Goal: Task Accomplishment & Management: Complete application form

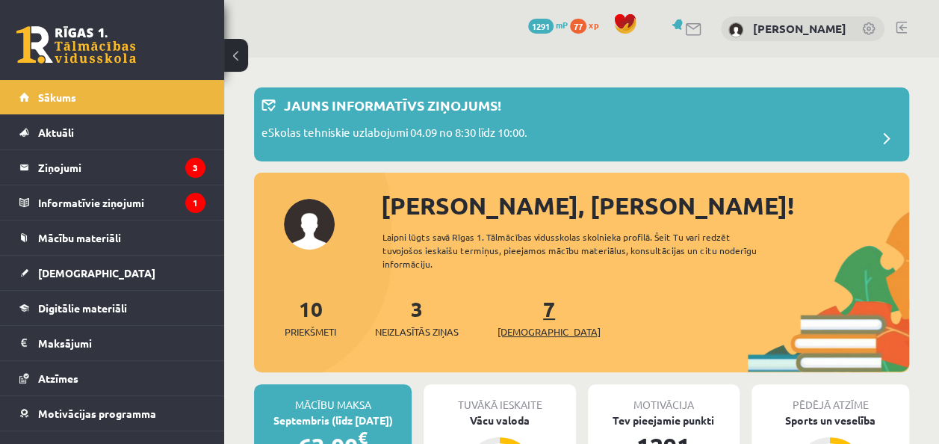
click at [526, 317] on link "7 Ieskaites" at bounding box center [548, 317] width 103 height 44
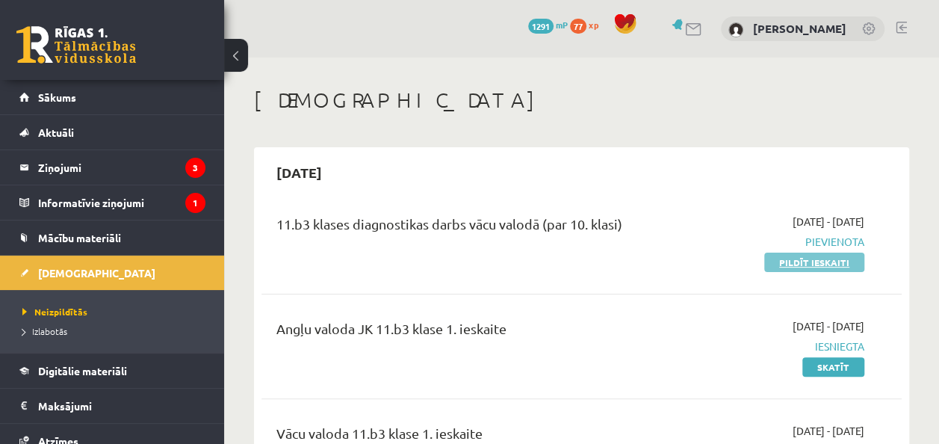
click at [803, 258] on link "Pildīt ieskaiti" at bounding box center [814, 261] width 100 height 19
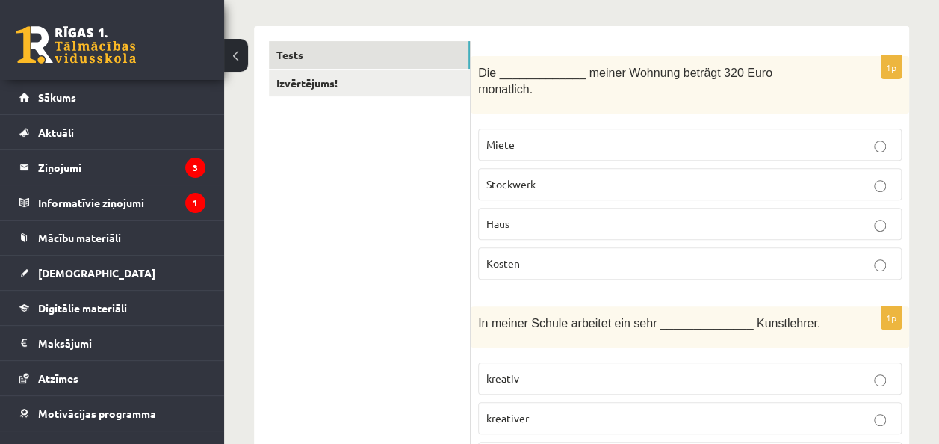
scroll to position [200, 0]
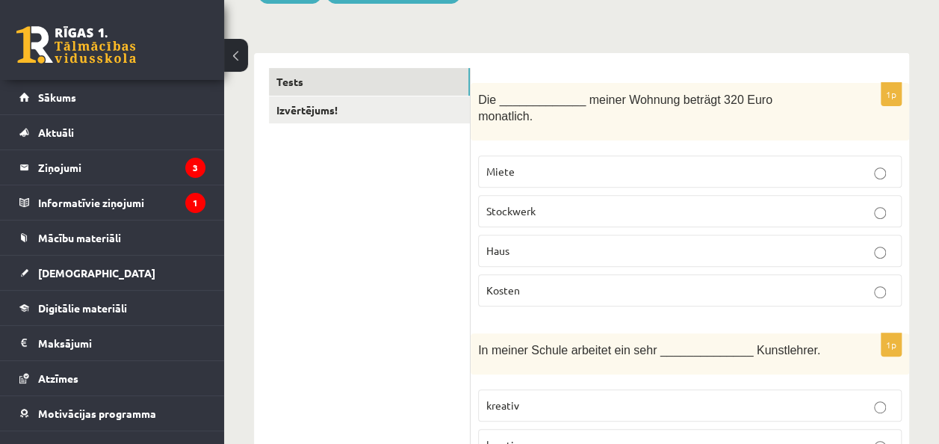
click at [780, 155] on label "Miete" at bounding box center [689, 171] width 423 height 32
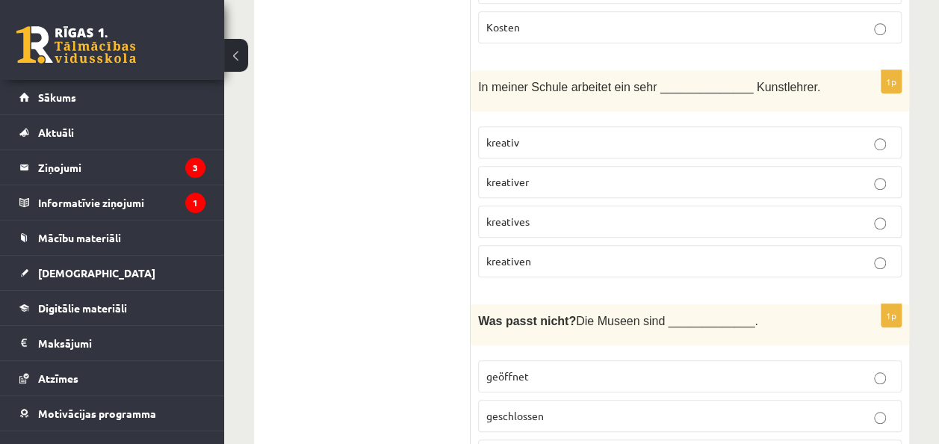
scroll to position [454, 0]
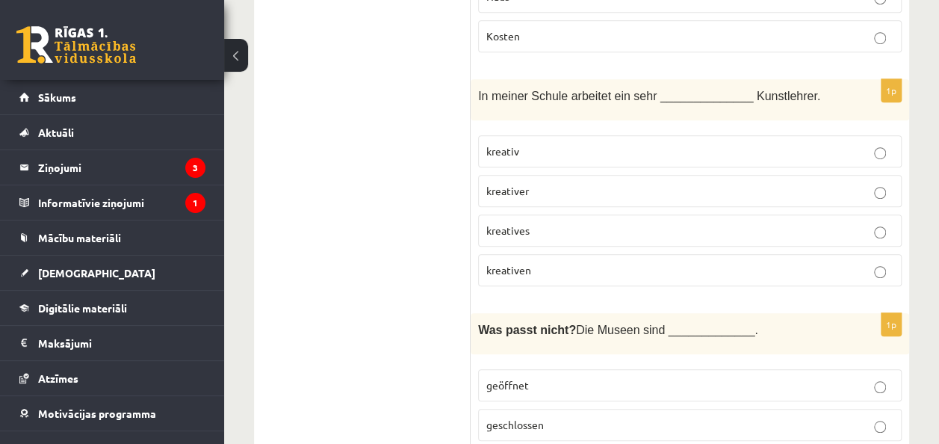
click at [696, 183] on p "kreativer" at bounding box center [689, 191] width 407 height 16
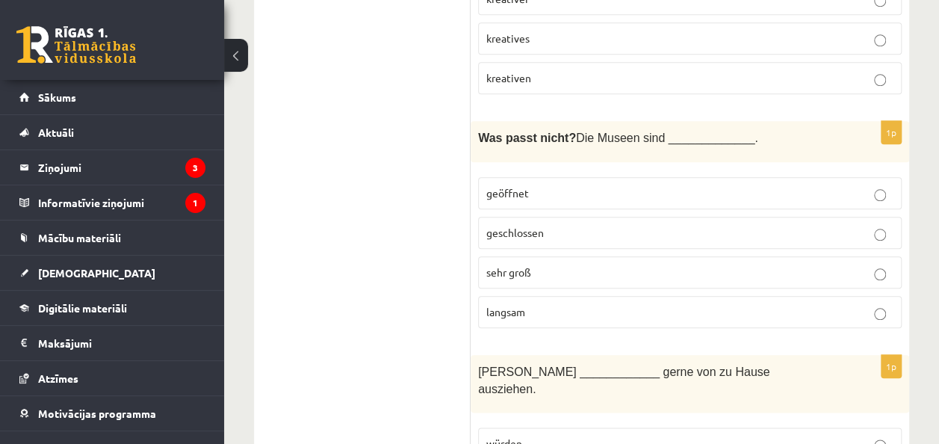
scroll to position [672, 0]
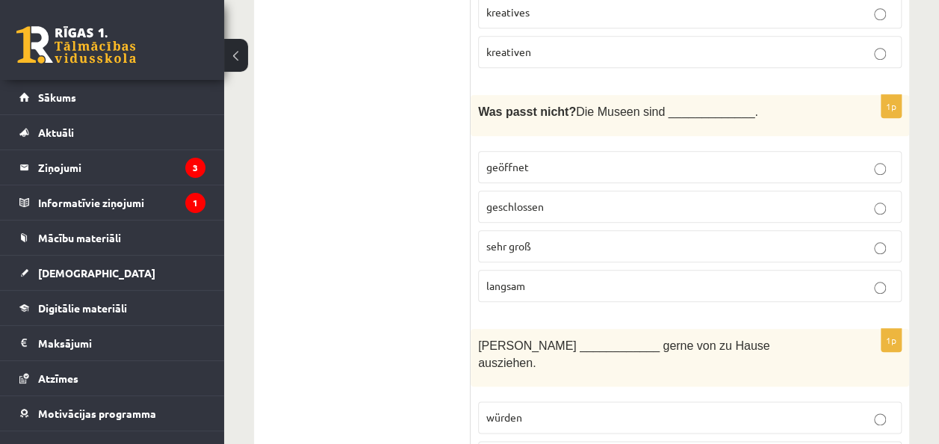
click at [609, 278] on p "langsam" at bounding box center [689, 286] width 407 height 16
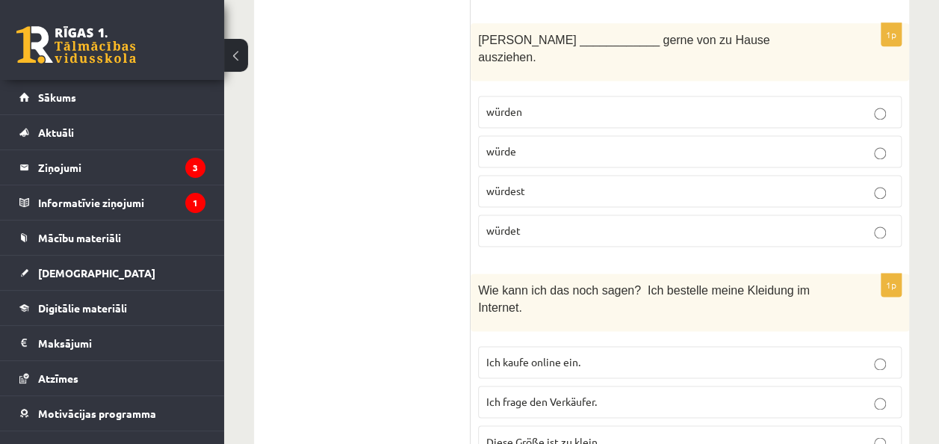
scroll to position [960, 0]
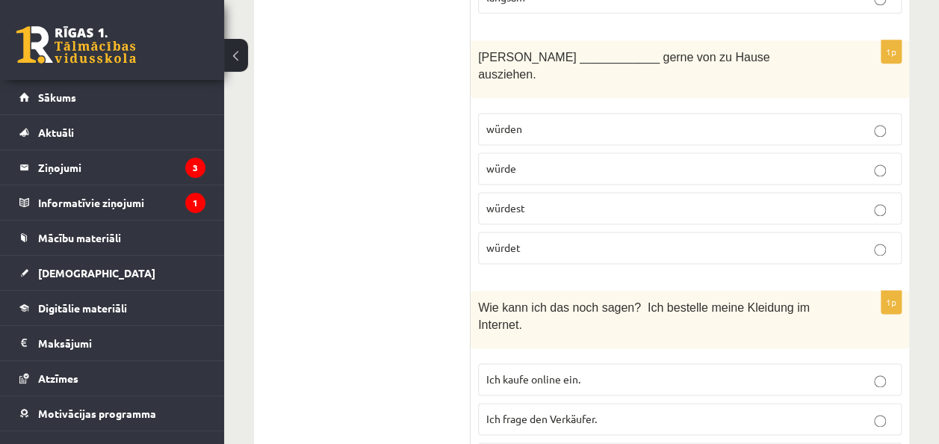
click at [733, 200] on p "würdest" at bounding box center [689, 208] width 407 height 16
click at [703, 240] on p "würdet" at bounding box center [689, 248] width 407 height 16
click at [736, 121] on p "würden" at bounding box center [689, 129] width 407 height 16
click at [732, 152] on label "würde" at bounding box center [689, 168] width 423 height 32
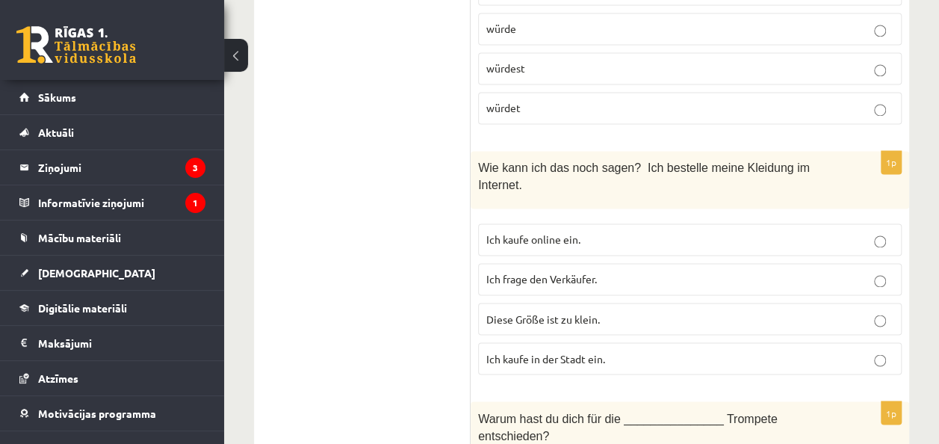
scroll to position [1135, 0]
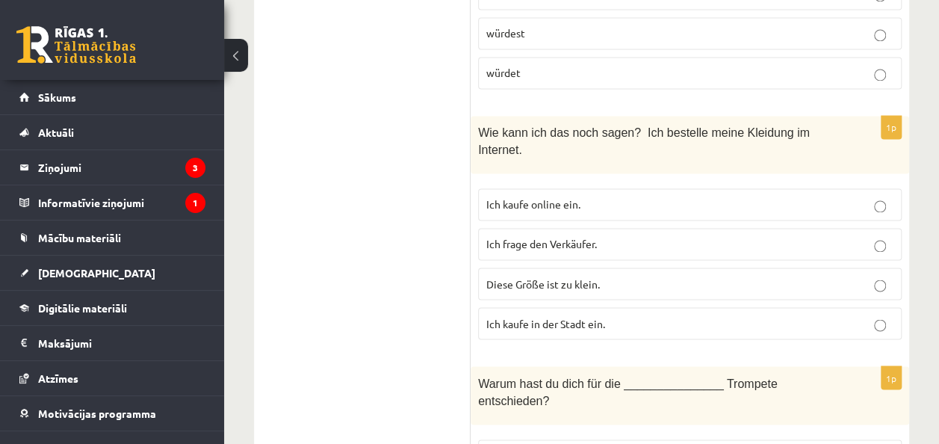
click at [676, 196] on p "Ich kaufe online ein." at bounding box center [689, 204] width 407 height 16
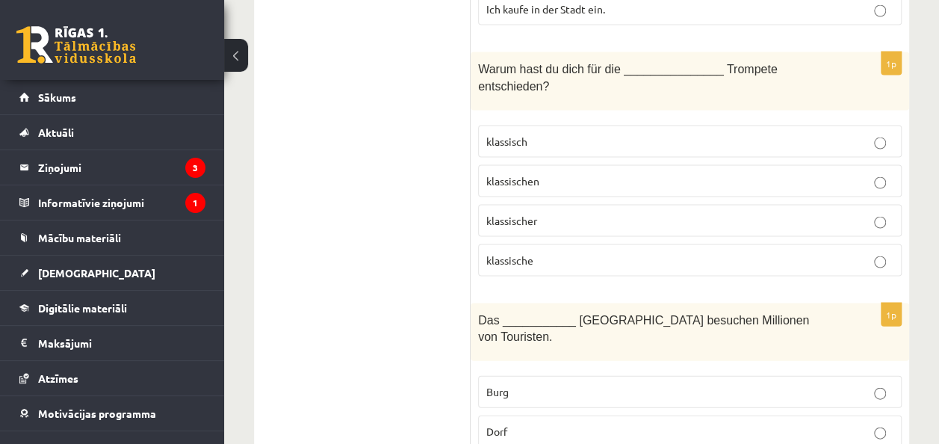
scroll to position [1431, 0]
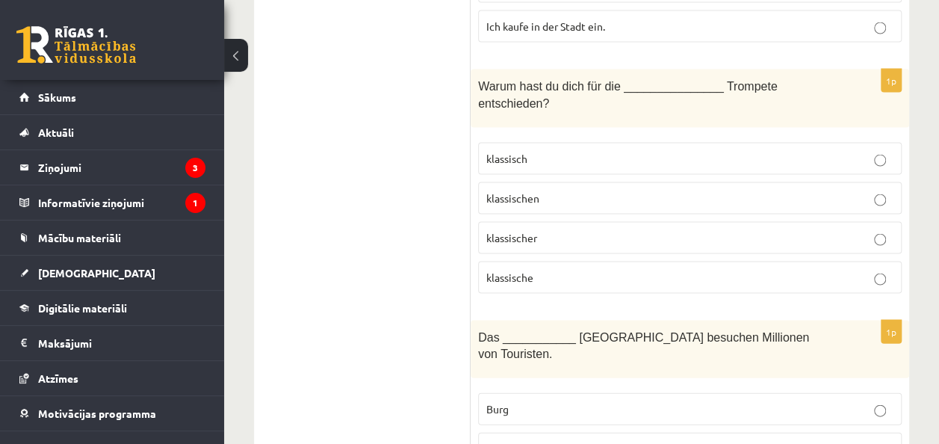
click at [672, 270] on p "klassische" at bounding box center [689, 278] width 407 height 16
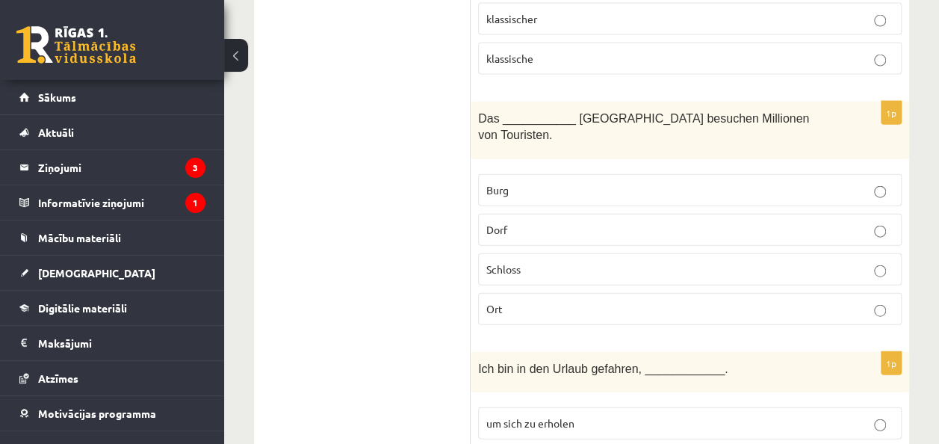
scroll to position [1667, 0]
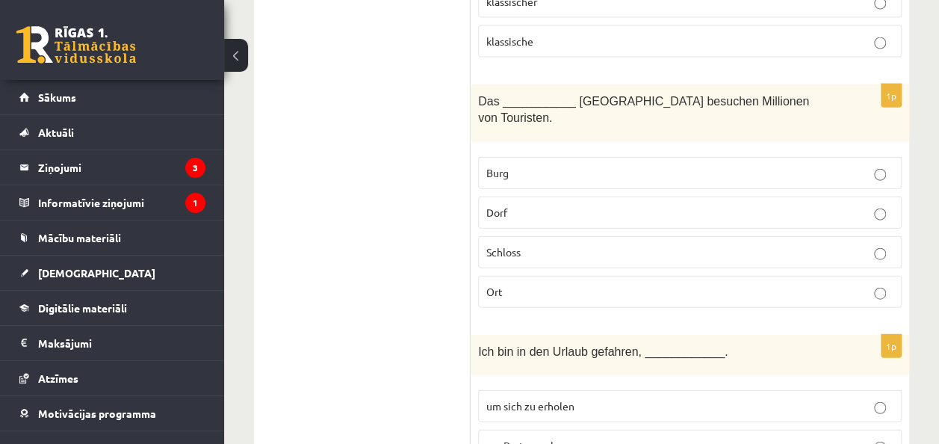
click at [845, 244] on p "Schloss" at bounding box center [689, 252] width 407 height 16
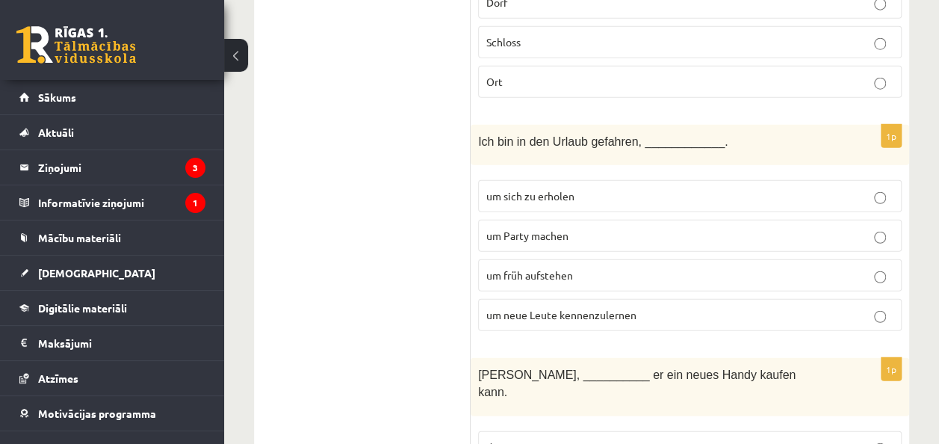
scroll to position [1885, 0]
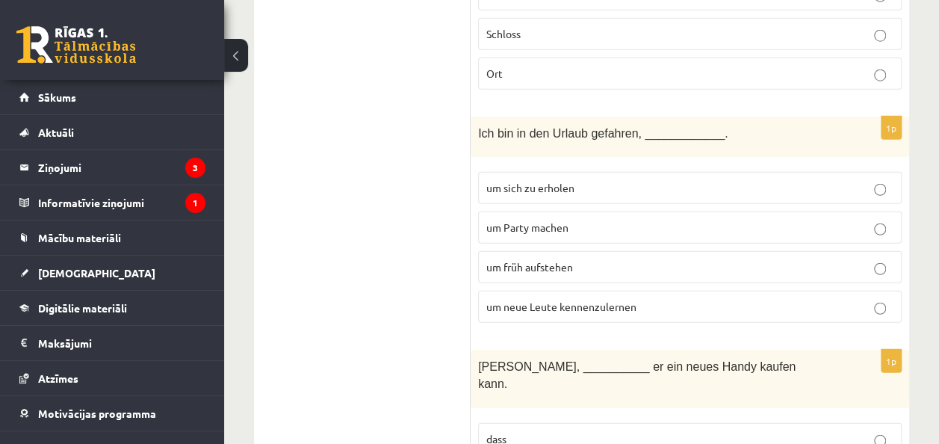
click at [570, 431] on p "dass" at bounding box center [689, 439] width 407 height 16
click at [665, 172] on label "um sich zu erholen" at bounding box center [689, 188] width 423 height 32
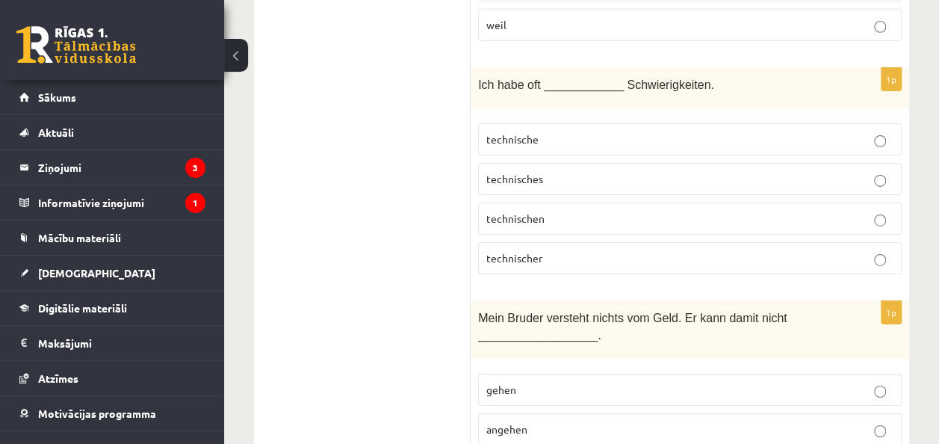
scroll to position [2365, 0]
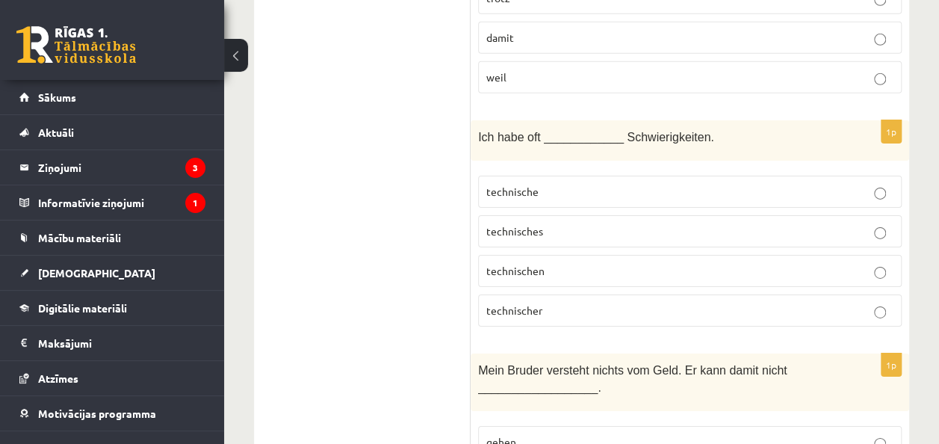
click at [679, 175] on label "technische" at bounding box center [689, 191] width 423 height 32
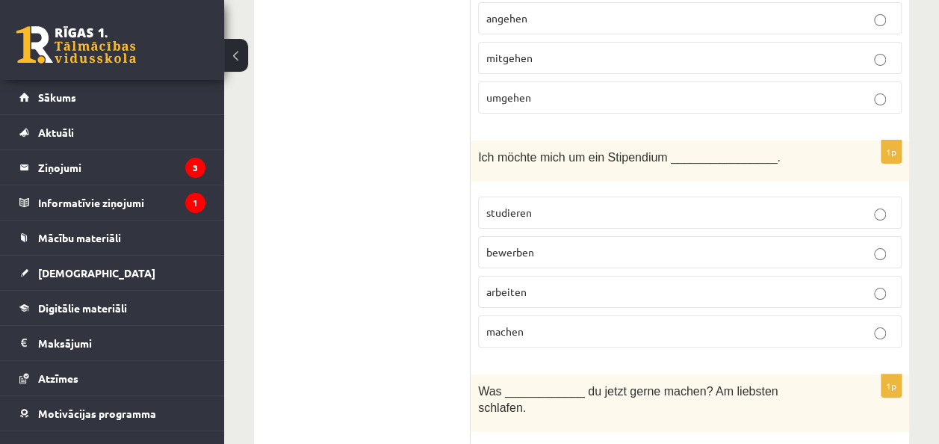
scroll to position [2837, 0]
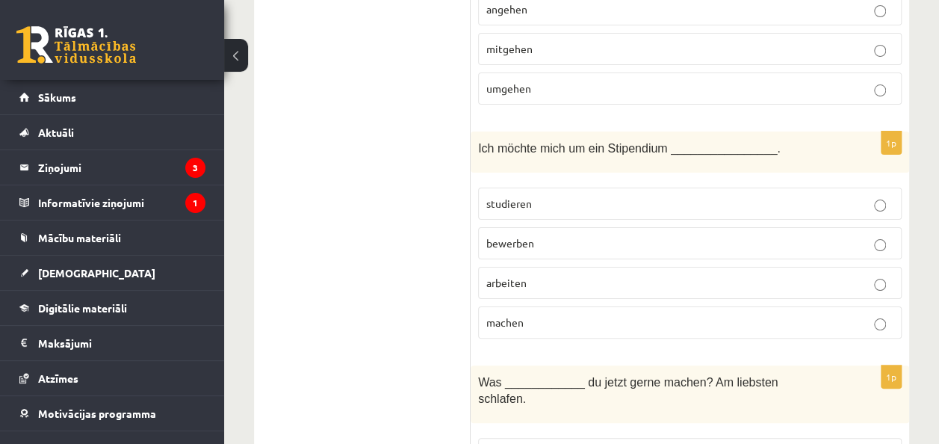
click at [627, 196] on p "studieren" at bounding box center [689, 204] width 407 height 16
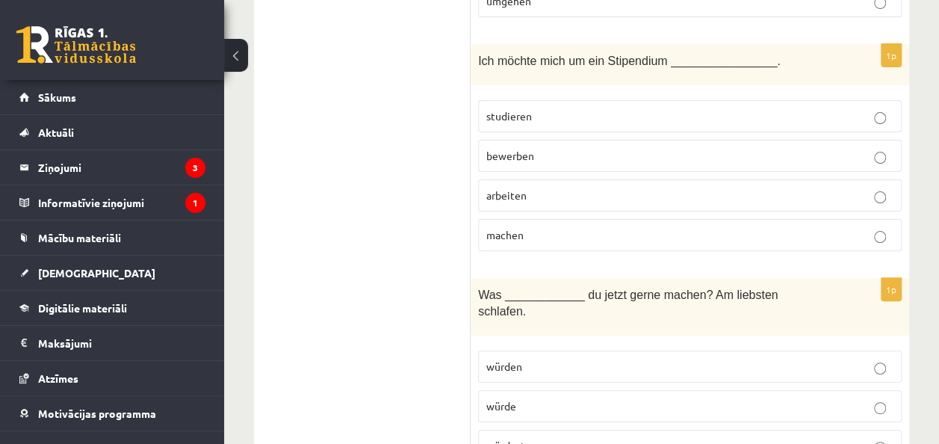
scroll to position [2933, 0]
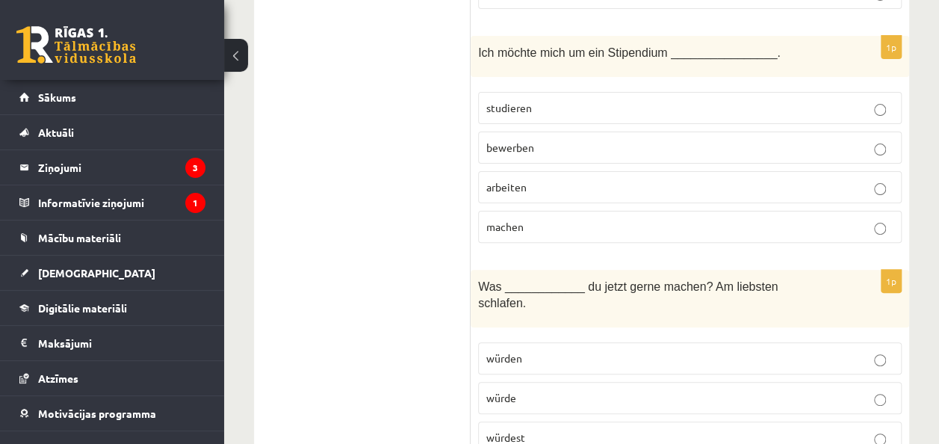
click at [558, 429] on p "würdest" at bounding box center [689, 437] width 407 height 16
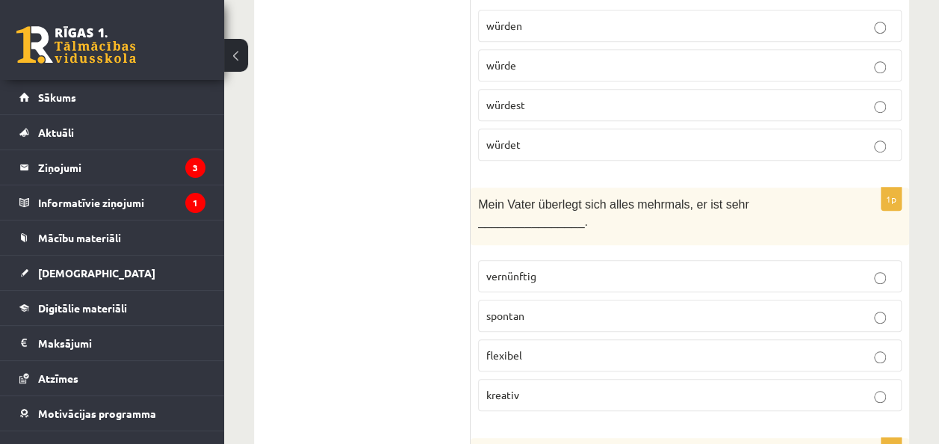
scroll to position [3256, 0]
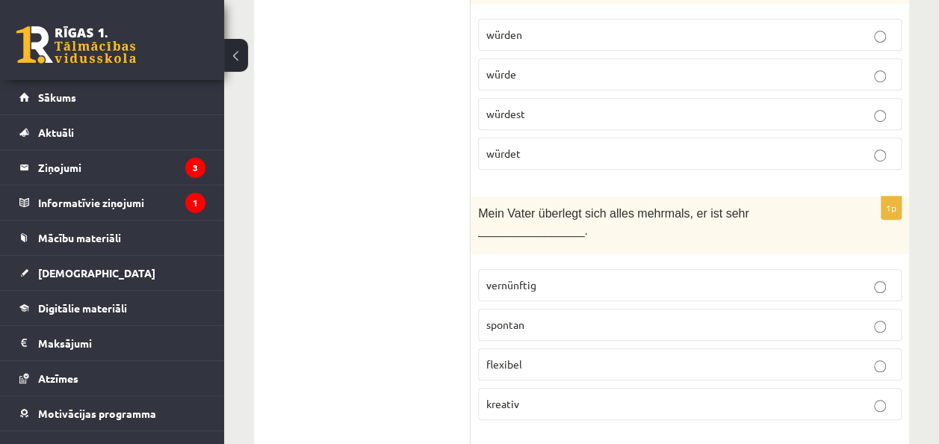
click at [639, 269] on label "vernünftig" at bounding box center [689, 285] width 423 height 32
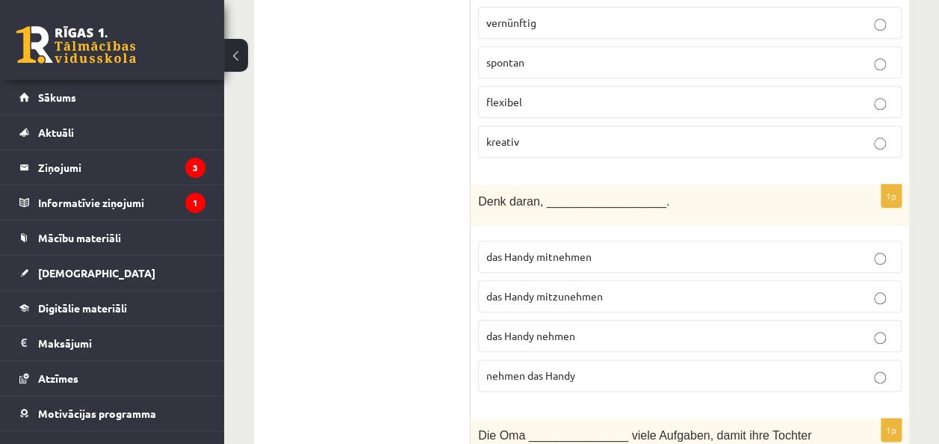
scroll to position [3500, 0]
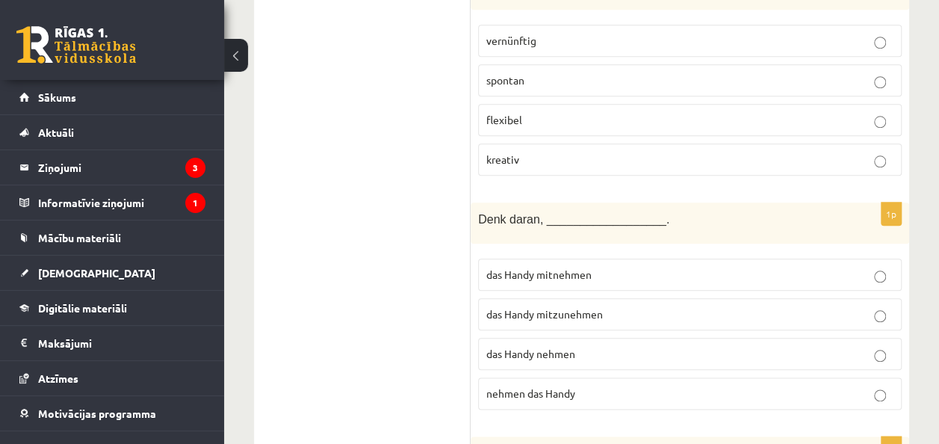
click at [605, 346] on p "das Handy nehmen" at bounding box center [689, 354] width 407 height 16
click at [607, 267] on p "das Handy mitnehmen" at bounding box center [689, 275] width 407 height 16
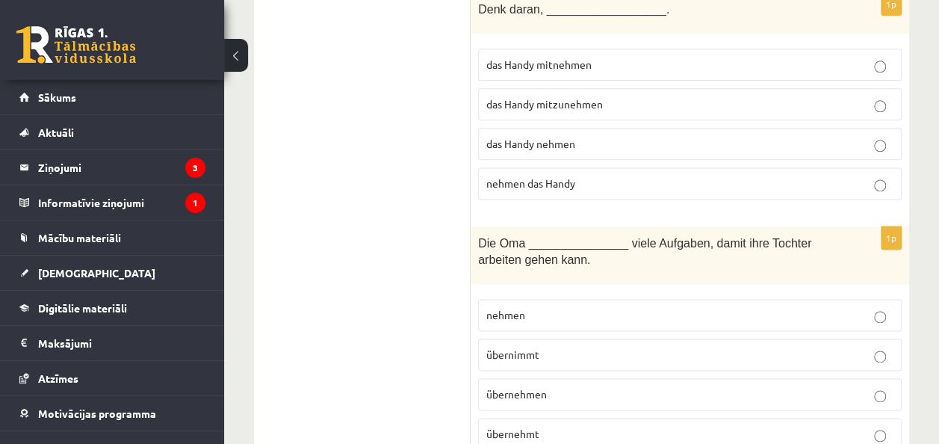
scroll to position [3702, 0]
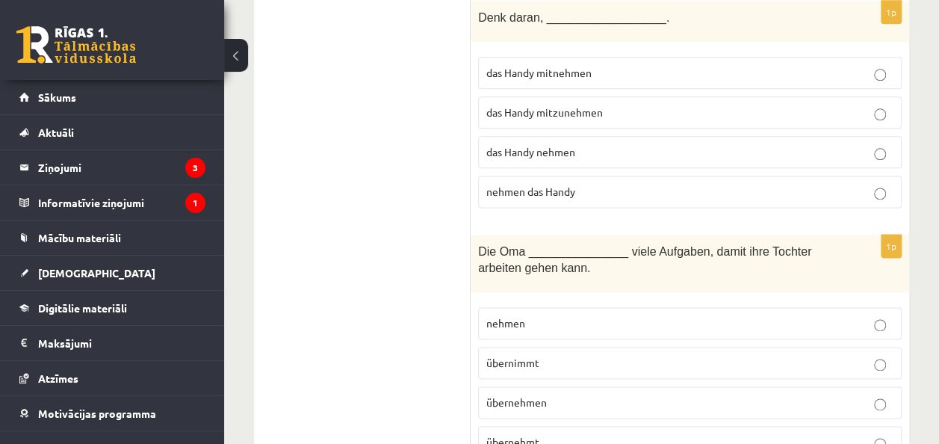
click at [641, 434] on p "übernehmt" at bounding box center [689, 442] width 407 height 16
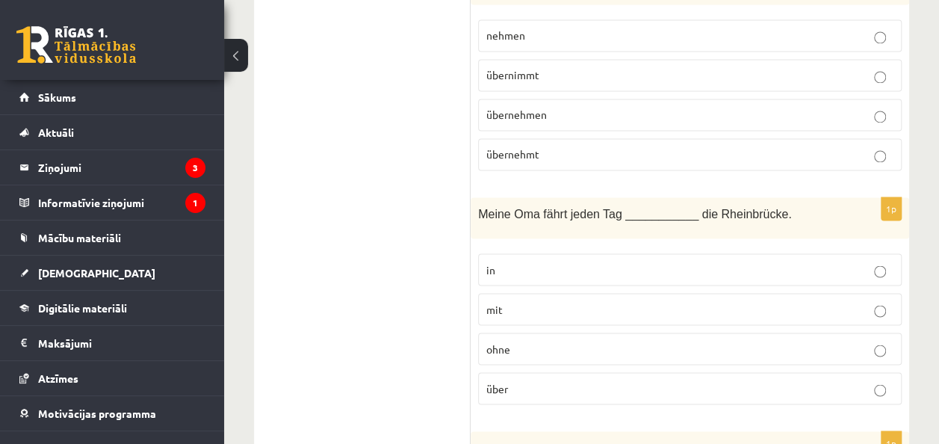
scroll to position [3981, 0]
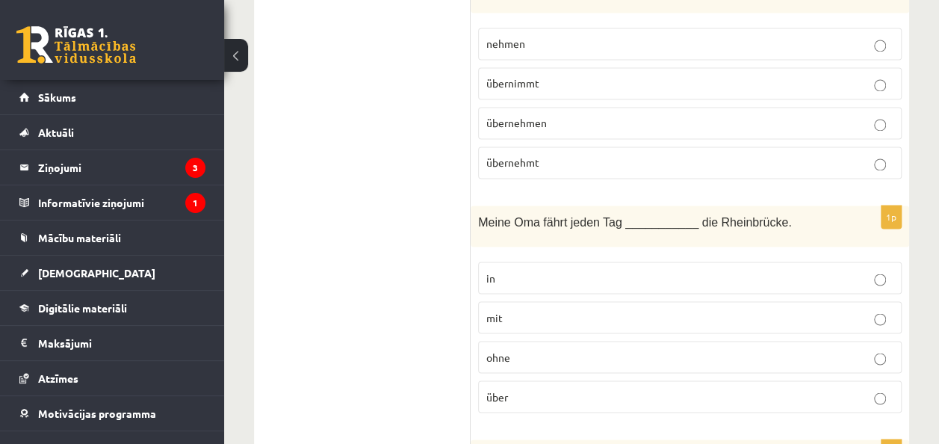
click at [687, 380] on label "über" at bounding box center [689, 396] width 423 height 32
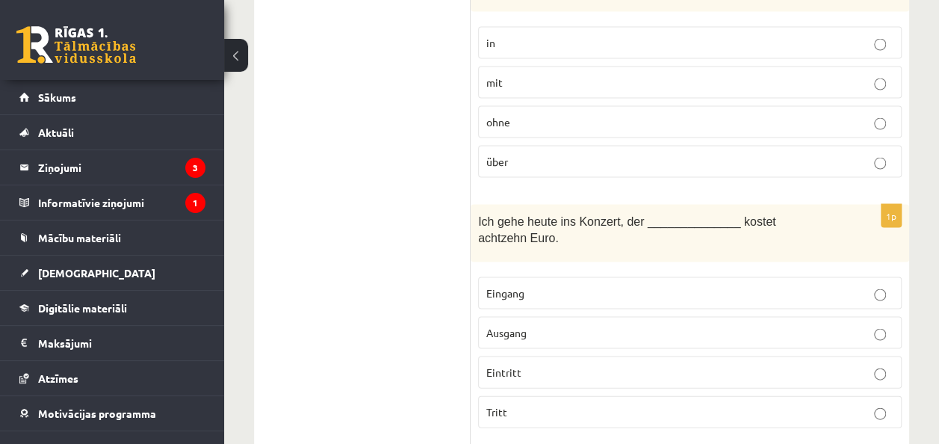
scroll to position [4234, 0]
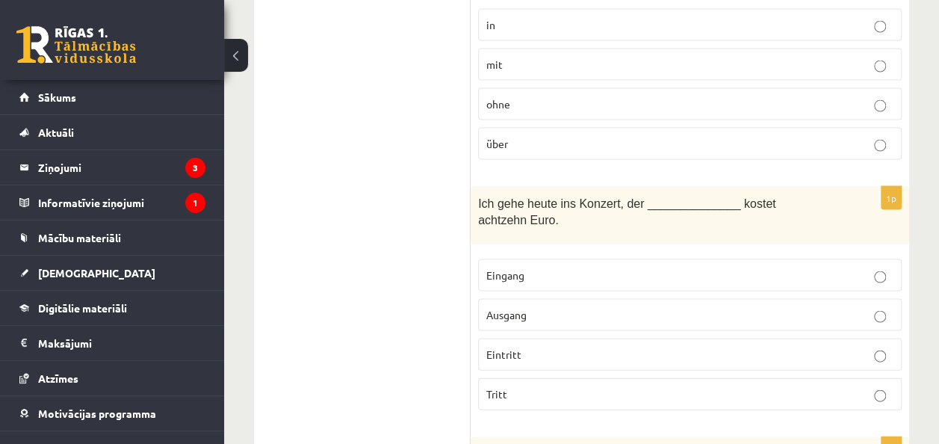
click at [551, 346] on p "Eintritt" at bounding box center [689, 354] width 407 height 16
click at [789, 267] on p "Eingang" at bounding box center [689, 275] width 407 height 16
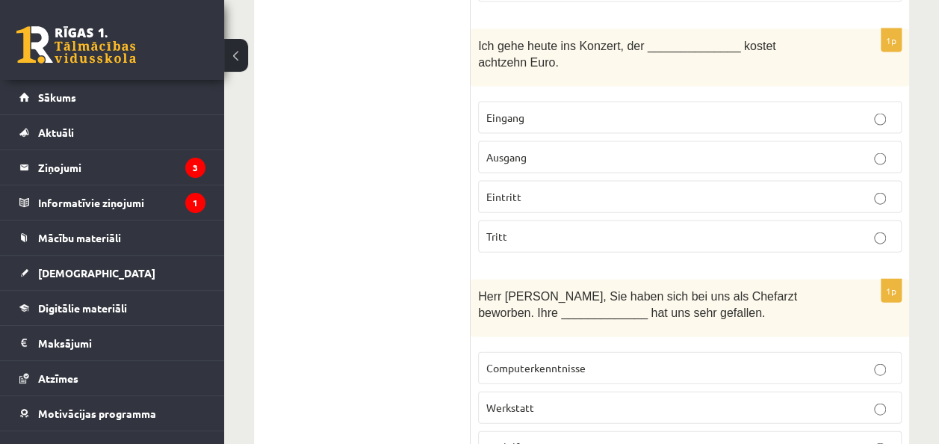
scroll to position [4487, 0]
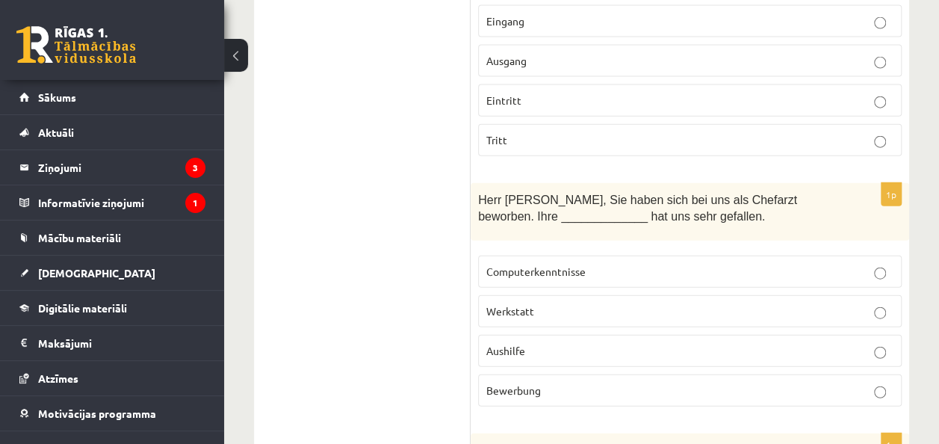
click at [652, 374] on label "Bewerbung" at bounding box center [689, 390] width 423 height 32
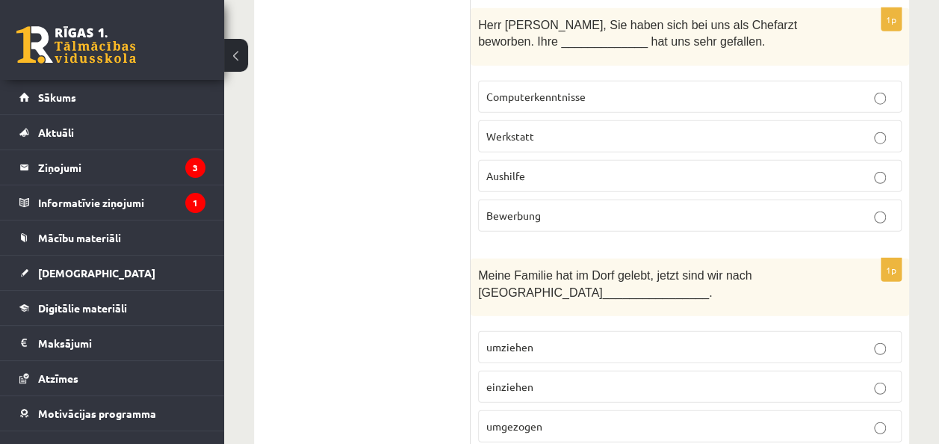
scroll to position [4679, 0]
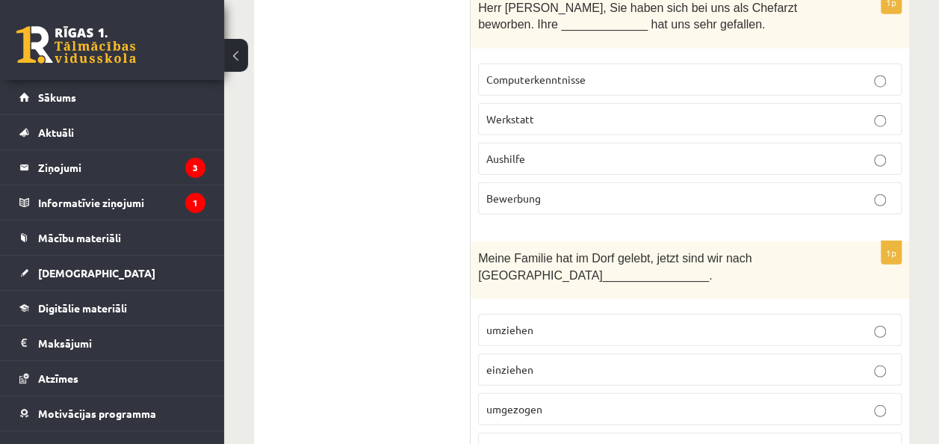
click at [644, 361] on p "einziehen" at bounding box center [689, 369] width 407 height 16
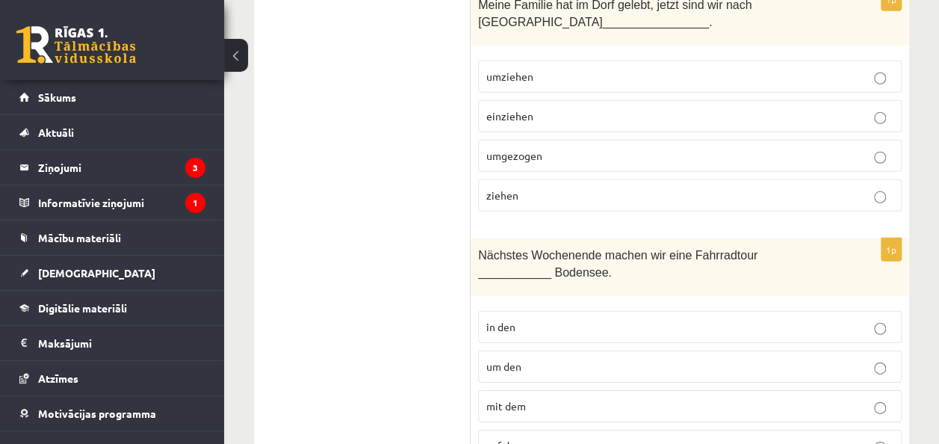
scroll to position [4950, 0]
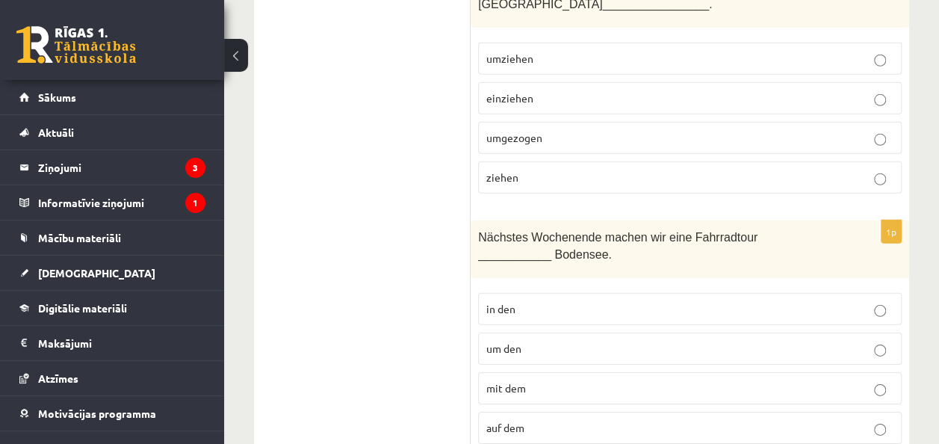
click at [614, 301] on p "in den" at bounding box center [689, 309] width 407 height 16
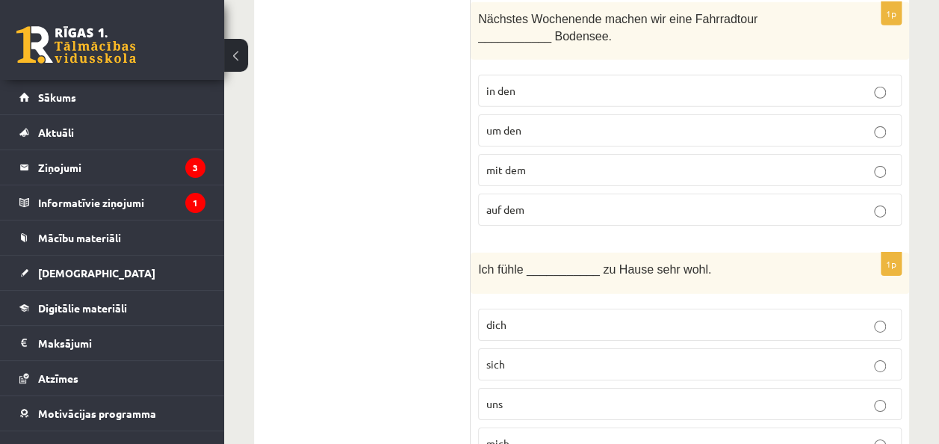
scroll to position [5159, 0]
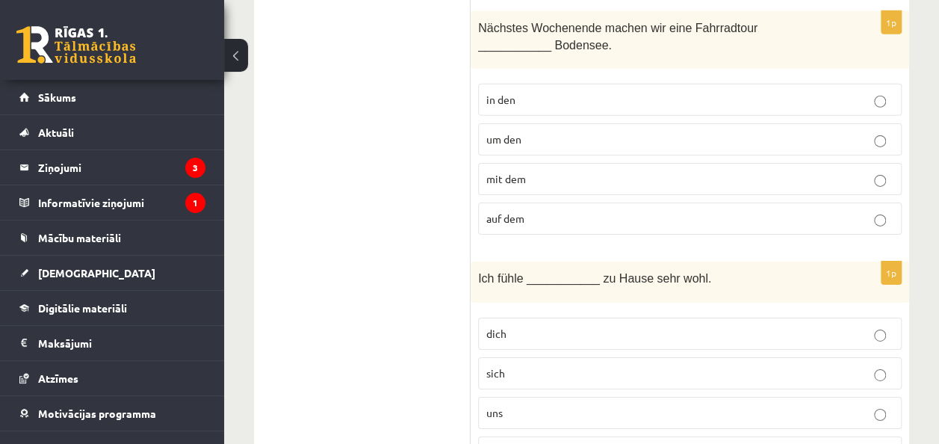
click at [556, 365] on p "sich" at bounding box center [689, 373] width 407 height 16
click at [550, 396] on label "uns" at bounding box center [689, 412] width 423 height 32
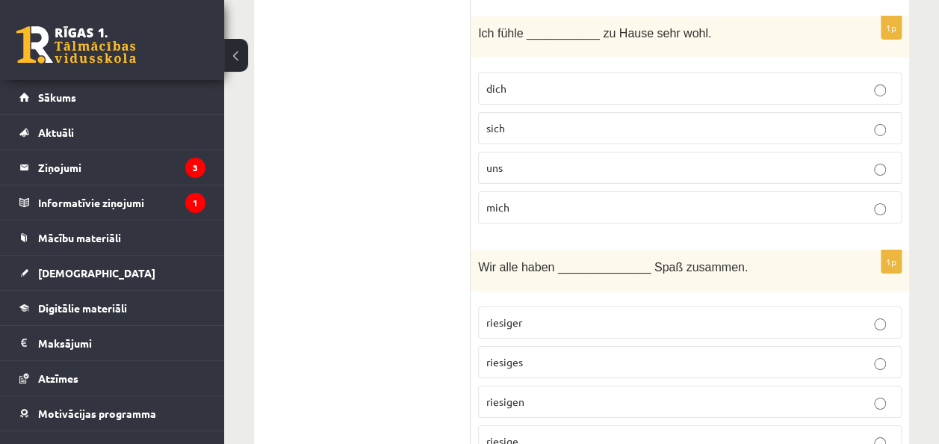
scroll to position [5395, 0]
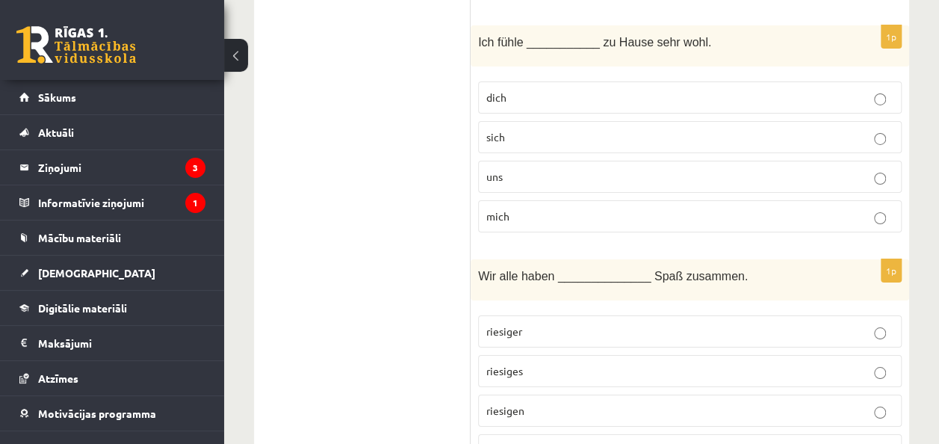
click at [542, 402] on p "riesigen" at bounding box center [689, 410] width 407 height 16
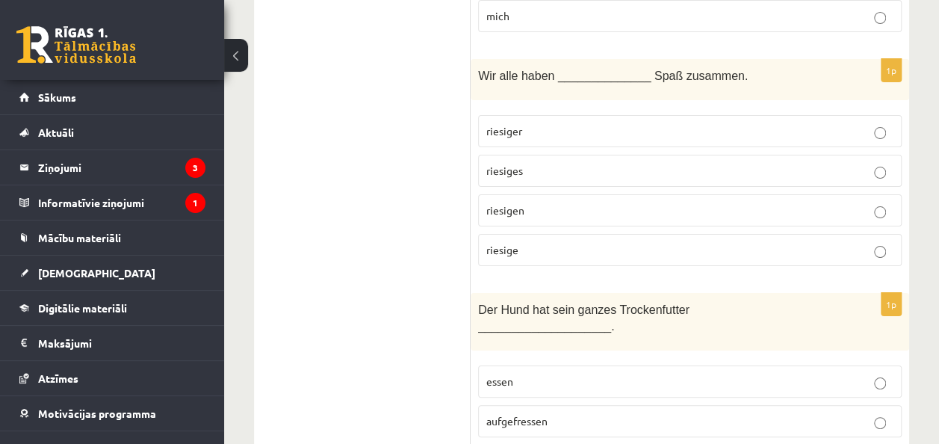
scroll to position [5604, 0]
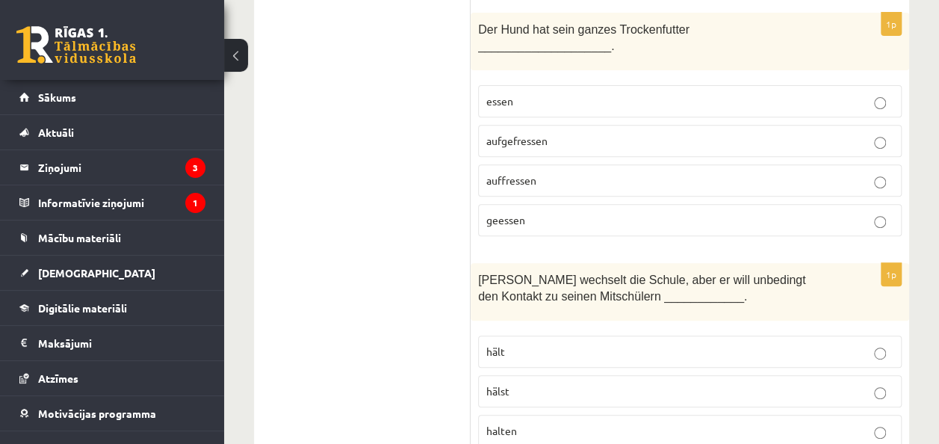
scroll to position [5884, 0]
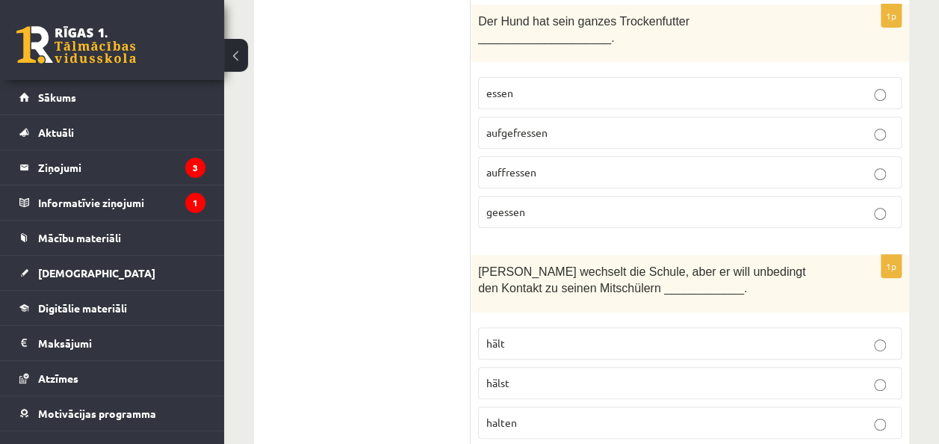
click at [547, 335] on p "hält" at bounding box center [689, 343] width 407 height 16
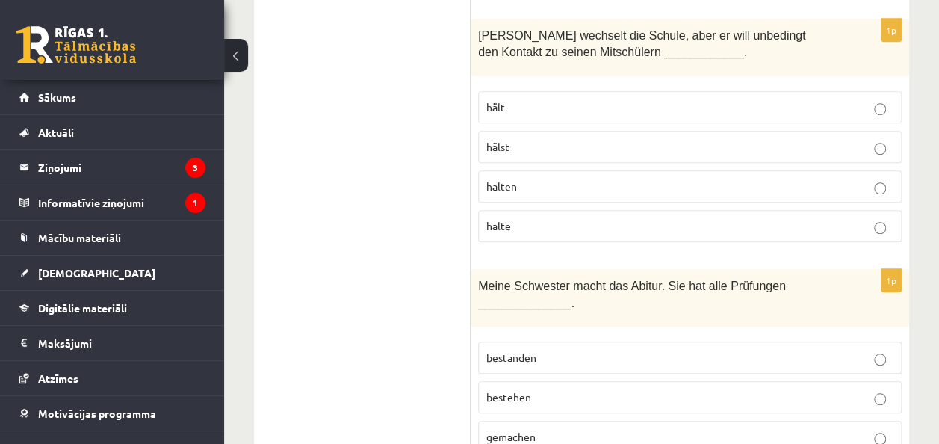
scroll to position [6129, 0]
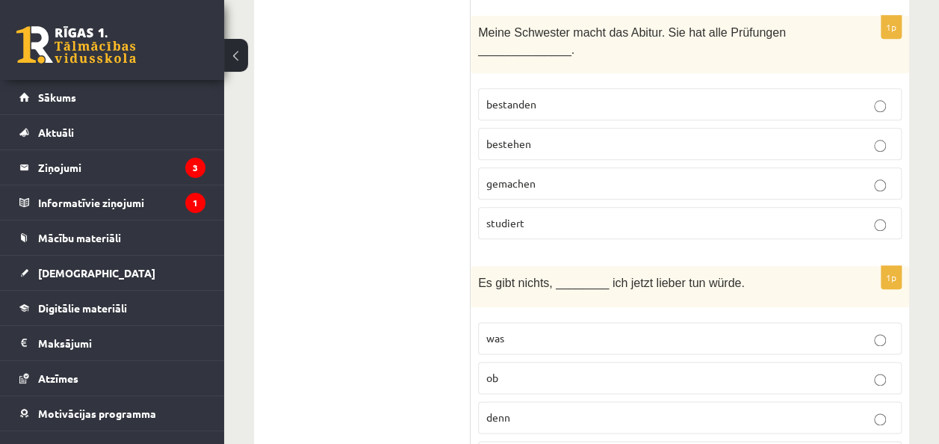
scroll to position [6382, 0]
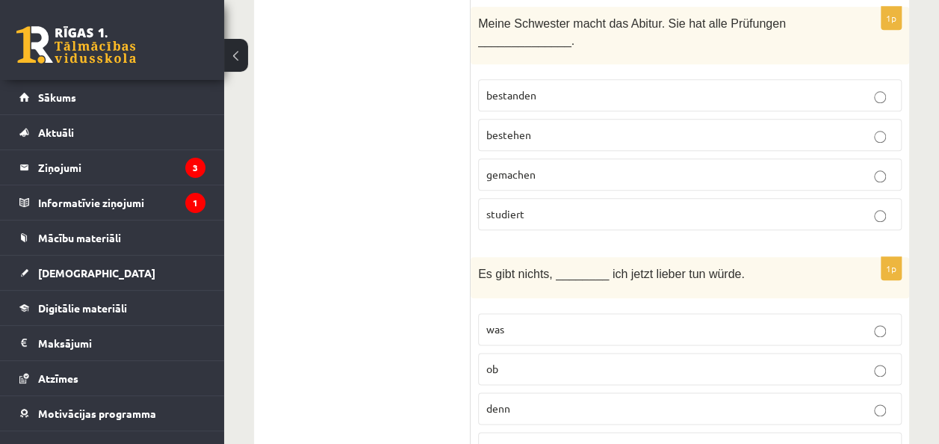
click at [697, 313] on label "was" at bounding box center [689, 329] width 423 height 32
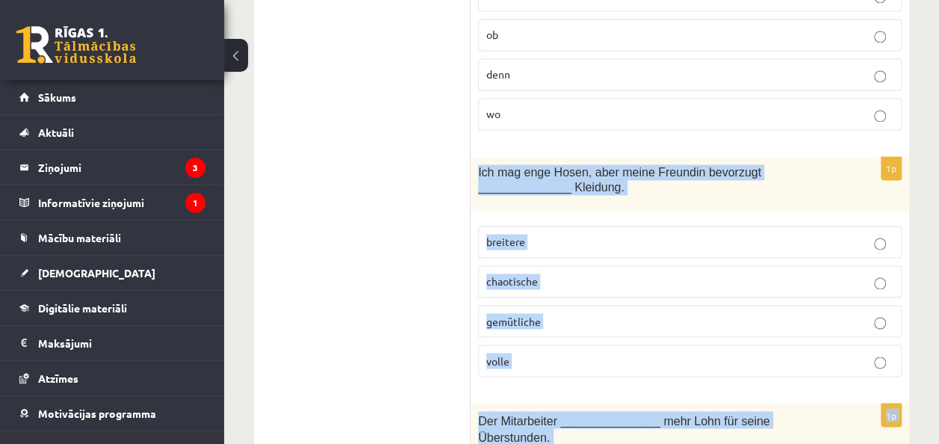
scroll to position [6722, 0]
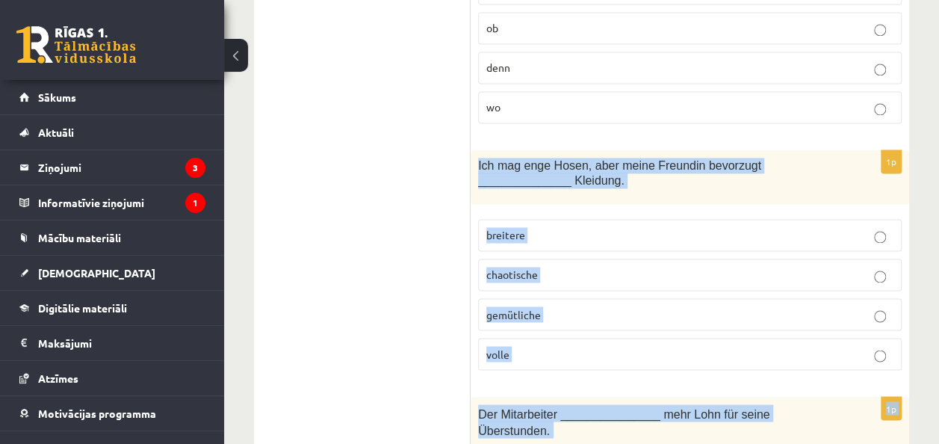
drag, startPoint x: 478, startPoint y: 91, endPoint x: 714, endPoint y: 432, distance: 414.2
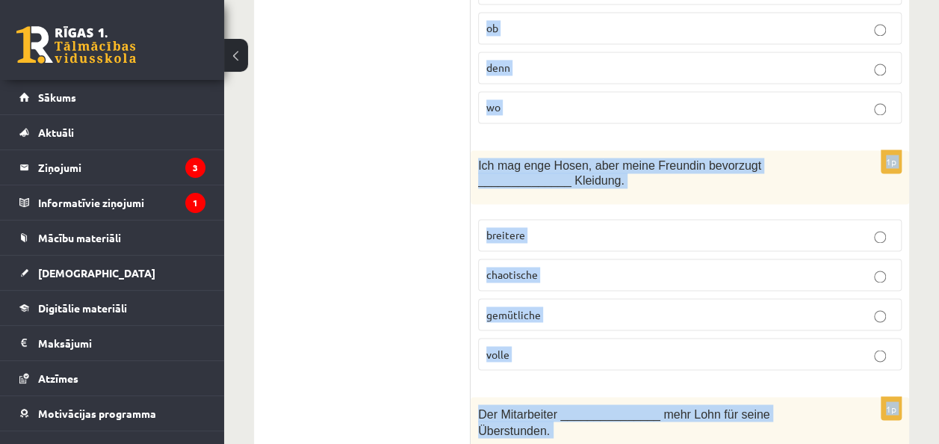
drag, startPoint x: 475, startPoint y: 293, endPoint x: 700, endPoint y: 426, distance: 261.7
copy form "Die _____________ meiner Wohnung beträgt 320 Euro monatlich. Miete Stockwerk Ha…"
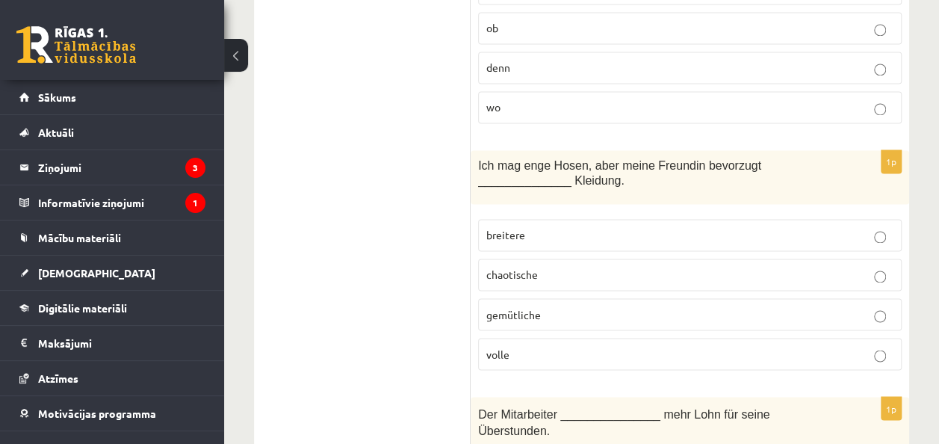
click at [722, 227] on p "breitere" at bounding box center [689, 235] width 407 height 16
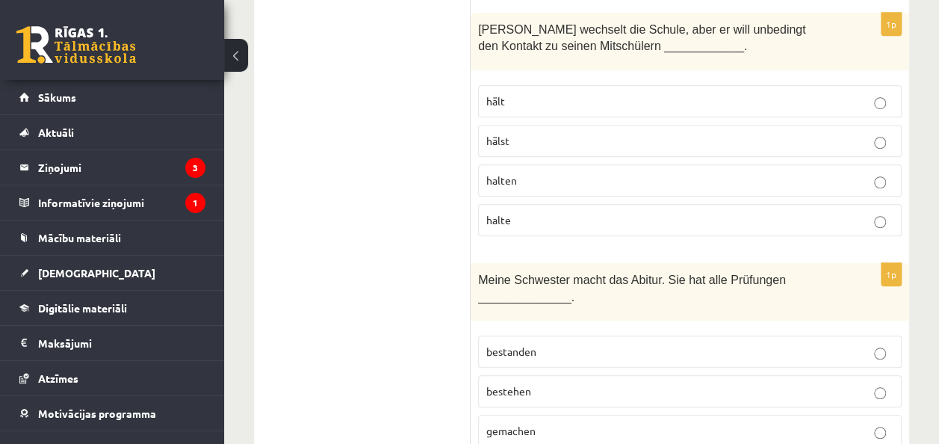
scroll to position [6115, 0]
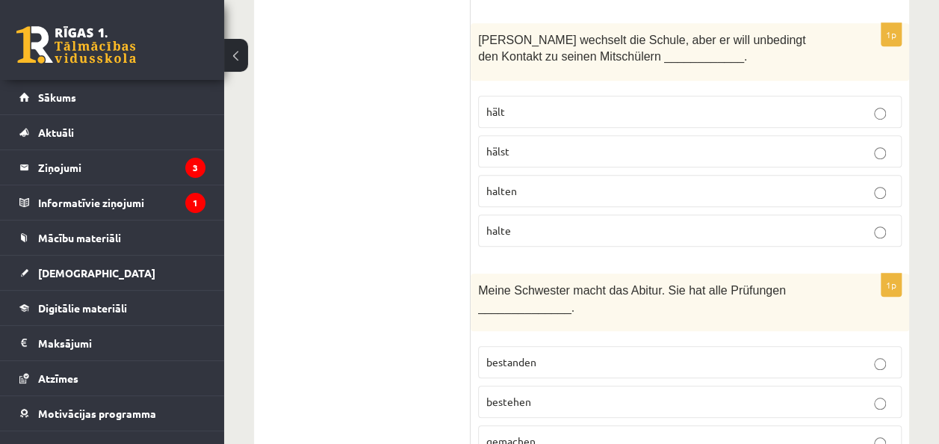
click at [706, 354] on p "bestanden" at bounding box center [689, 362] width 407 height 16
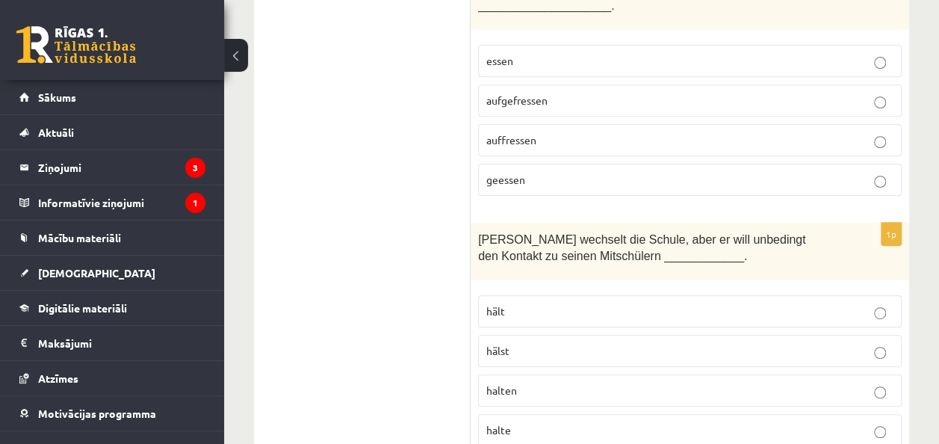
scroll to position [5856, 0]
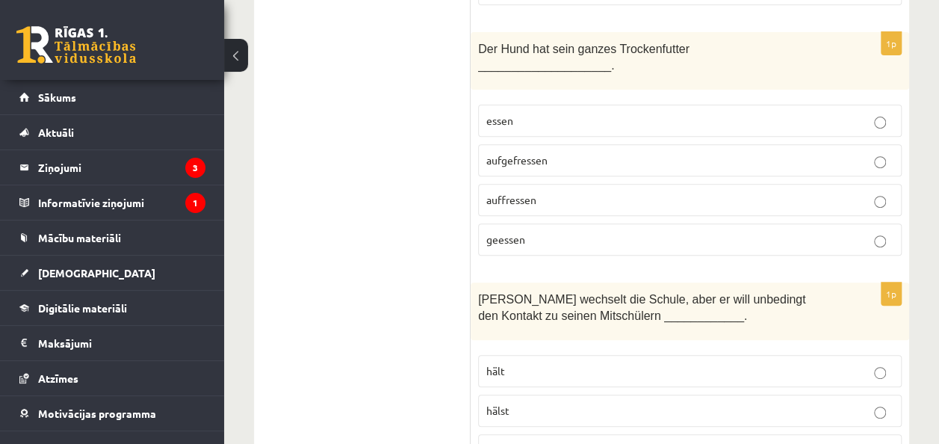
click at [579, 442] on p "halten" at bounding box center [689, 450] width 407 height 16
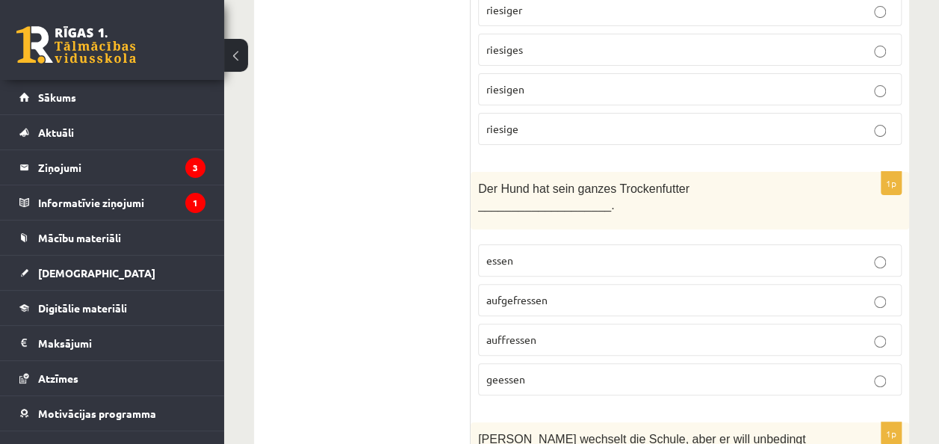
scroll to position [5607, 0]
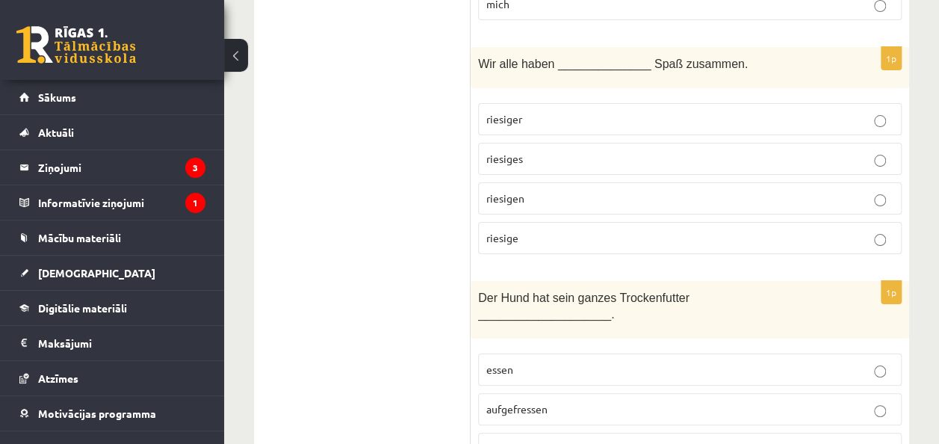
click at [649, 401] on p "aufgefressen" at bounding box center [689, 409] width 407 height 16
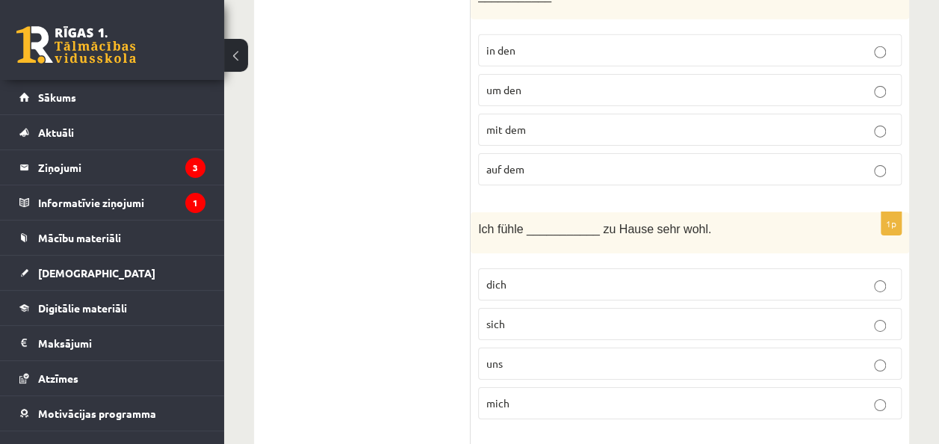
scroll to position [5149, 0]
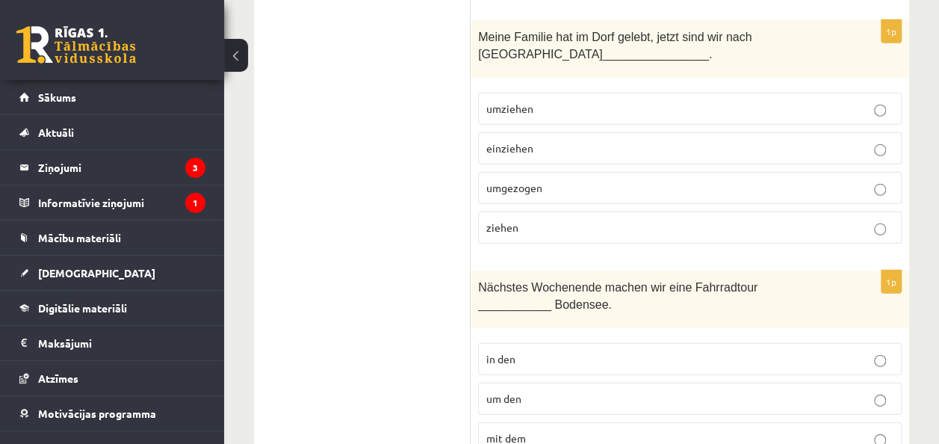
scroll to position [4870, 0]
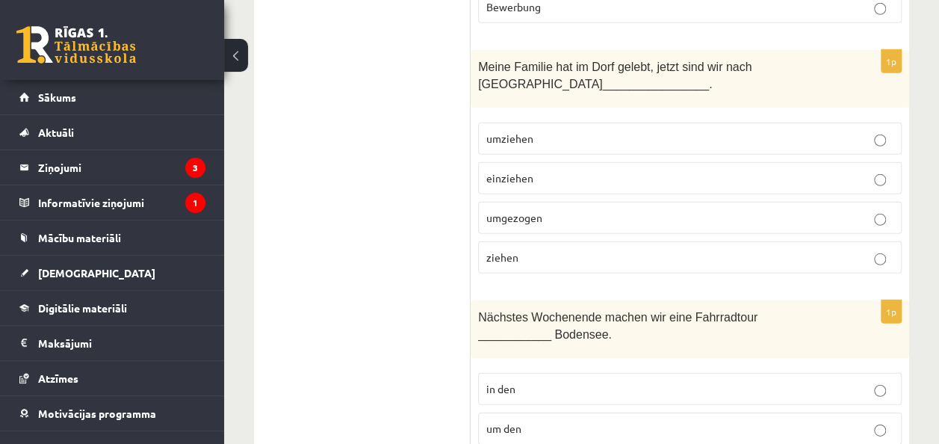
click at [615, 420] on p "um den" at bounding box center [689, 428] width 407 height 16
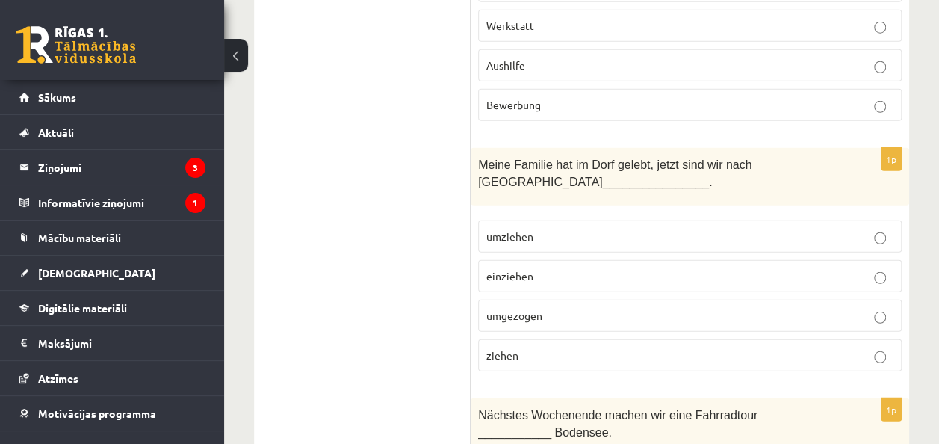
scroll to position [4771, 0]
click at [856, 309] on p "umgezogen" at bounding box center [689, 317] width 407 height 16
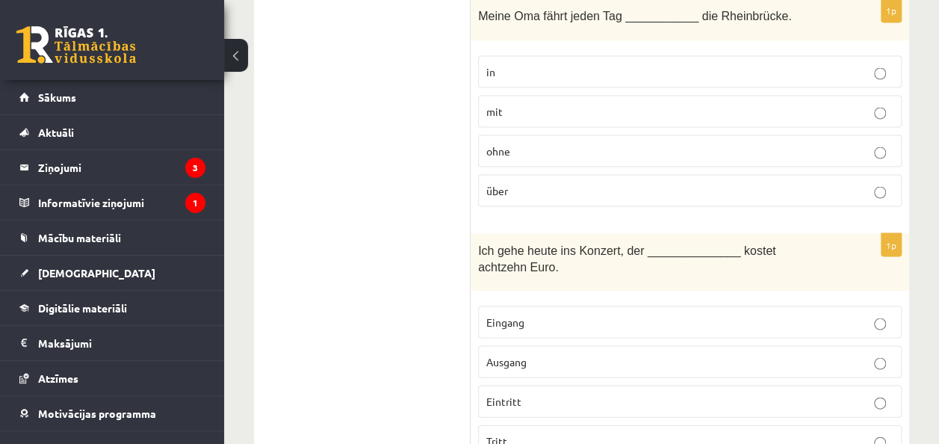
scroll to position [4174, 0]
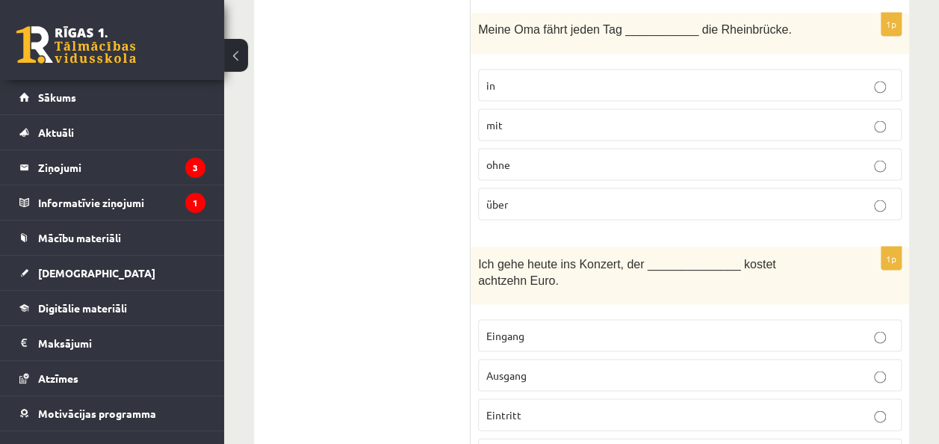
click at [672, 398] on label "Eintritt" at bounding box center [689, 414] width 423 height 32
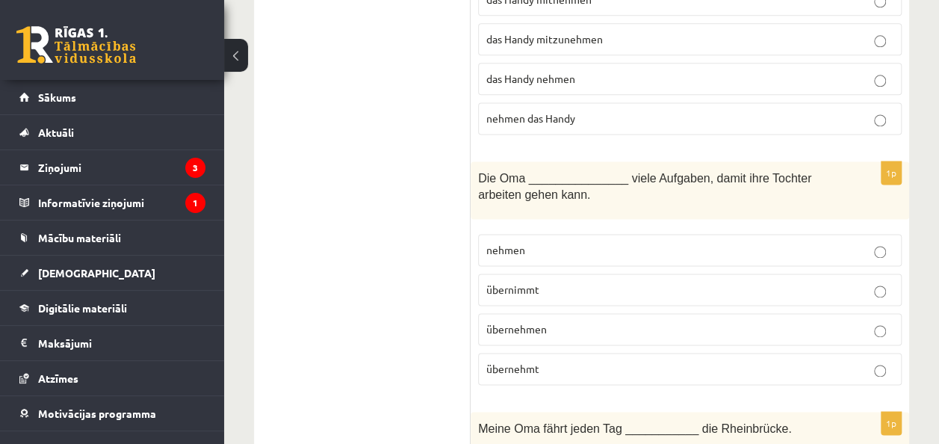
scroll to position [3696, 0]
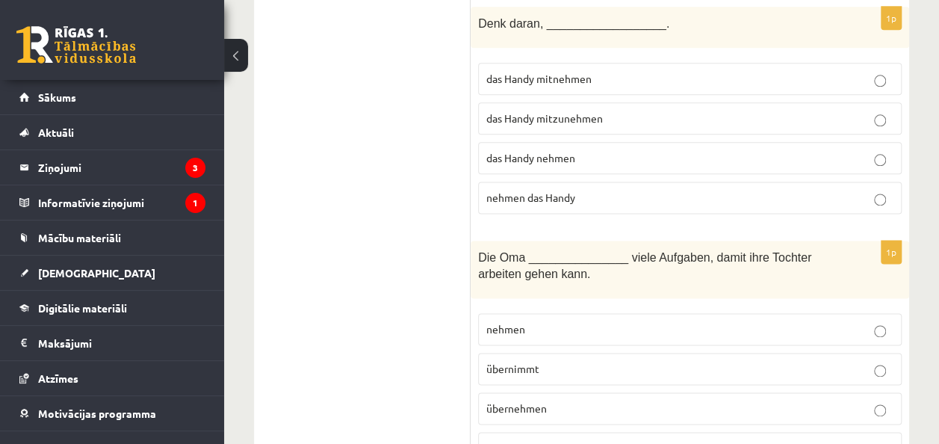
click at [771, 361] on p "übernimmt" at bounding box center [689, 369] width 407 height 16
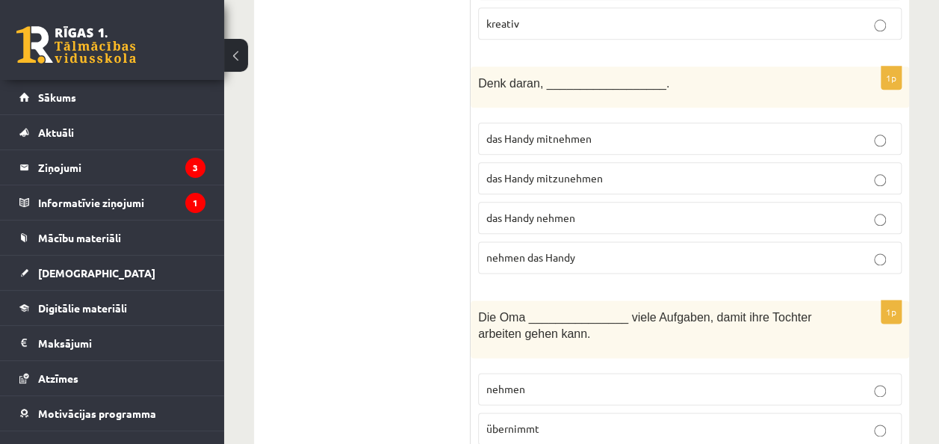
scroll to position [3586, 0]
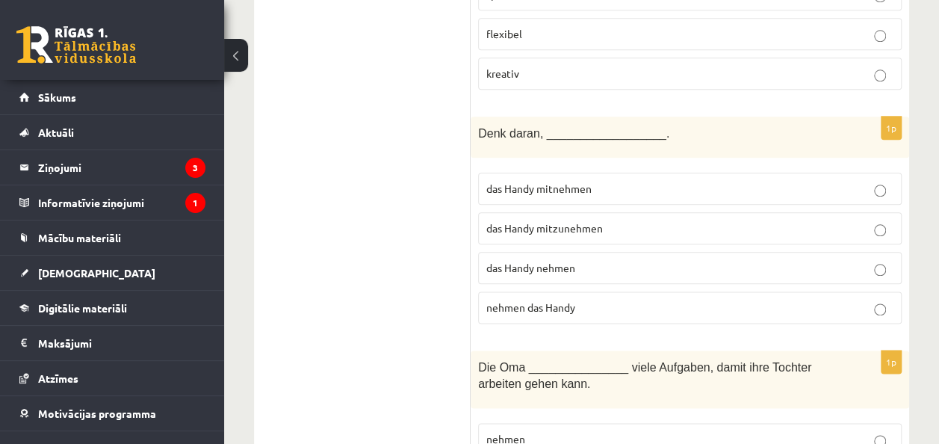
click at [800, 220] on p "das Handy mitzunehmen" at bounding box center [689, 228] width 407 height 16
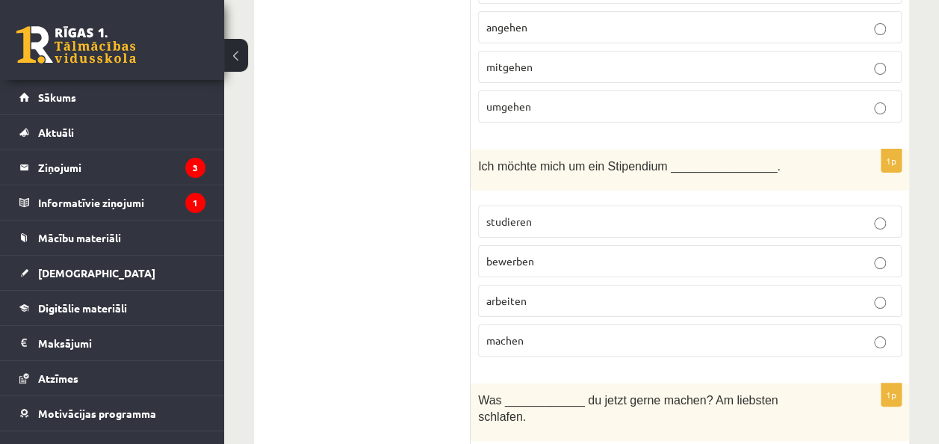
scroll to position [2789, 0]
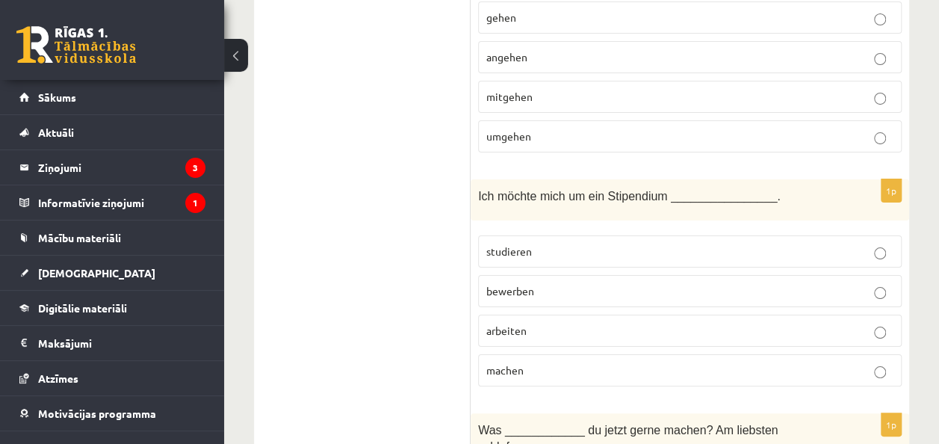
click at [638, 283] on p "bewerben" at bounding box center [689, 291] width 407 height 16
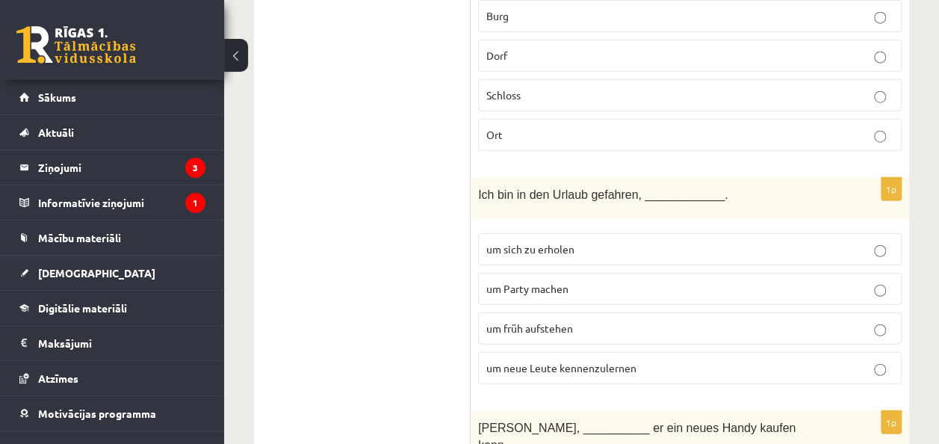
scroll to position [1764, 0]
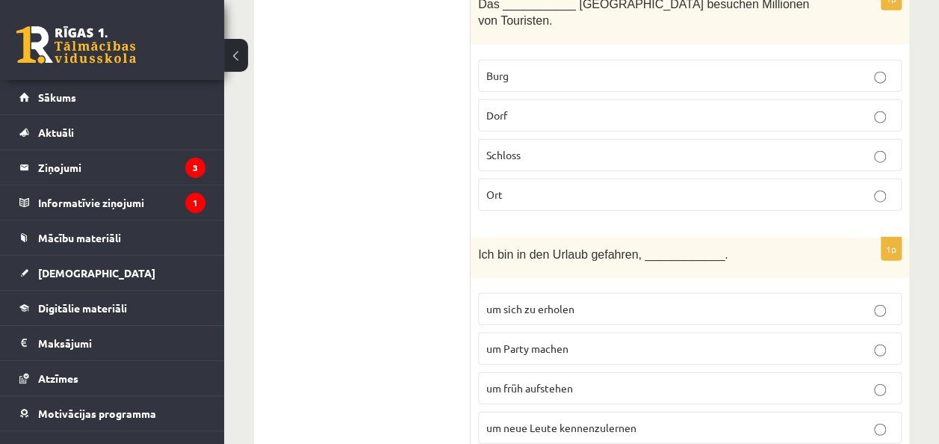
click at [657, 420] on p "um neue Leute kennenzulernen" at bounding box center [689, 428] width 407 height 16
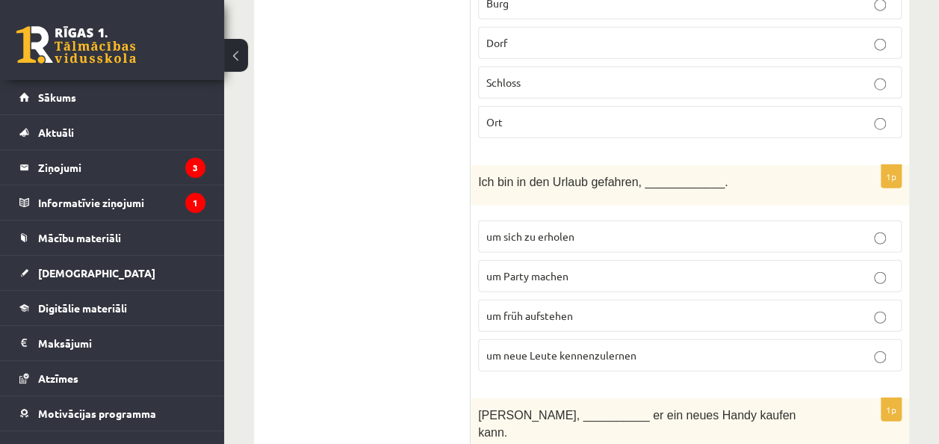
scroll to position [1872, 0]
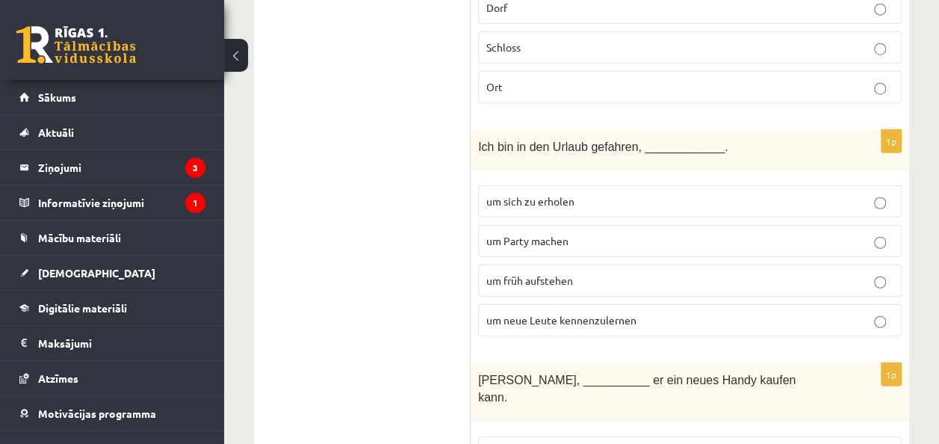
click at [722, 193] on p "um sich zu erholen" at bounding box center [689, 201] width 407 height 16
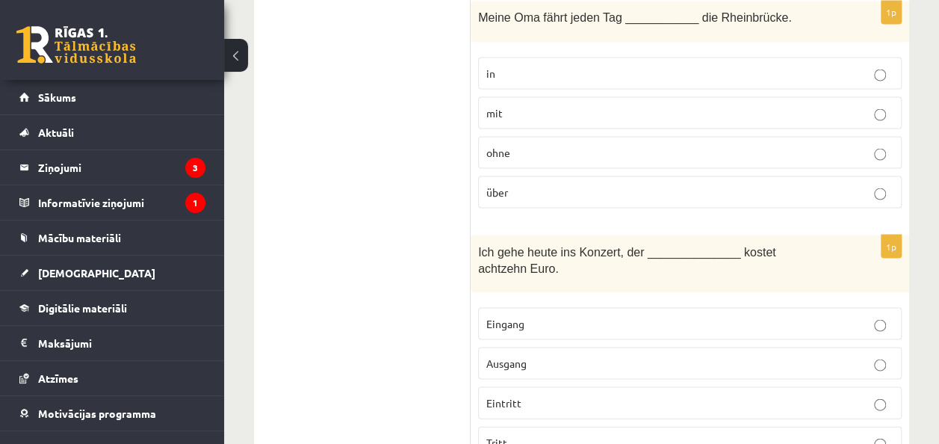
scroll to position [4195, 0]
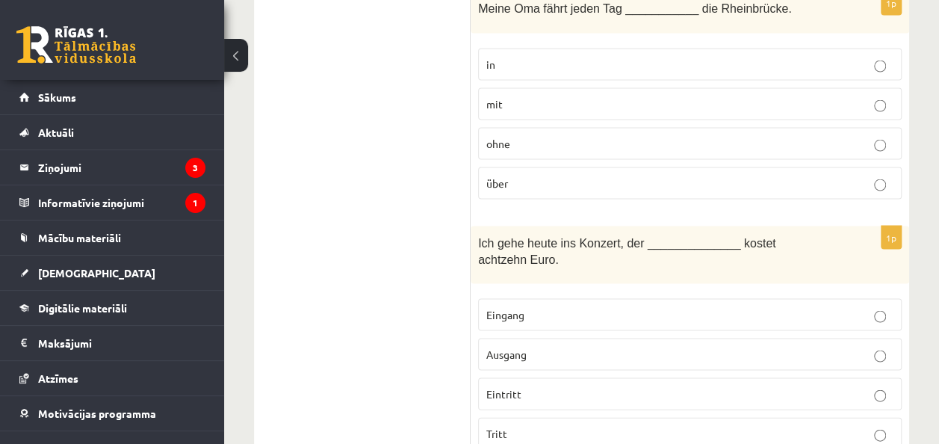
click at [797, 306] on p "Eingang" at bounding box center [689, 314] width 407 height 16
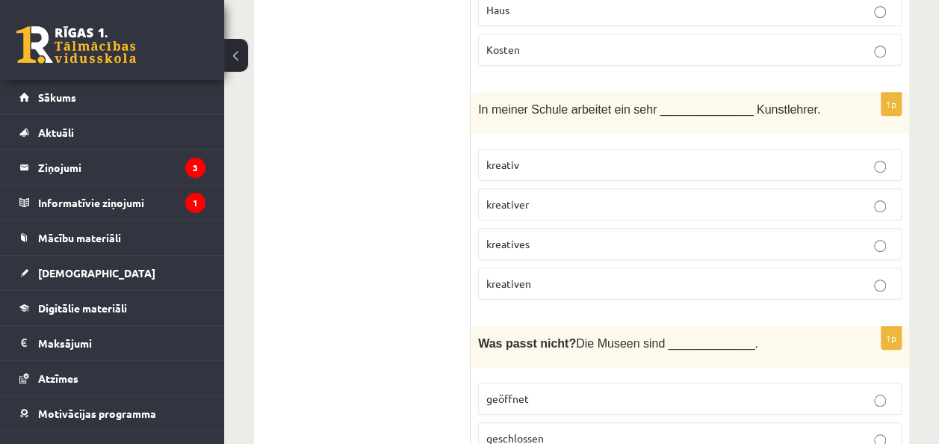
scroll to position [0, 0]
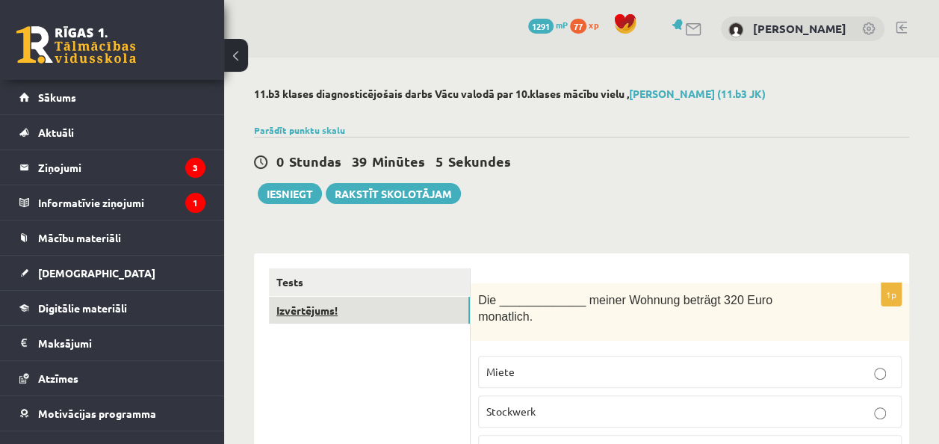
click at [330, 304] on link "Izvērtējums!" at bounding box center [369, 310] width 201 height 28
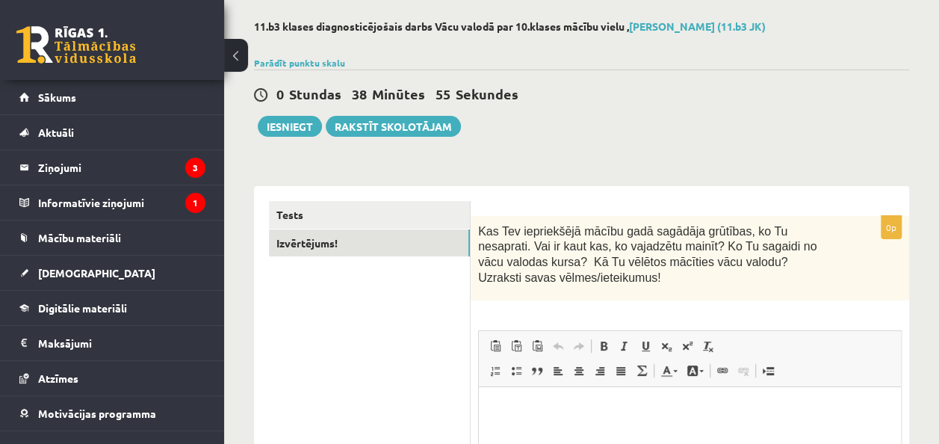
scroll to position [69, 0]
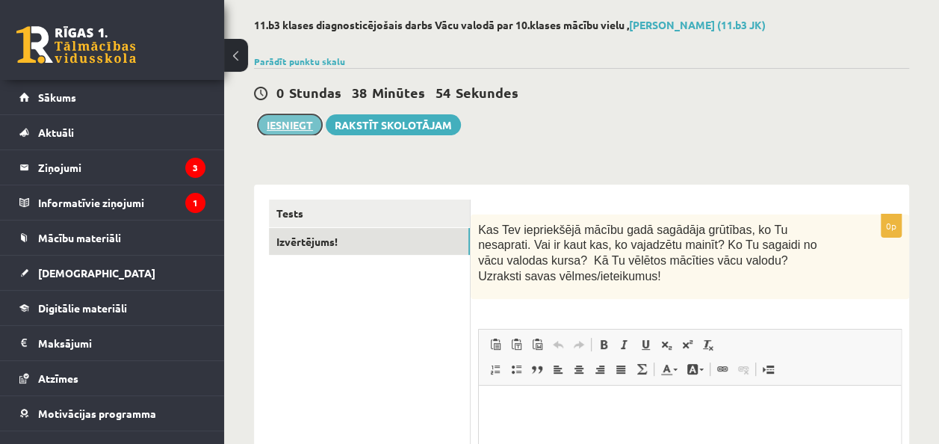
click at [306, 121] on button "Iesniegt" at bounding box center [290, 124] width 64 height 21
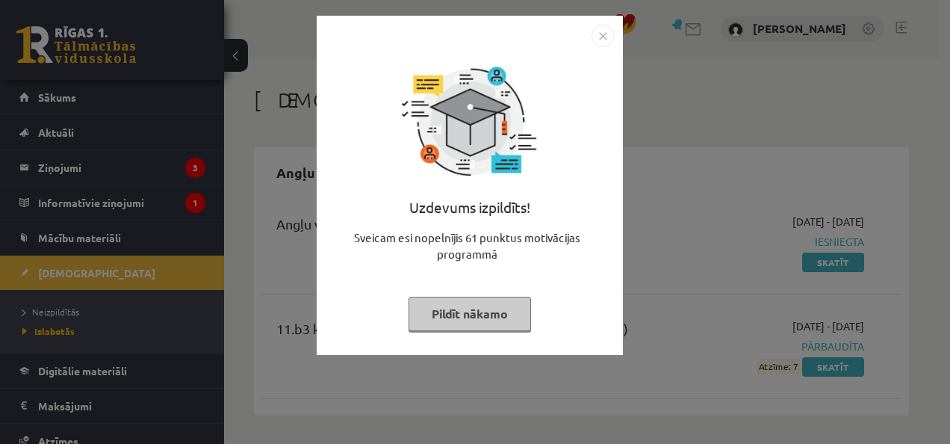
click at [603, 39] on img "Close" at bounding box center [602, 36] width 22 height 22
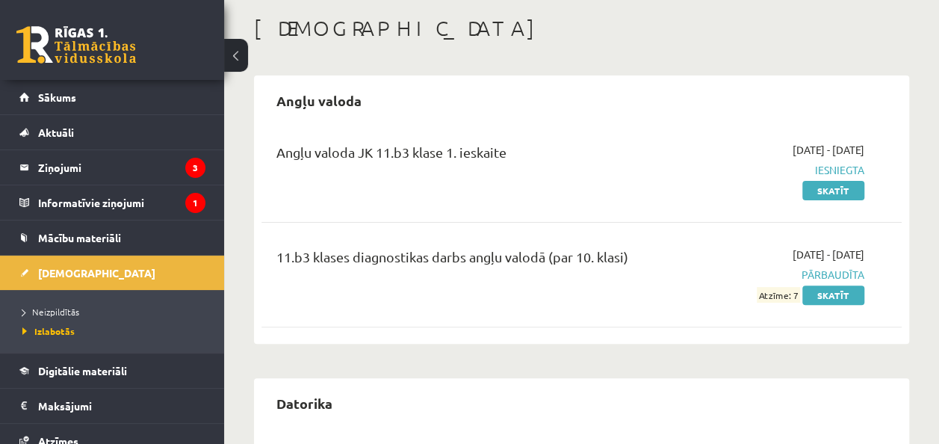
scroll to position [94, 0]
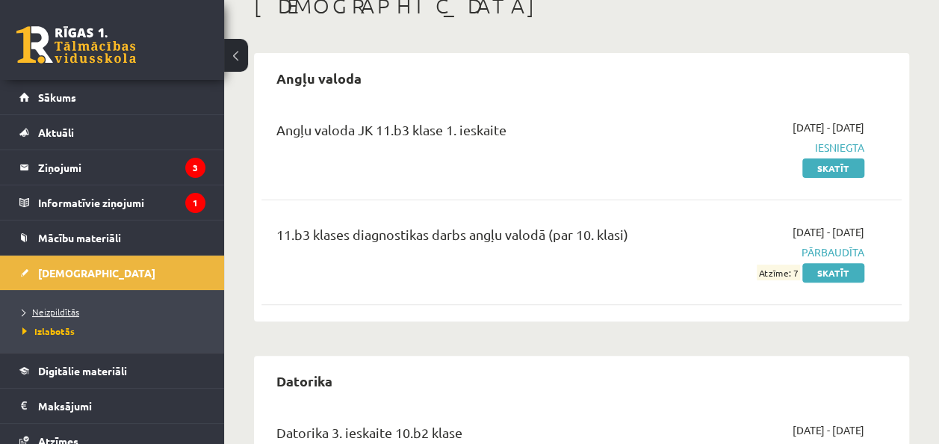
click at [50, 307] on span "Neizpildītās" at bounding box center [50, 311] width 57 height 12
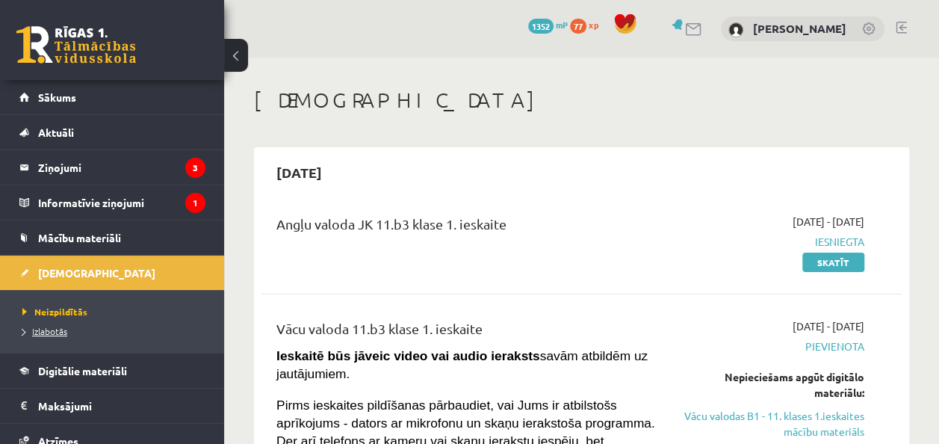
click at [48, 329] on span "Izlabotās" at bounding box center [44, 331] width 45 height 12
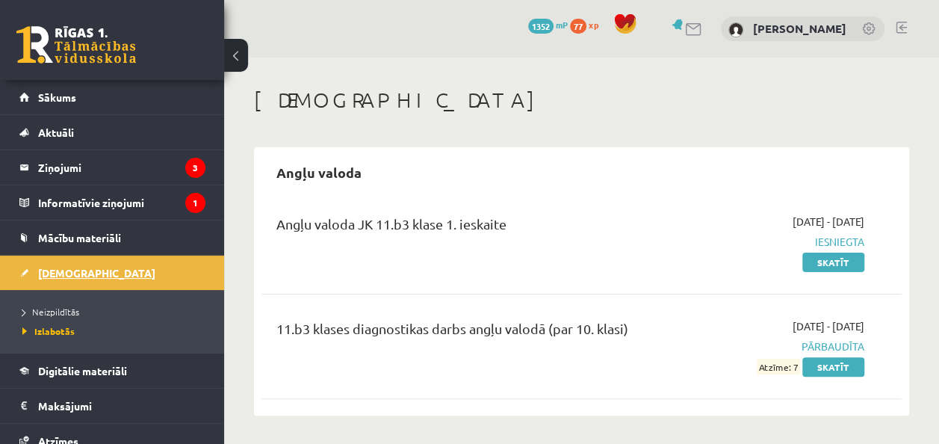
click at [49, 267] on span "[DEMOGRAPHIC_DATA]" at bounding box center [96, 272] width 117 height 13
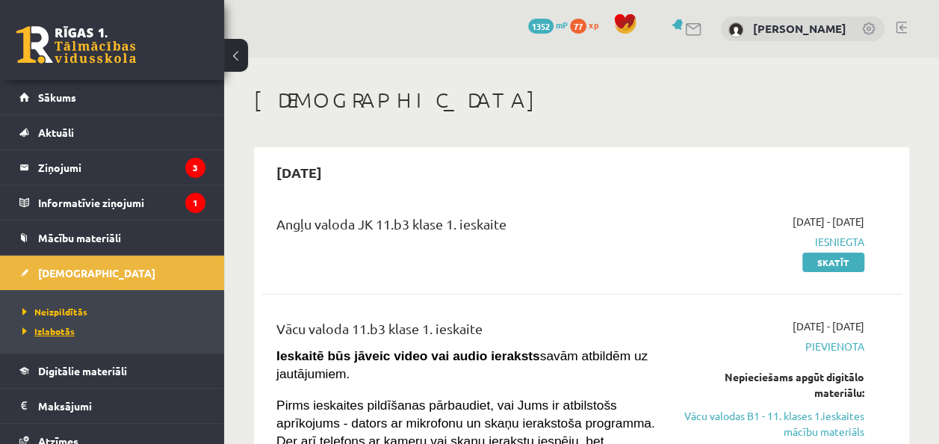
click at [44, 331] on span "Izlabotās" at bounding box center [48, 331] width 52 height 12
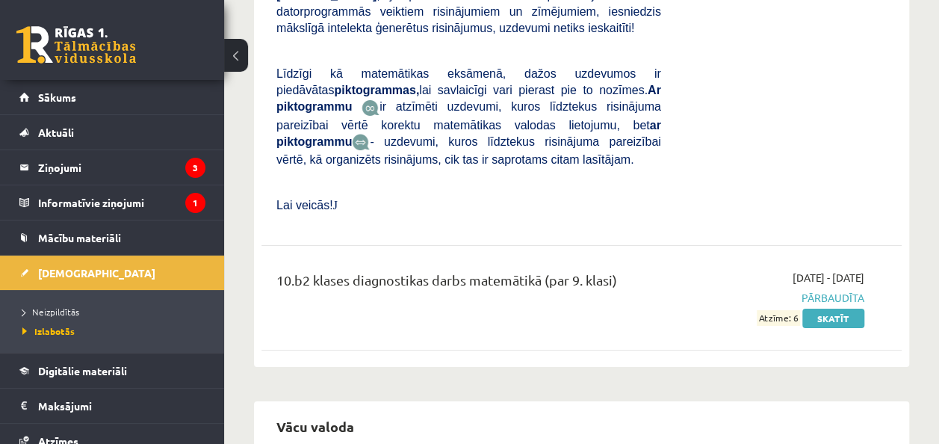
scroll to position [5500, 0]
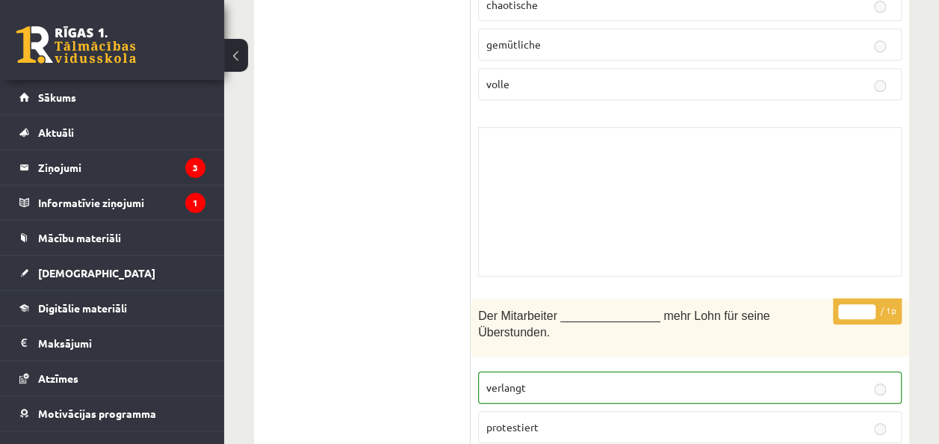
scroll to position [11673, 0]
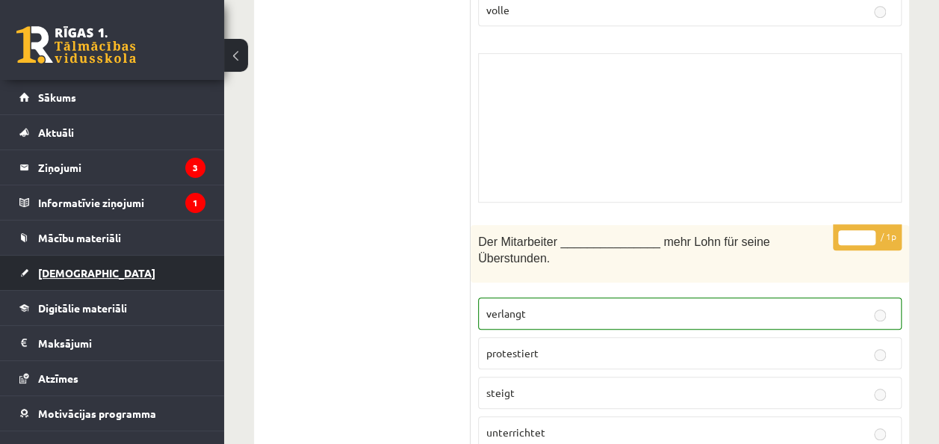
click at [69, 273] on span "[DEMOGRAPHIC_DATA]" at bounding box center [96, 272] width 117 height 13
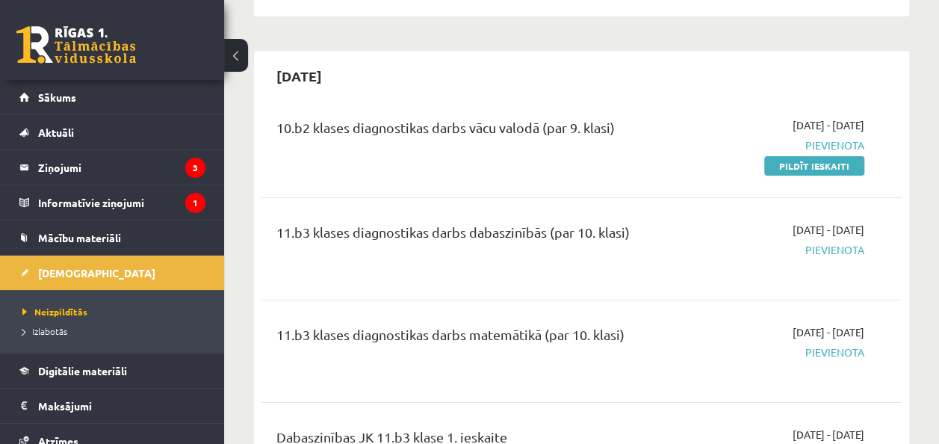
scroll to position [2582, 0]
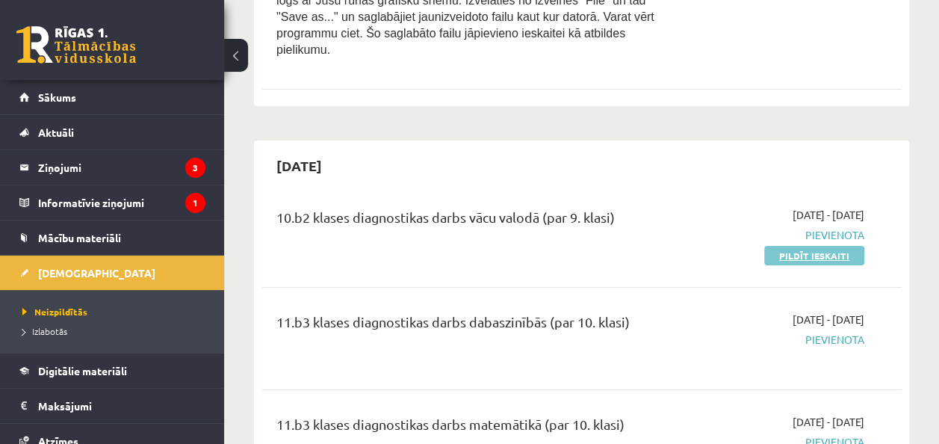
click at [829, 246] on link "Pildīt ieskaiti" at bounding box center [814, 255] width 100 height 19
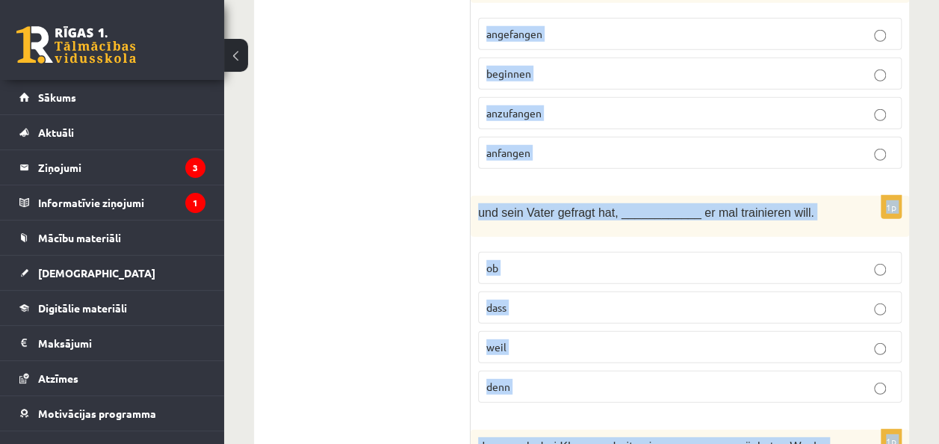
scroll to position [5371, 0]
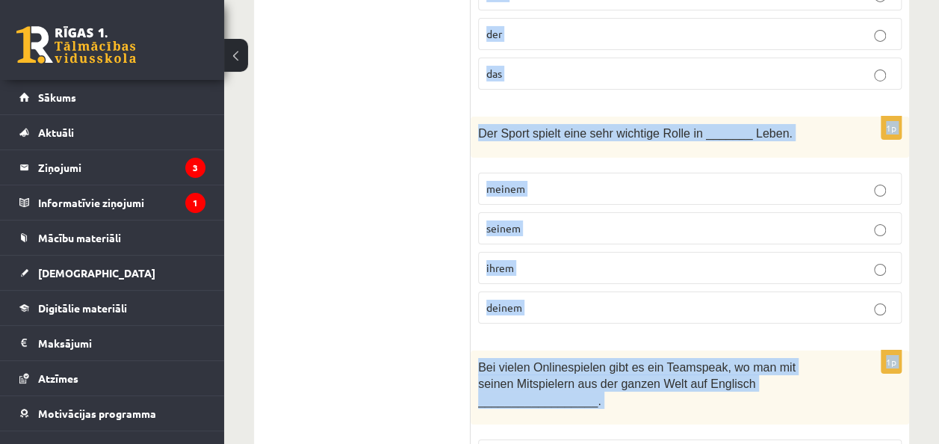
drag, startPoint x: 480, startPoint y: 142, endPoint x: 871, endPoint y: 397, distance: 466.6
copy form "Lorem Ipsumdol sitam con Adipiscingeli __________ Seddoe. temp inc utl et 3d Ma…"
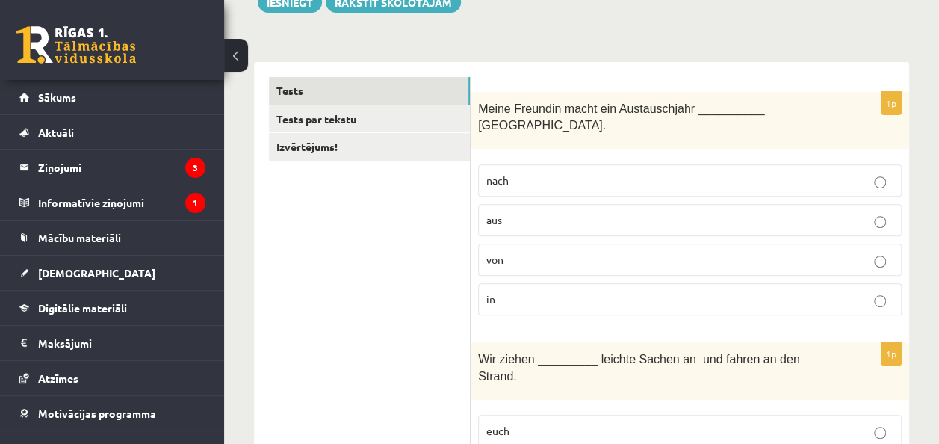
scroll to position [205, 0]
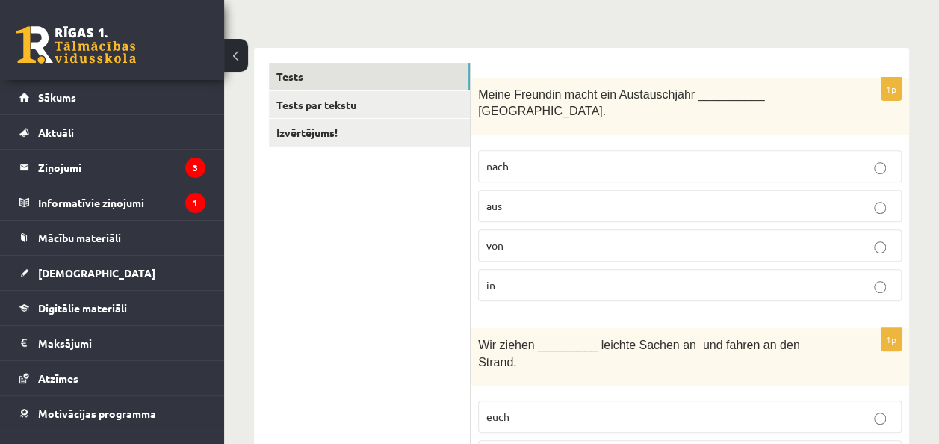
click at [674, 158] on p "nach" at bounding box center [689, 166] width 407 height 16
click at [518, 277] on p "in" at bounding box center [689, 285] width 407 height 16
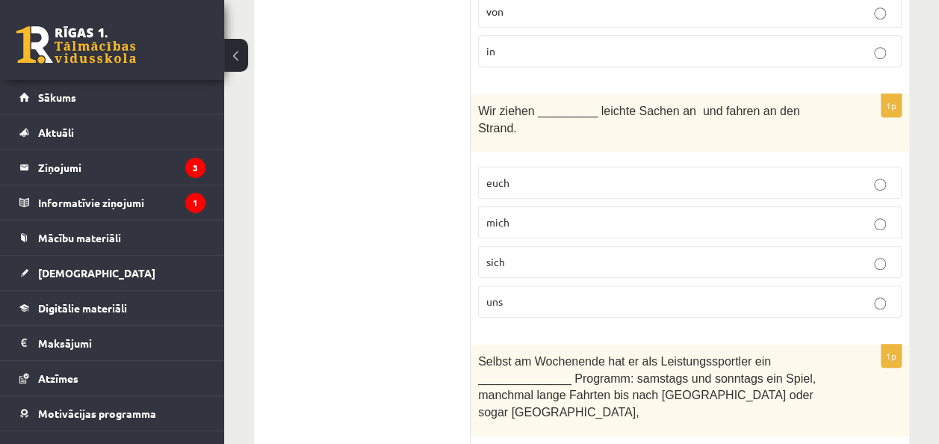
scroll to position [446, 0]
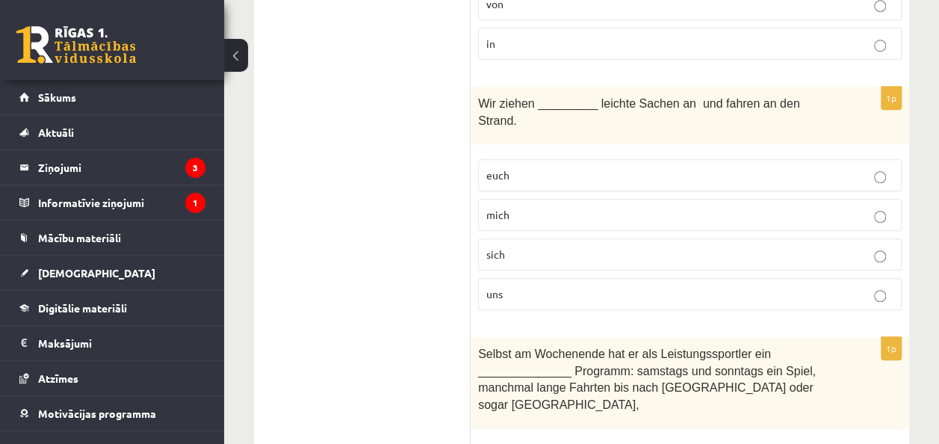
click at [579, 286] on p "uns" at bounding box center [689, 294] width 407 height 16
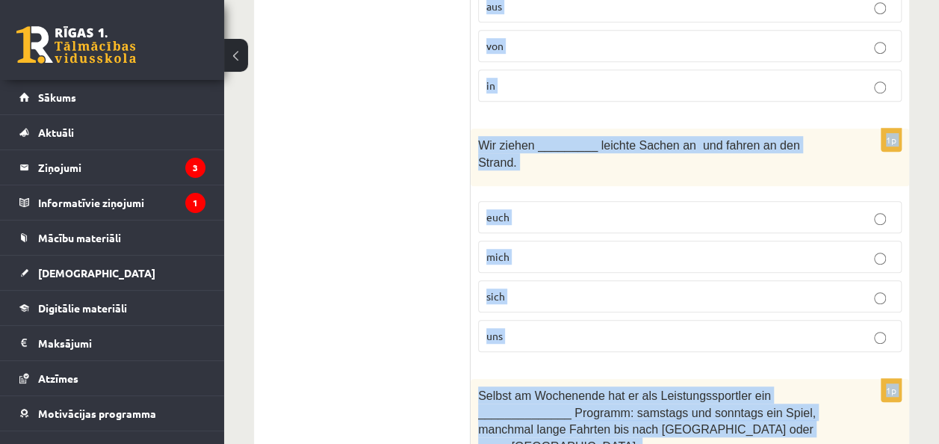
scroll to position [349, 0]
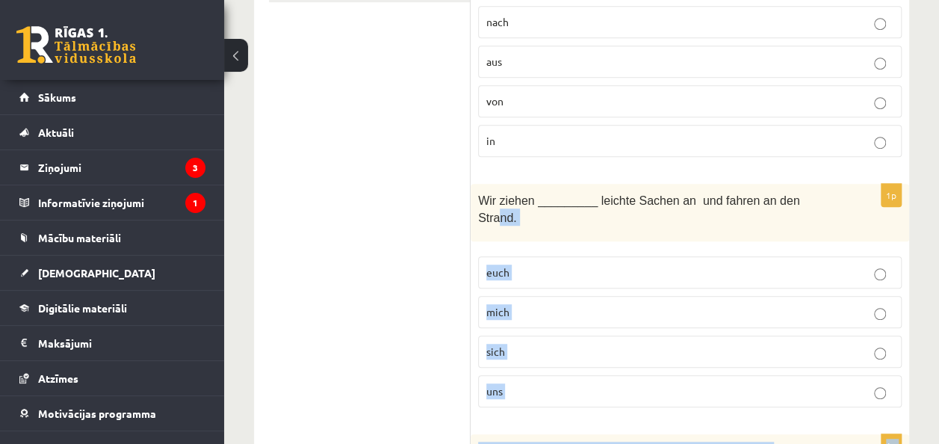
drag, startPoint x: 560, startPoint y: 249, endPoint x: 790, endPoint y: 185, distance: 238.8
drag, startPoint x: 790, startPoint y: 185, endPoint x: 857, endPoint y: 184, distance: 67.2
click at [857, 184] on div "Wir ziehen _________ leichte Sachen an und fahren an den Strand." at bounding box center [689, 212] width 438 height 57
click at [826, 184] on div "Wir ziehen _________ leichte Sachen an und fahren an den Strand." at bounding box center [689, 212] width 438 height 57
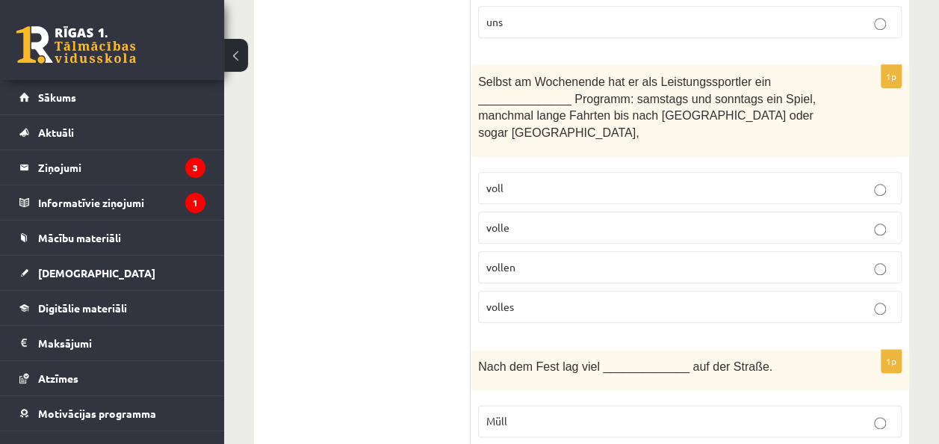
scroll to position [789, 0]
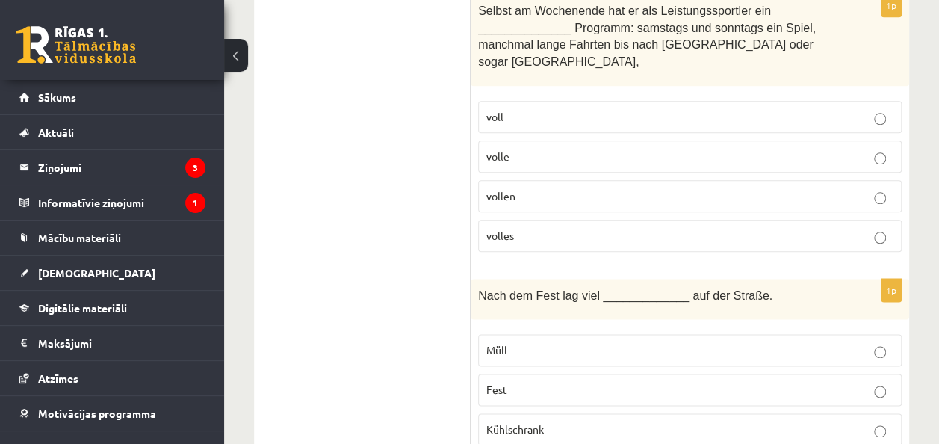
click at [771, 228] on p "volles" at bounding box center [689, 236] width 407 height 16
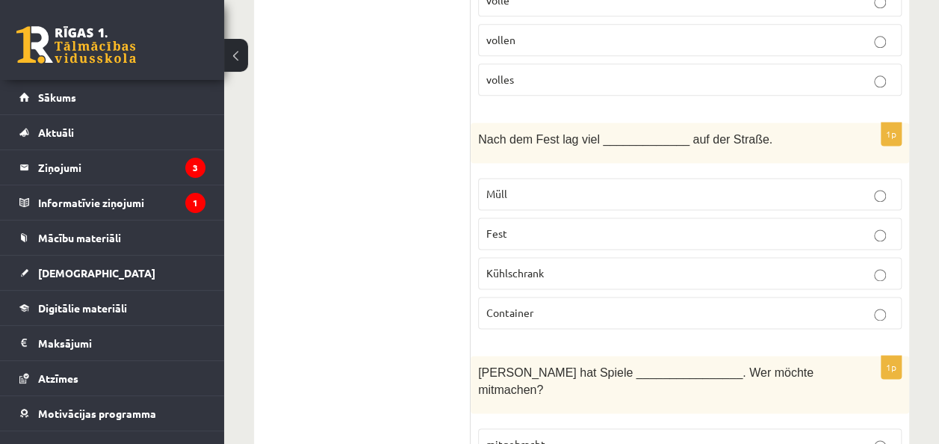
scroll to position [952, 0]
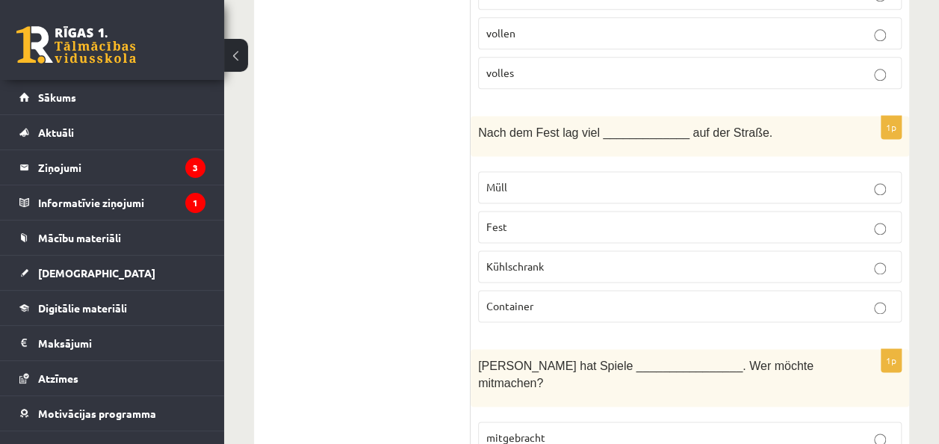
click at [791, 179] on p "Müll" at bounding box center [689, 187] width 407 height 16
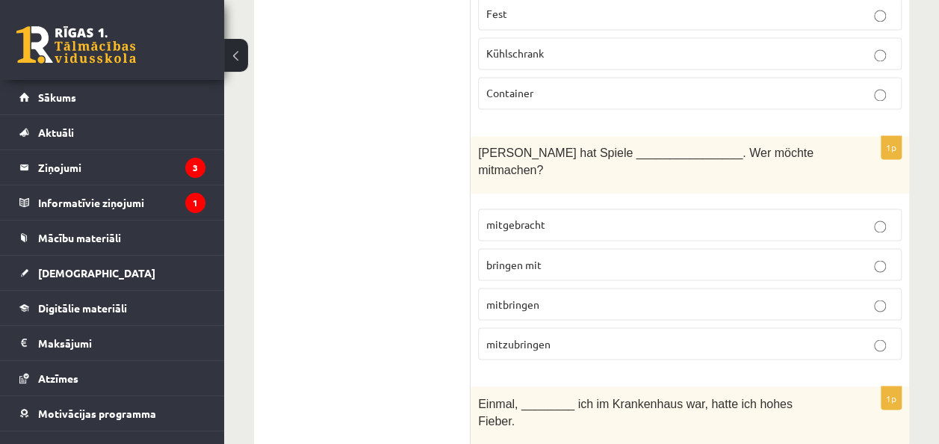
scroll to position [1193, 0]
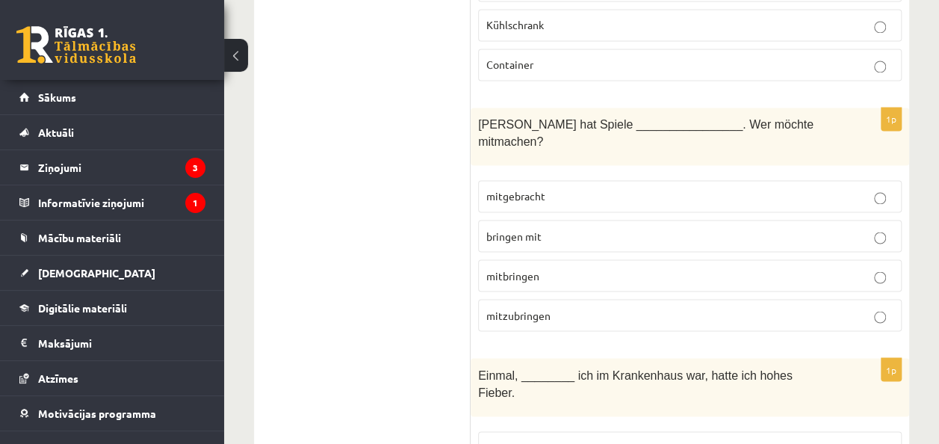
click at [596, 267] on p "mitbringen" at bounding box center [689, 275] width 407 height 16
click at [551, 188] on p "mitgebracht" at bounding box center [689, 196] width 407 height 16
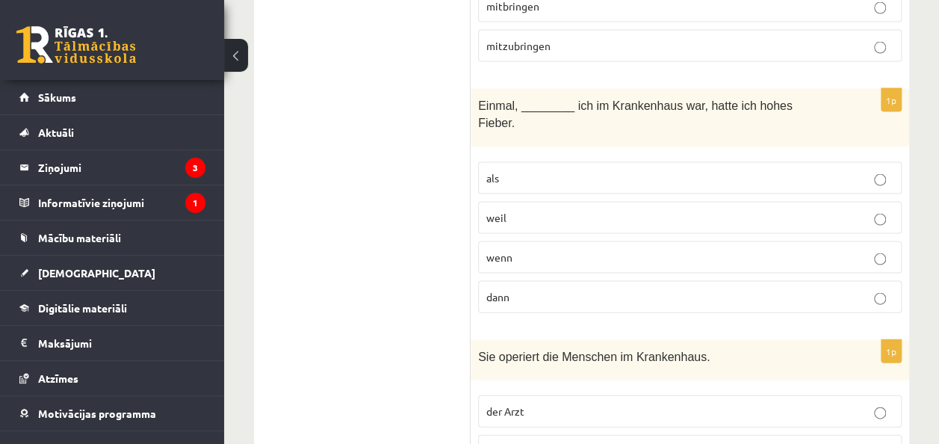
scroll to position [1469, 0]
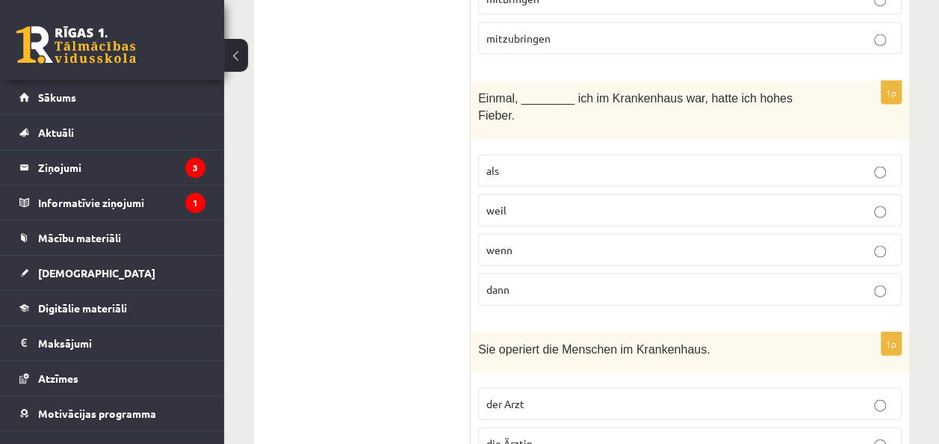
click at [609, 163] on p "als" at bounding box center [689, 171] width 407 height 16
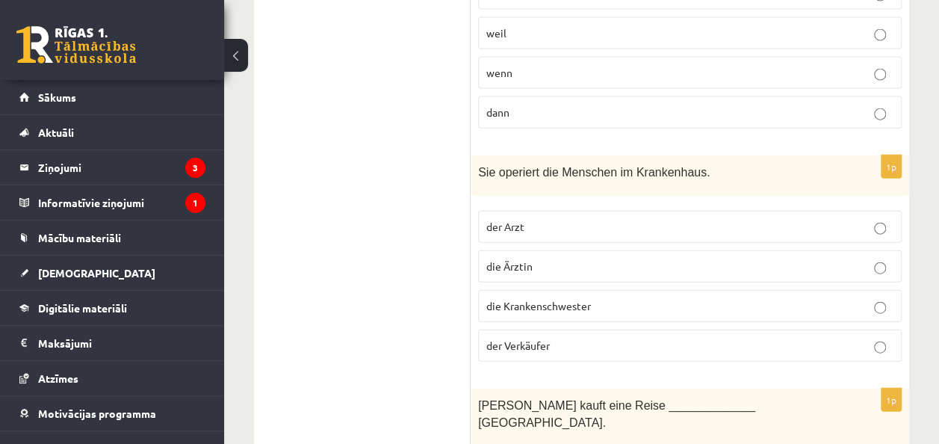
scroll to position [1661, 0]
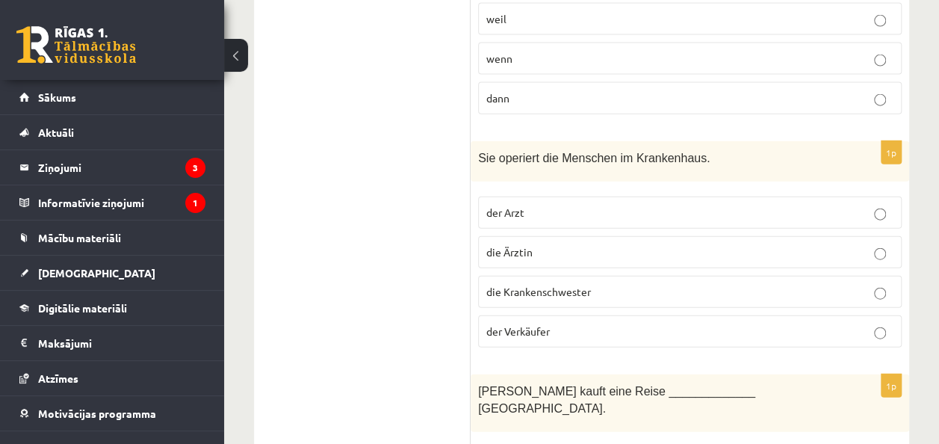
click at [682, 236] on label "die Ärztin" at bounding box center [689, 252] width 423 height 32
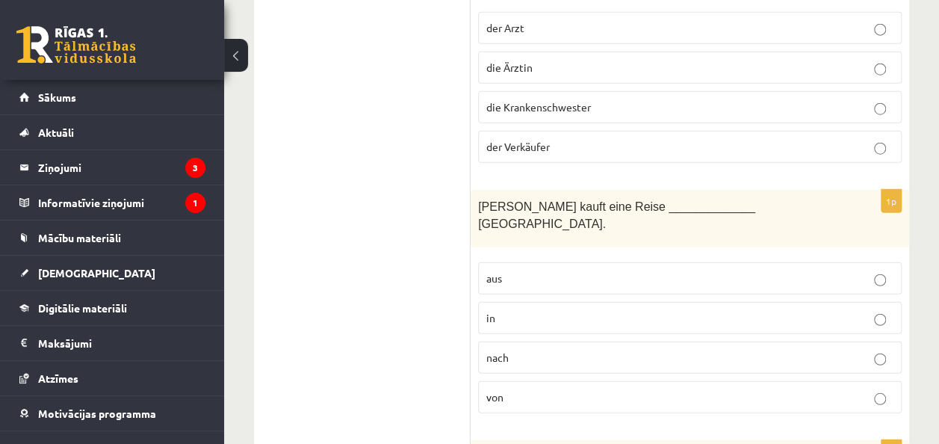
scroll to position [1888, 0]
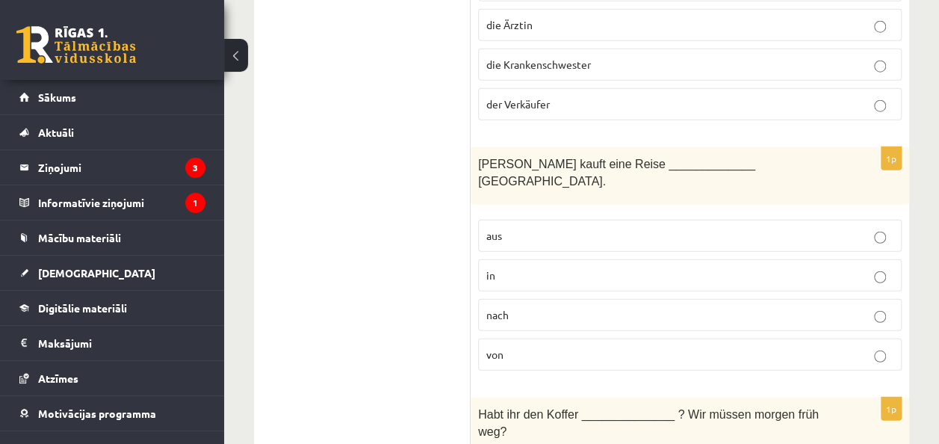
click at [582, 299] on label "nach" at bounding box center [689, 315] width 423 height 32
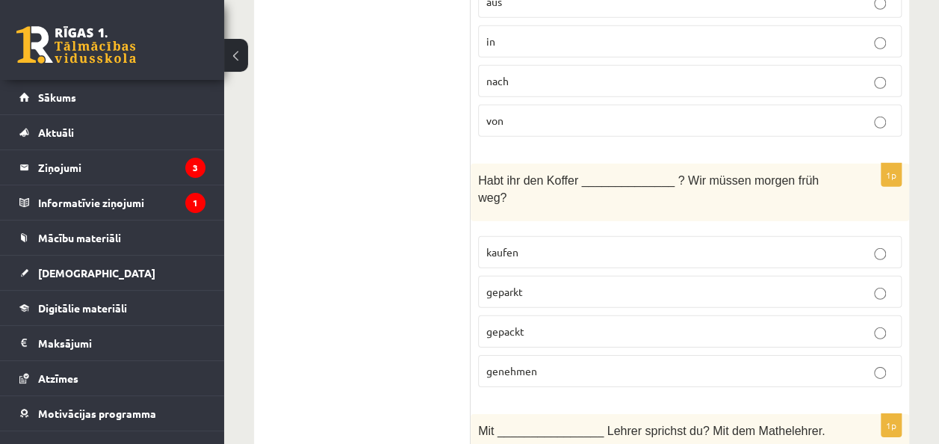
scroll to position [2135, 0]
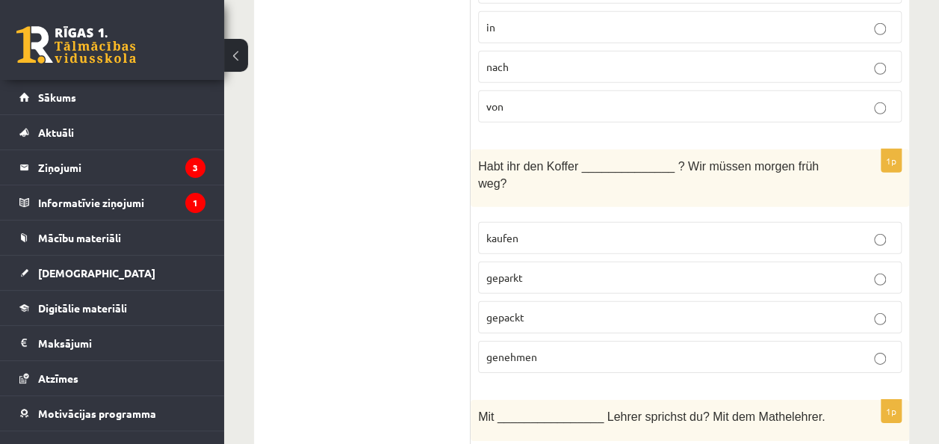
drag, startPoint x: 644, startPoint y: 187, endPoint x: 850, endPoint y: 177, distance: 207.1
click at [850, 301] on label "gepackt" at bounding box center [689, 317] width 423 height 32
click at [850, 309] on p "gepackt" at bounding box center [689, 317] width 407 height 16
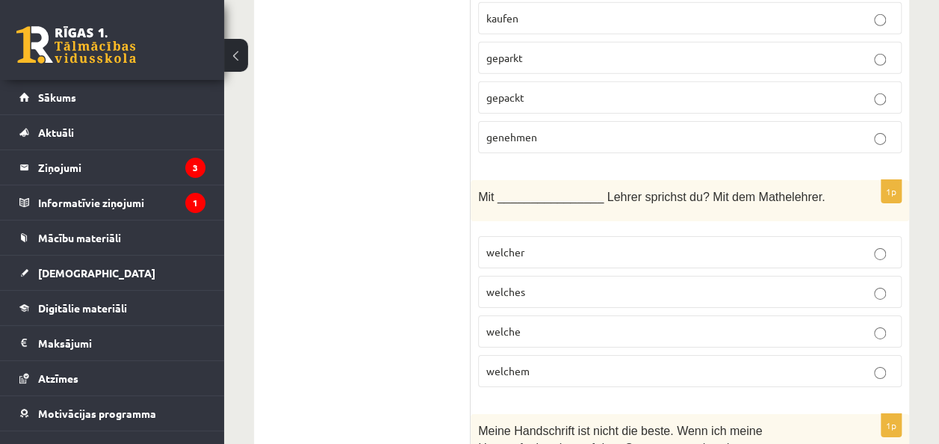
scroll to position [2377, 0]
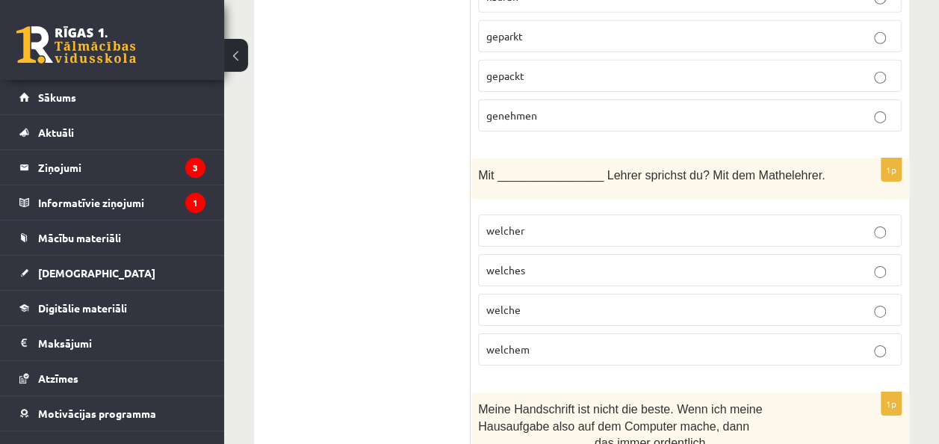
drag, startPoint x: 645, startPoint y: 212, endPoint x: 871, endPoint y: 206, distance: 226.3
click at [871, 341] on p "welchem" at bounding box center [689, 349] width 407 height 16
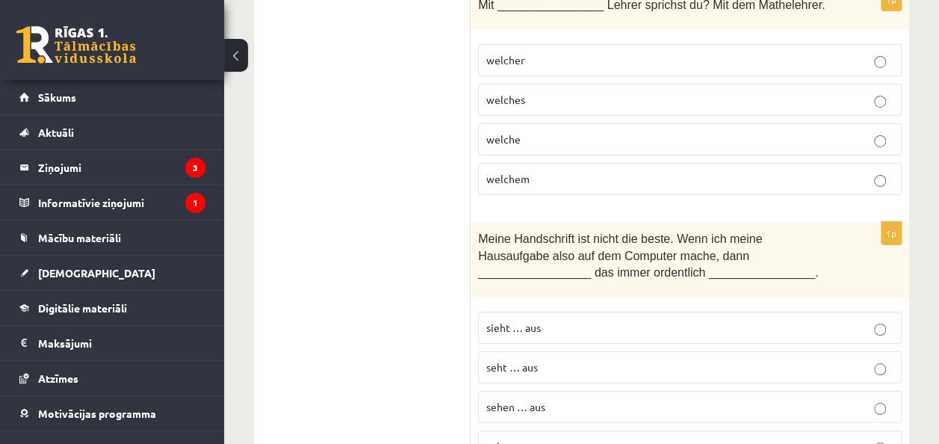
scroll to position [2582, 0]
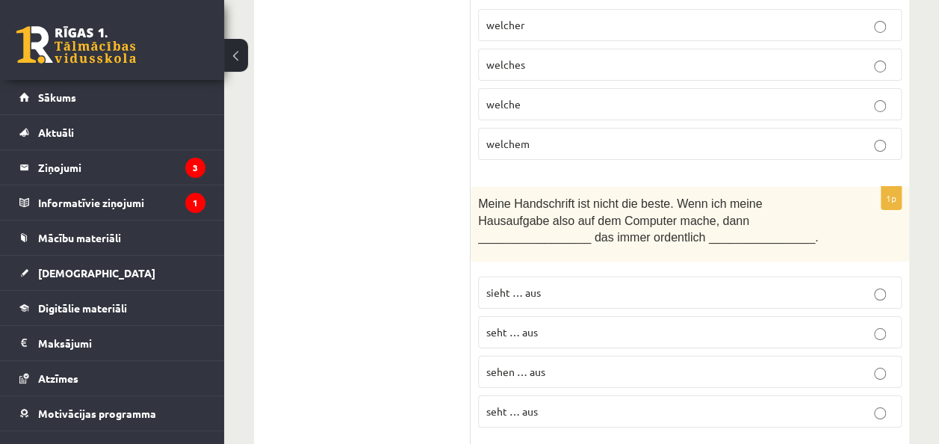
click at [623, 284] on p "sieht … aus" at bounding box center [689, 292] width 407 height 16
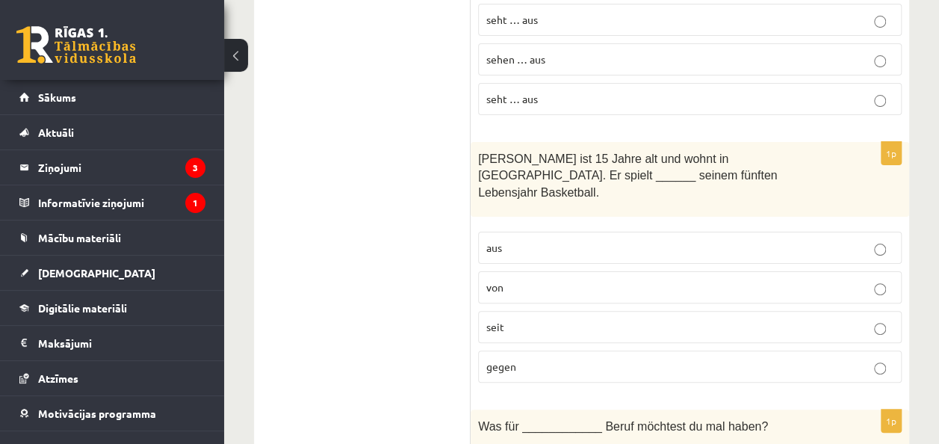
scroll to position [2915, 0]
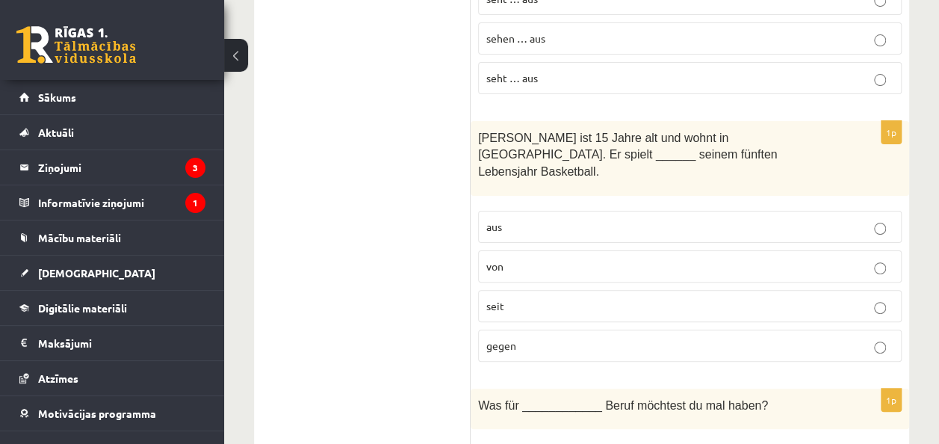
click at [677, 298] on p "seit" at bounding box center [689, 306] width 407 height 16
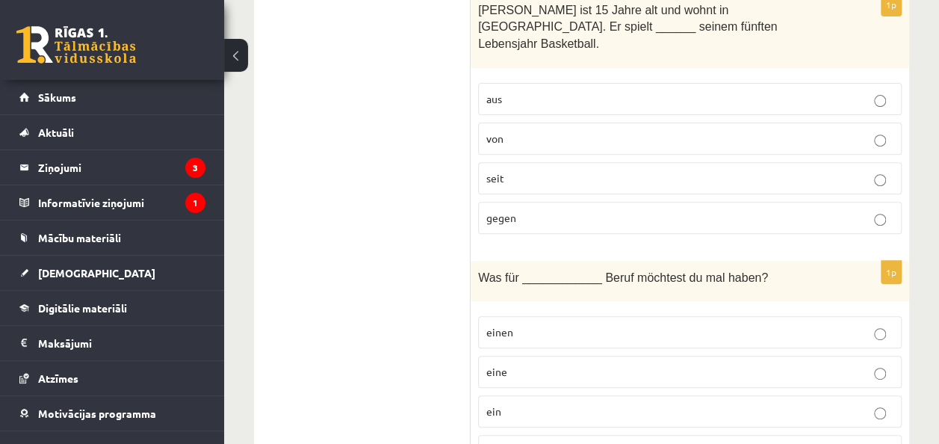
scroll to position [3078, 0]
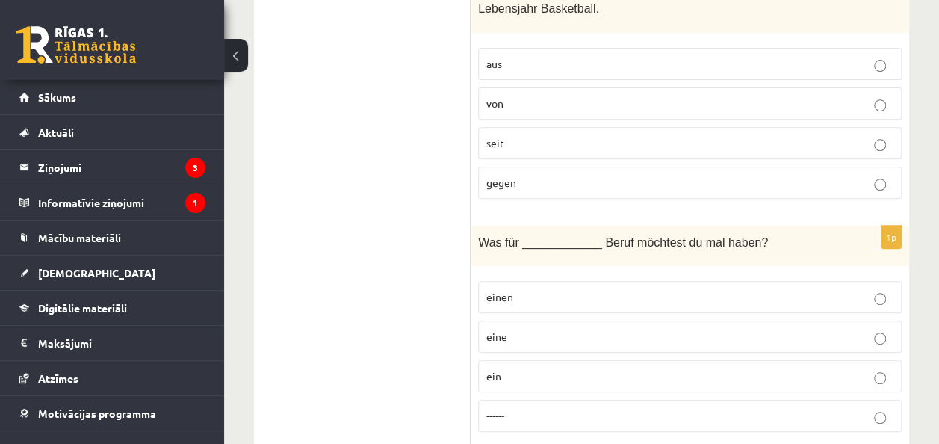
click at [614, 289] on p "einen" at bounding box center [689, 297] width 407 height 16
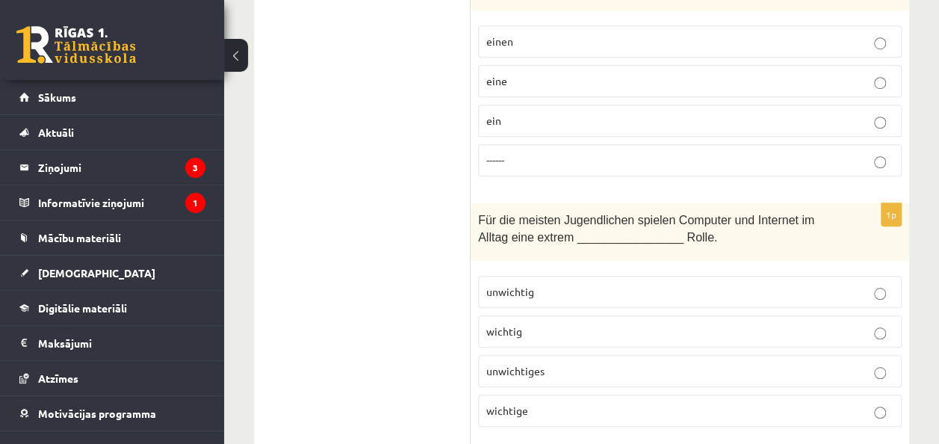
scroll to position [3347, 0]
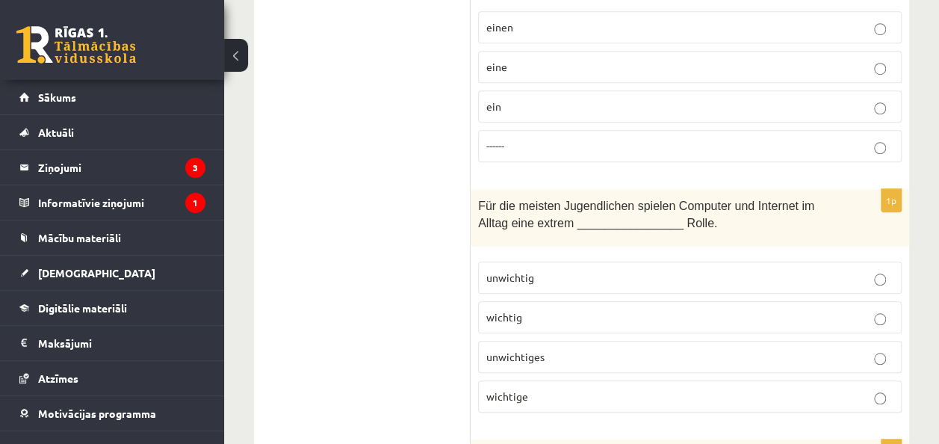
click at [621, 309] on p "wichtig" at bounding box center [689, 317] width 407 height 16
click at [654, 388] on p "wichtige" at bounding box center [689, 396] width 407 height 16
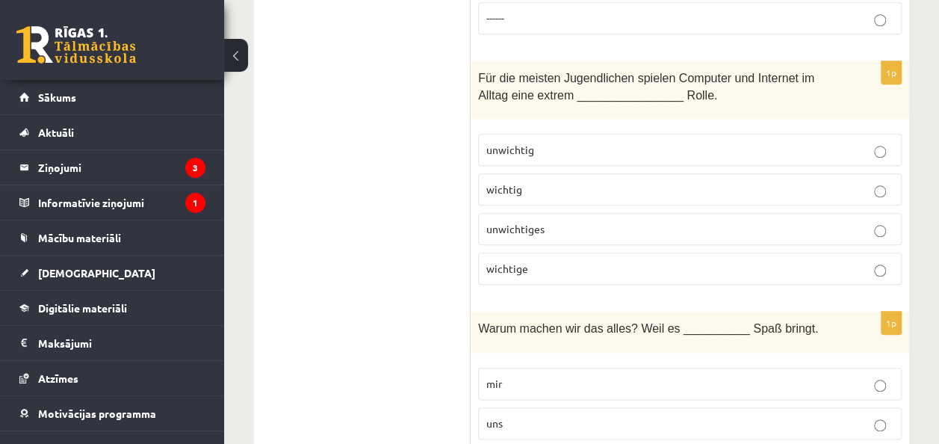
scroll to position [3553, 0]
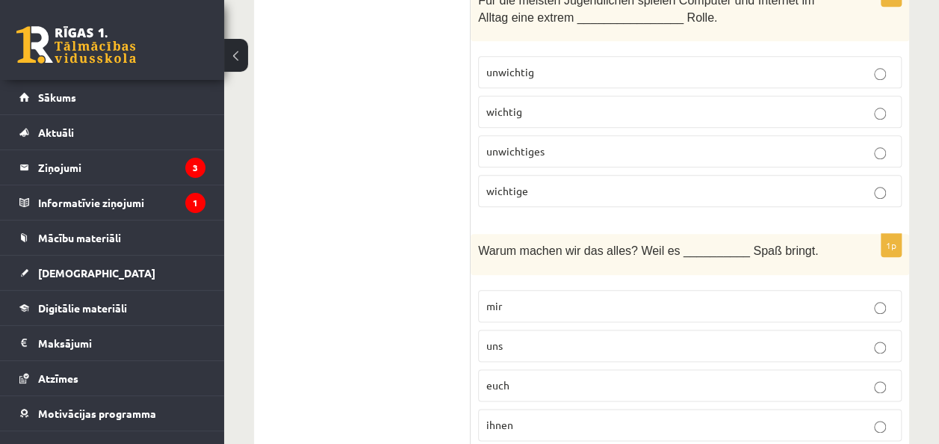
click at [642, 337] on p "uns" at bounding box center [689, 345] width 407 height 16
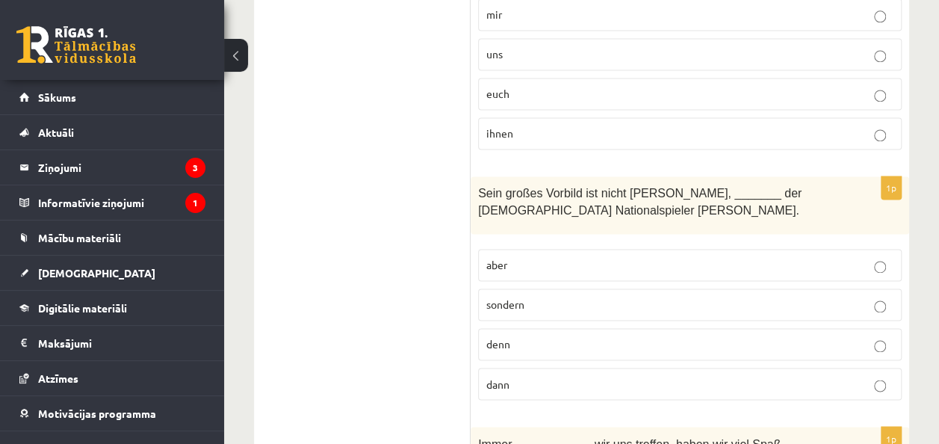
scroll to position [3872, 0]
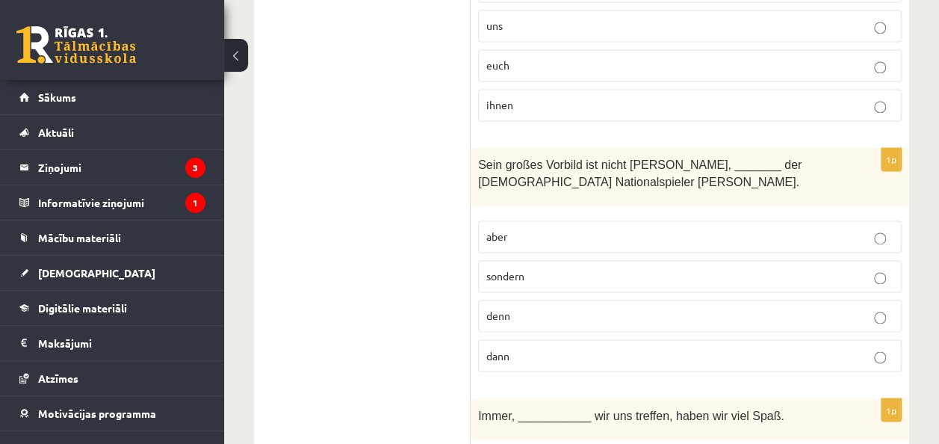
click at [698, 268] on p "sondern" at bounding box center [689, 276] width 407 height 16
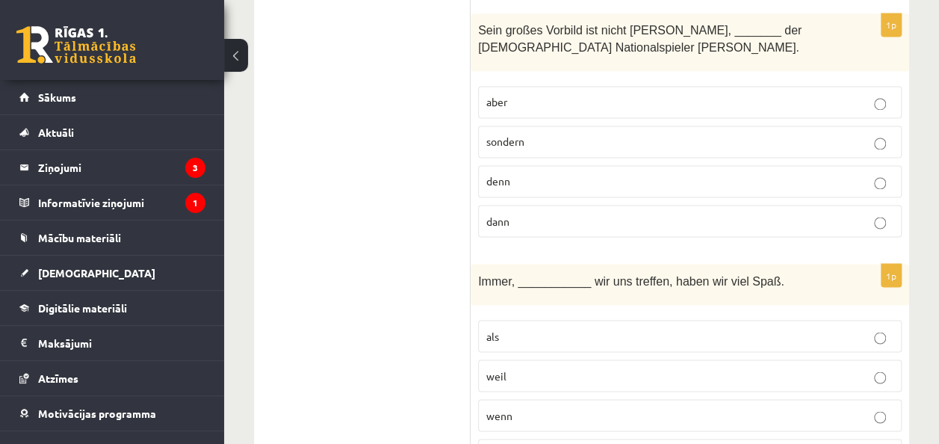
scroll to position [4014, 0]
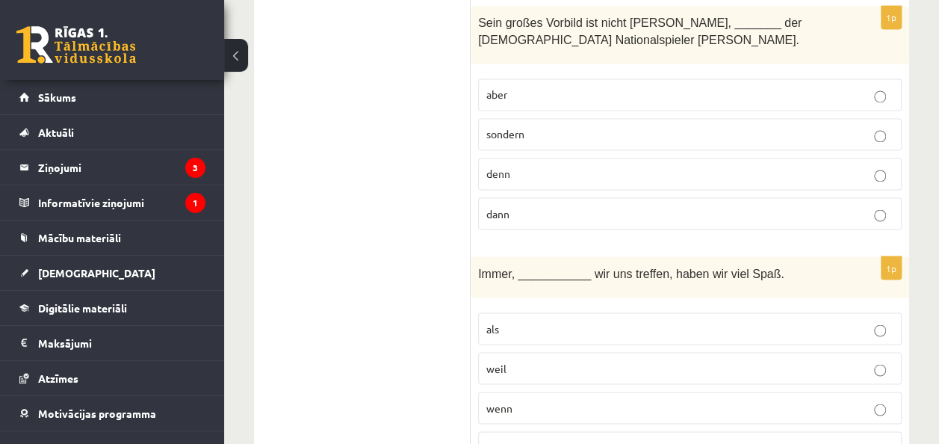
click at [656, 399] on p "wenn" at bounding box center [689, 407] width 407 height 16
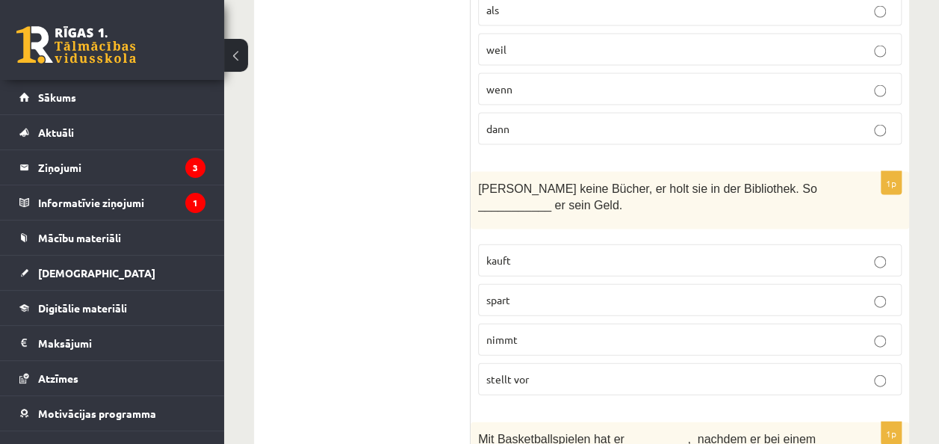
scroll to position [4347, 0]
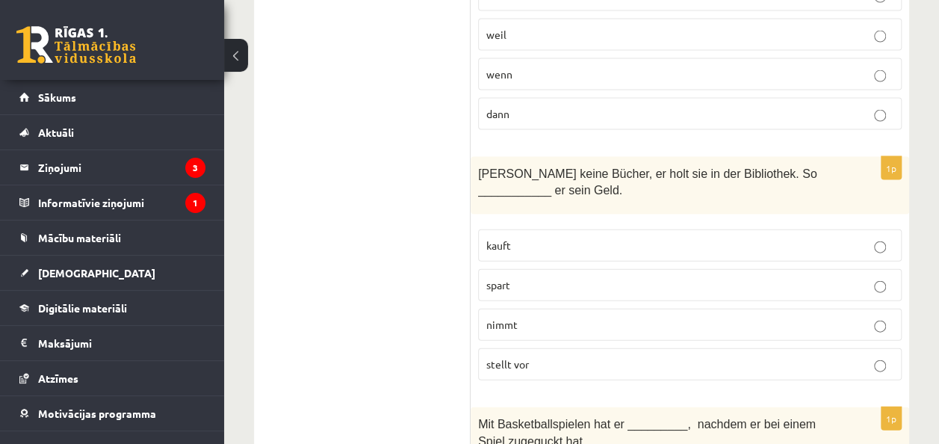
click at [602, 277] on p "spart" at bounding box center [689, 285] width 407 height 16
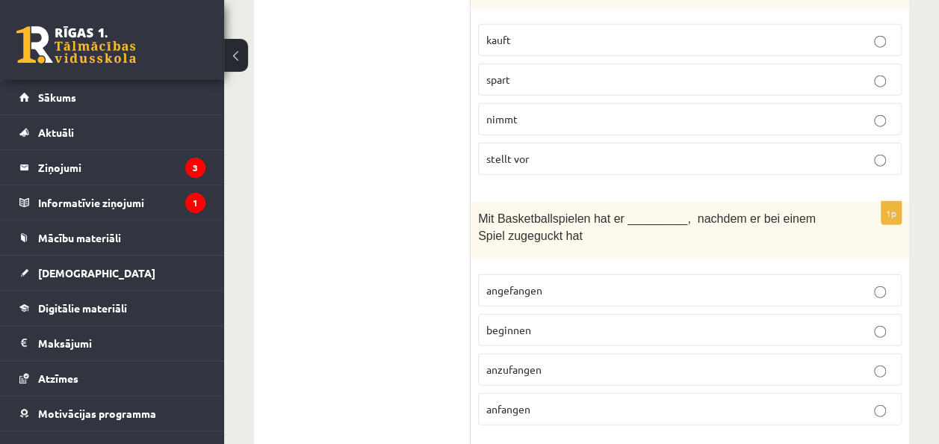
scroll to position [4517, 0]
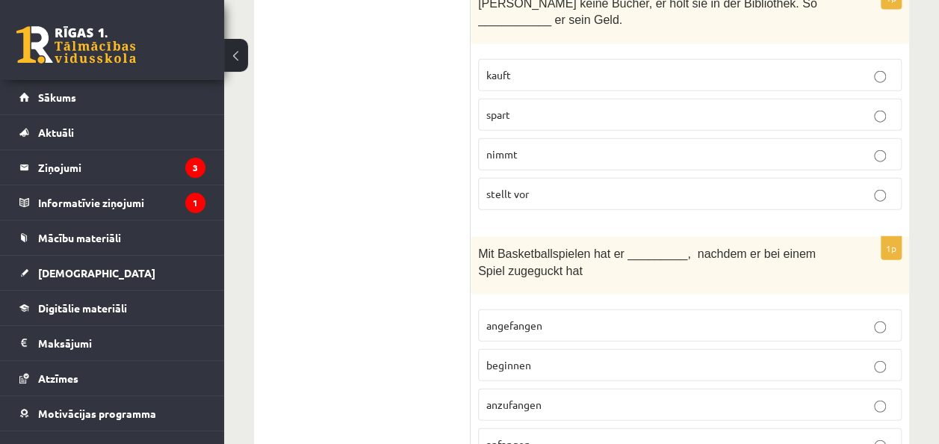
click at [582, 309] on label "angefangen" at bounding box center [689, 325] width 423 height 32
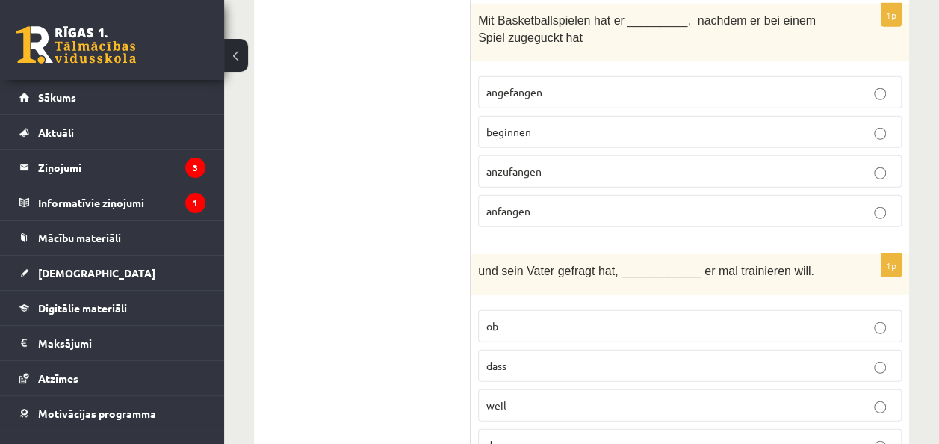
scroll to position [4758, 0]
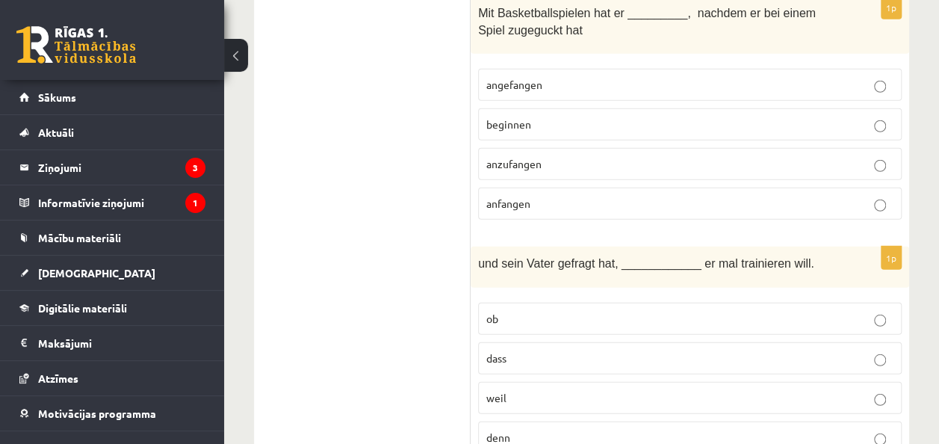
click at [659, 196] on p "anfangen" at bounding box center [689, 204] width 407 height 16
click at [604, 302] on label "ob" at bounding box center [689, 318] width 423 height 32
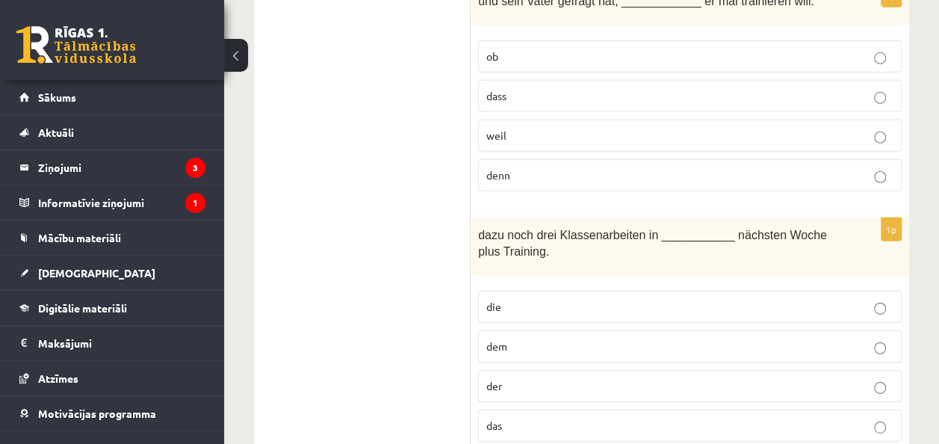
scroll to position [5056, 0]
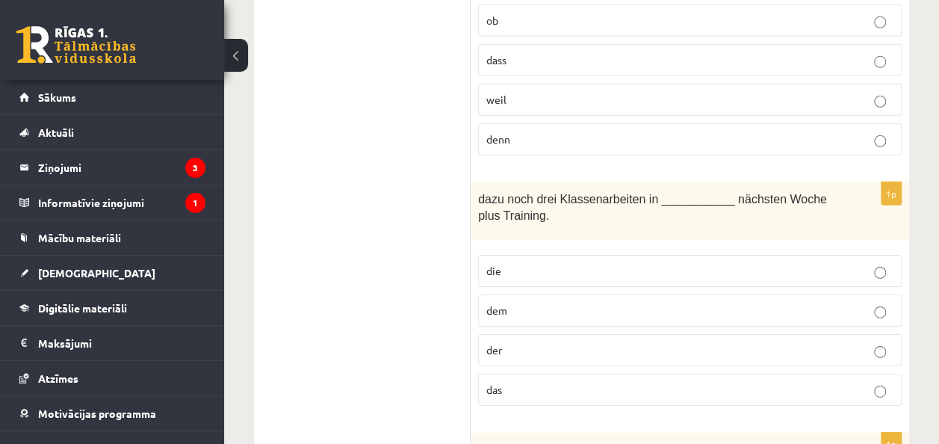
click at [644, 342] on p "der" at bounding box center [689, 350] width 407 height 16
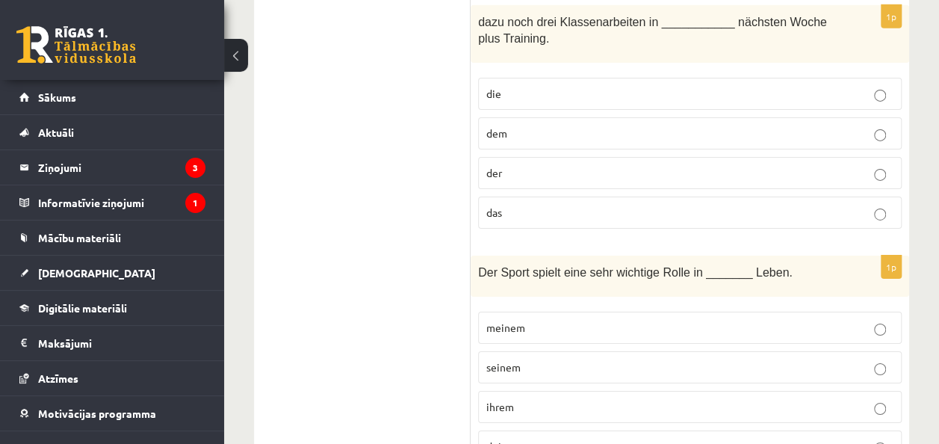
scroll to position [5261, 0]
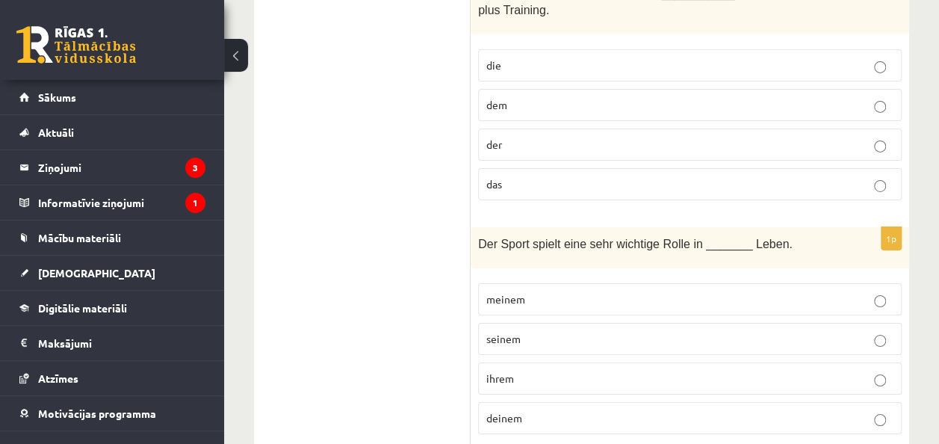
click at [614, 331] on p "seinem" at bounding box center [689, 339] width 407 height 16
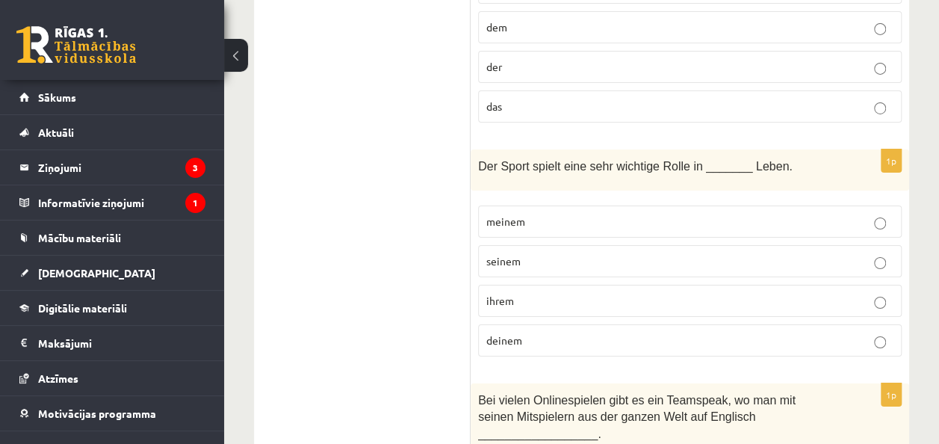
scroll to position [5371, 0]
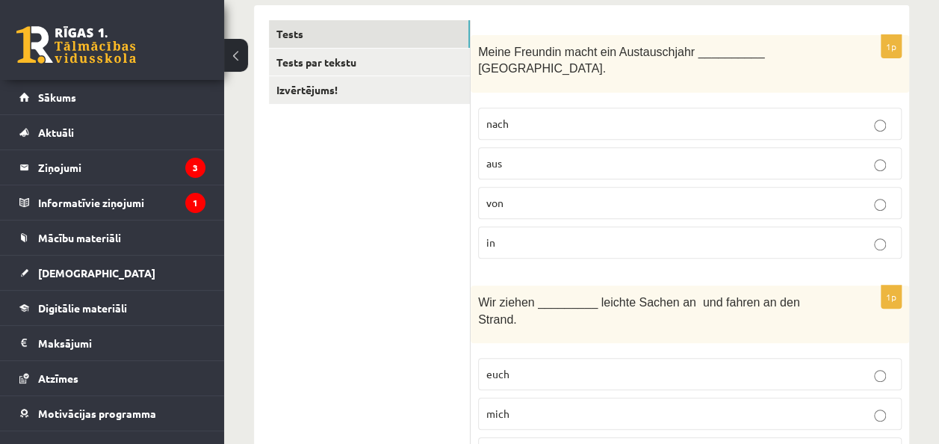
scroll to position [0, 0]
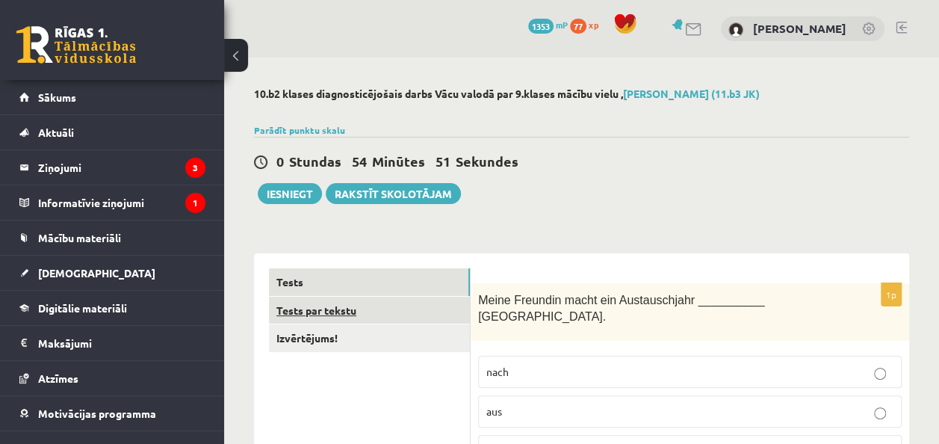
click at [354, 309] on link "Tests par tekstu" at bounding box center [369, 310] width 201 height 28
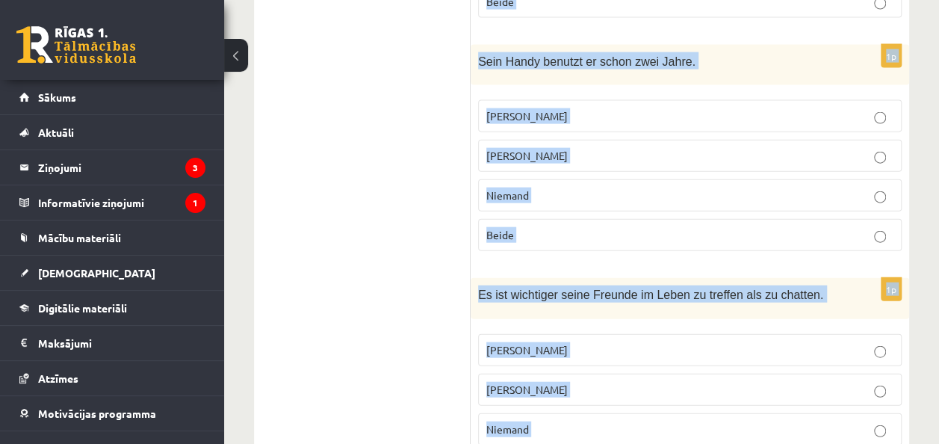
scroll to position [1648, 0]
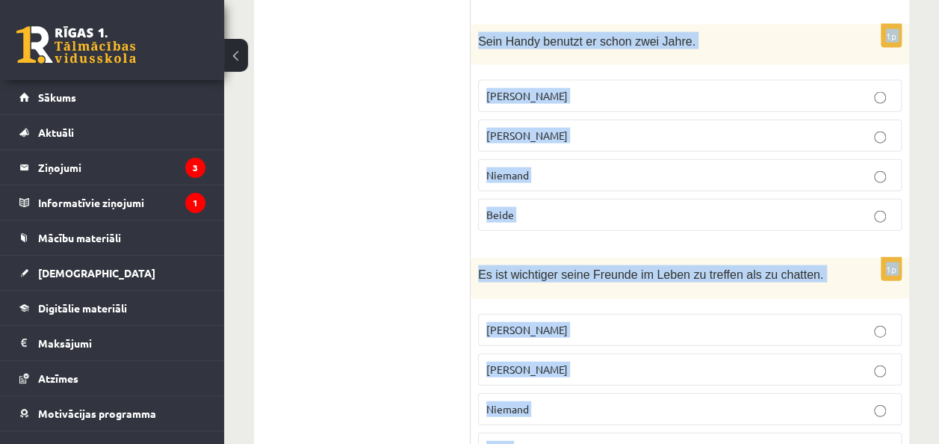
drag, startPoint x: 482, startPoint y: 275, endPoint x: 731, endPoint y: 453, distance: 306.0
copy form "Izlasi tekstu! Jacob, 17 Jacob hat sein neues Handy erst vor Kurzem bekommen. E…"
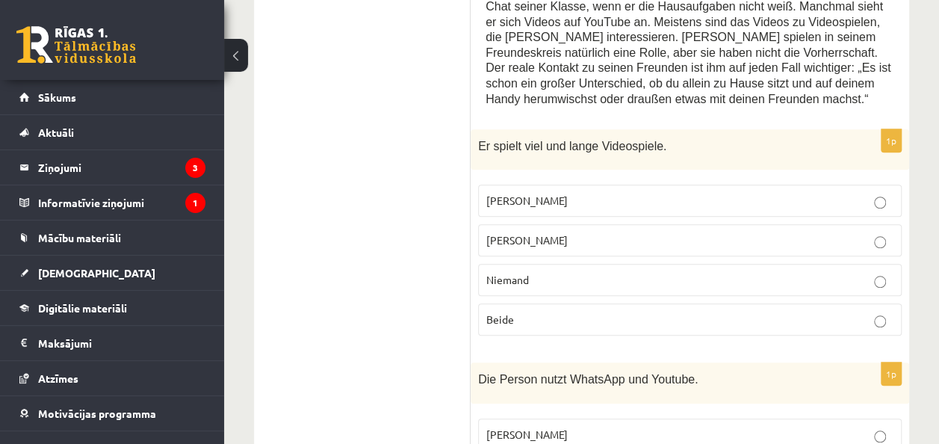
scroll to position [527, 0]
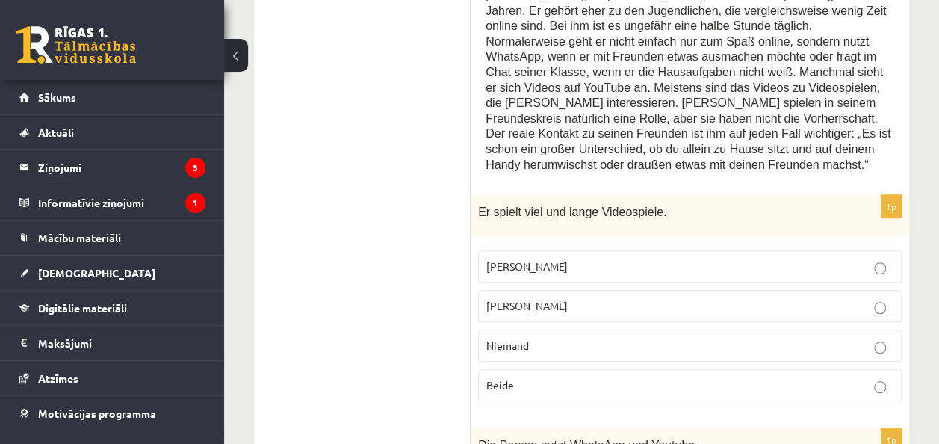
click at [644, 258] on p "Jacob" at bounding box center [689, 266] width 407 height 16
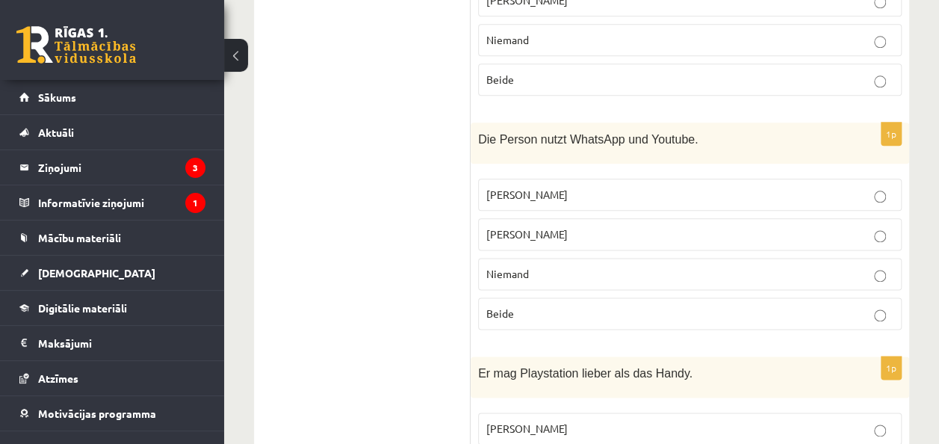
scroll to position [836, 0]
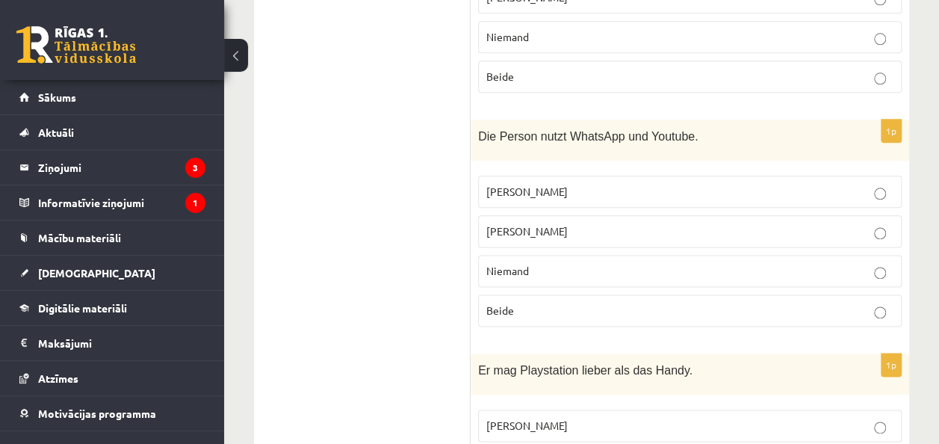
click at [838, 302] on p "Beide" at bounding box center [689, 310] width 407 height 16
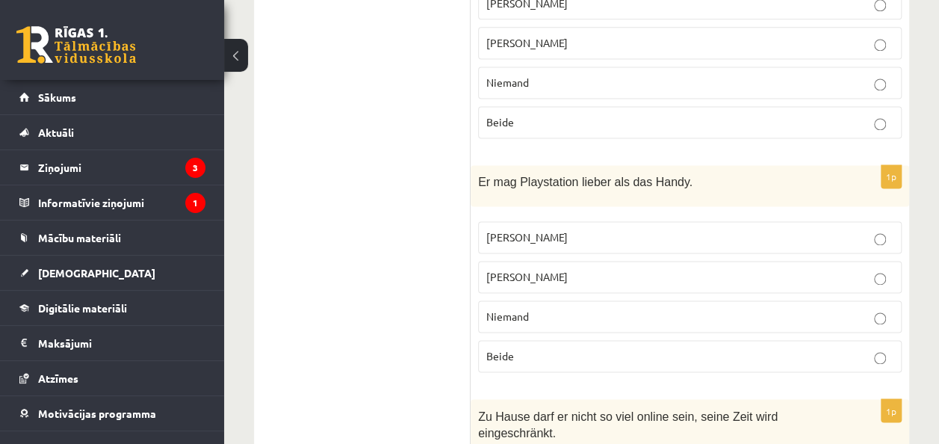
scroll to position [1047, 0]
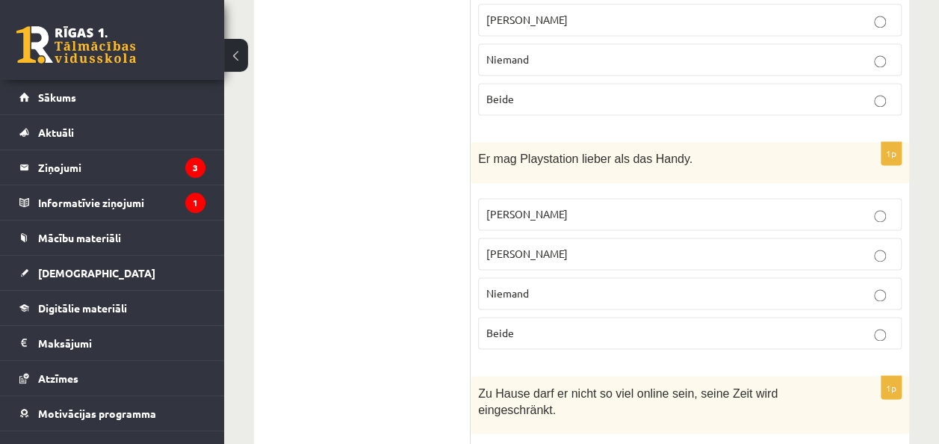
click at [866, 206] on p "Jacob" at bounding box center [689, 214] width 407 height 16
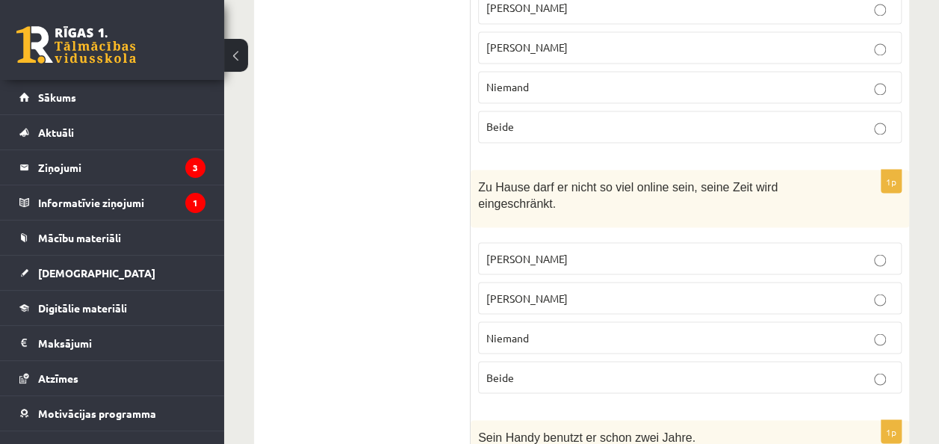
scroll to position [1274, 0]
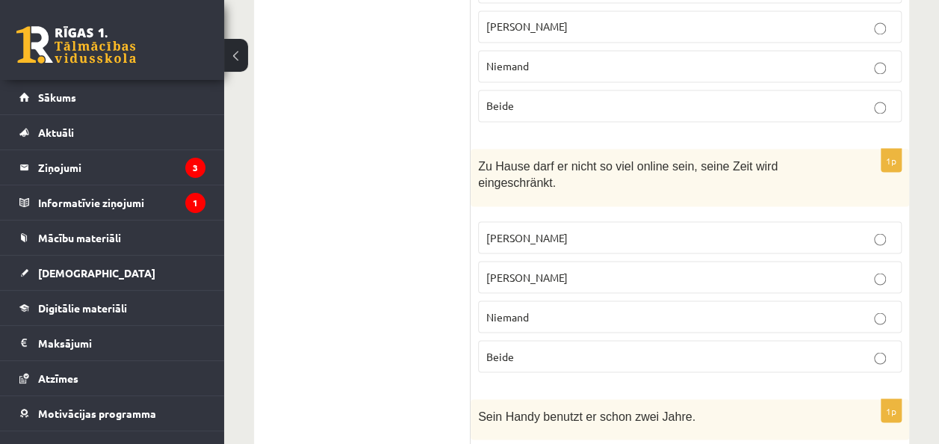
click at [857, 229] on p "Jacob" at bounding box center [689, 237] width 407 height 16
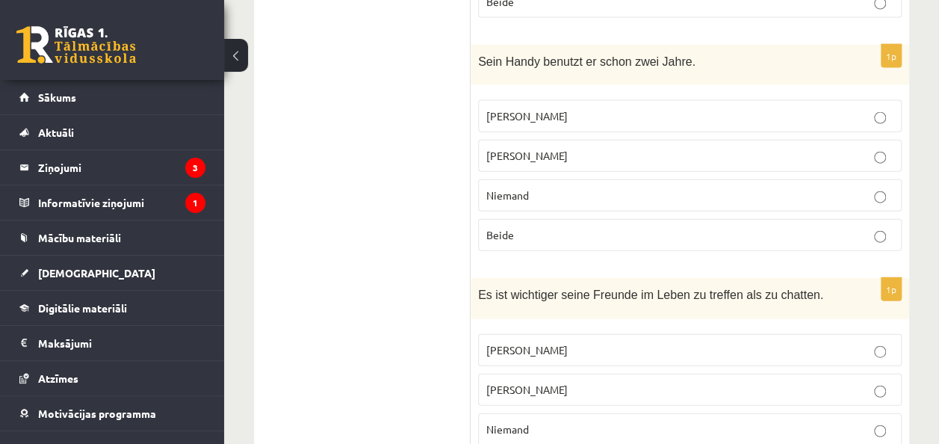
scroll to position [1635, 0]
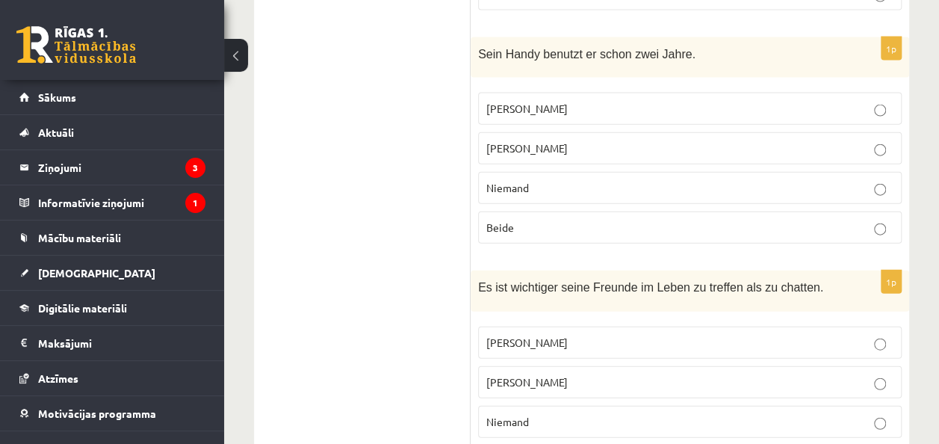
click at [846, 132] on label "Jonathan" at bounding box center [689, 148] width 423 height 32
click at [742, 366] on label "Jonathan" at bounding box center [689, 382] width 423 height 32
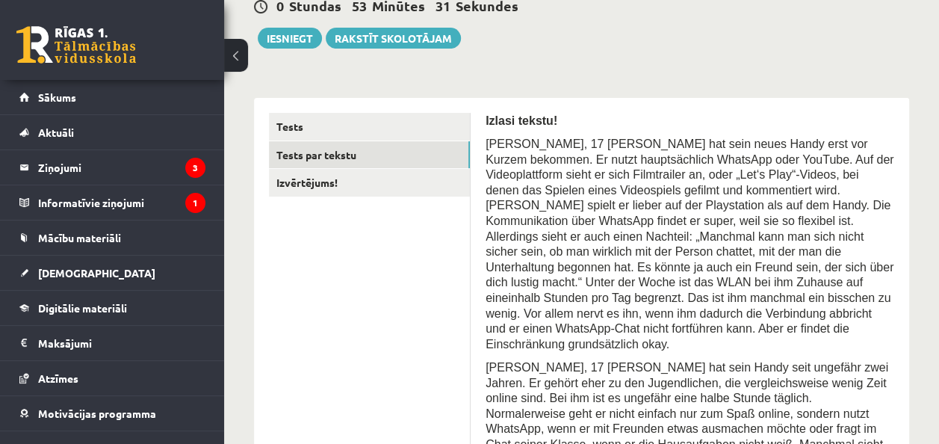
scroll to position [140, 0]
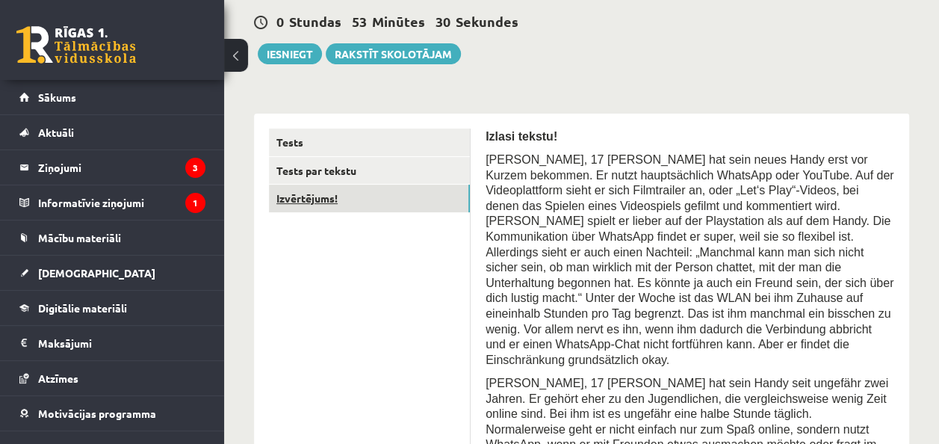
click at [341, 206] on link "Izvērtējums!" at bounding box center [369, 198] width 201 height 28
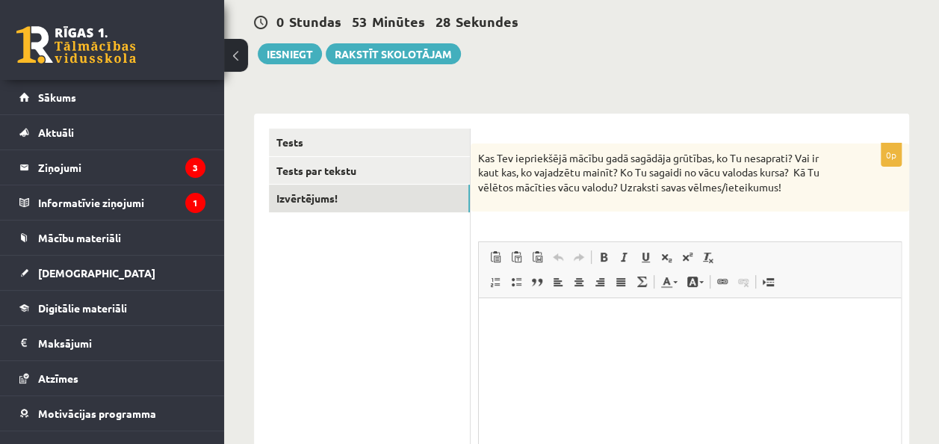
scroll to position [0, 0]
click at [287, 50] on button "Iesniegt" at bounding box center [290, 53] width 64 height 21
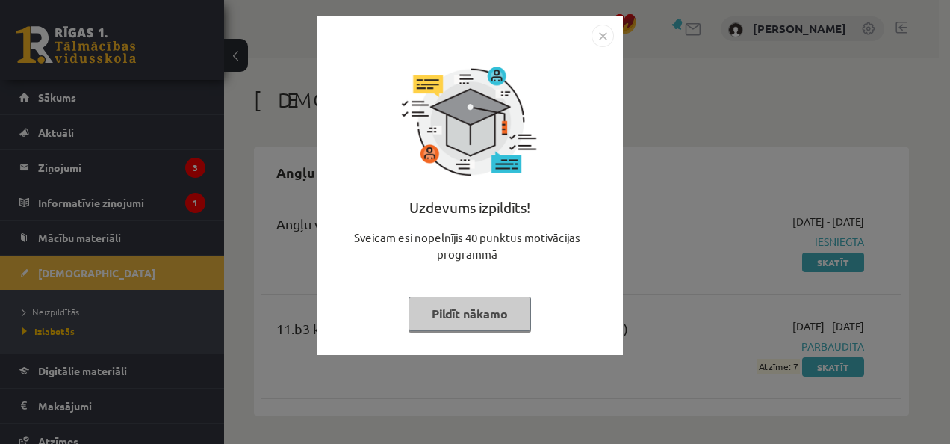
click at [599, 31] on img "Close" at bounding box center [602, 36] width 22 height 22
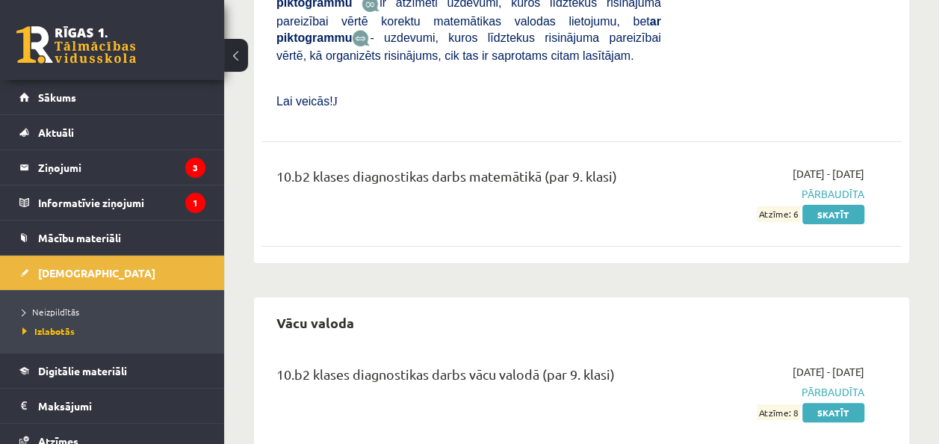
scroll to position [5604, 0]
